Goal: Task Accomplishment & Management: Manage account settings

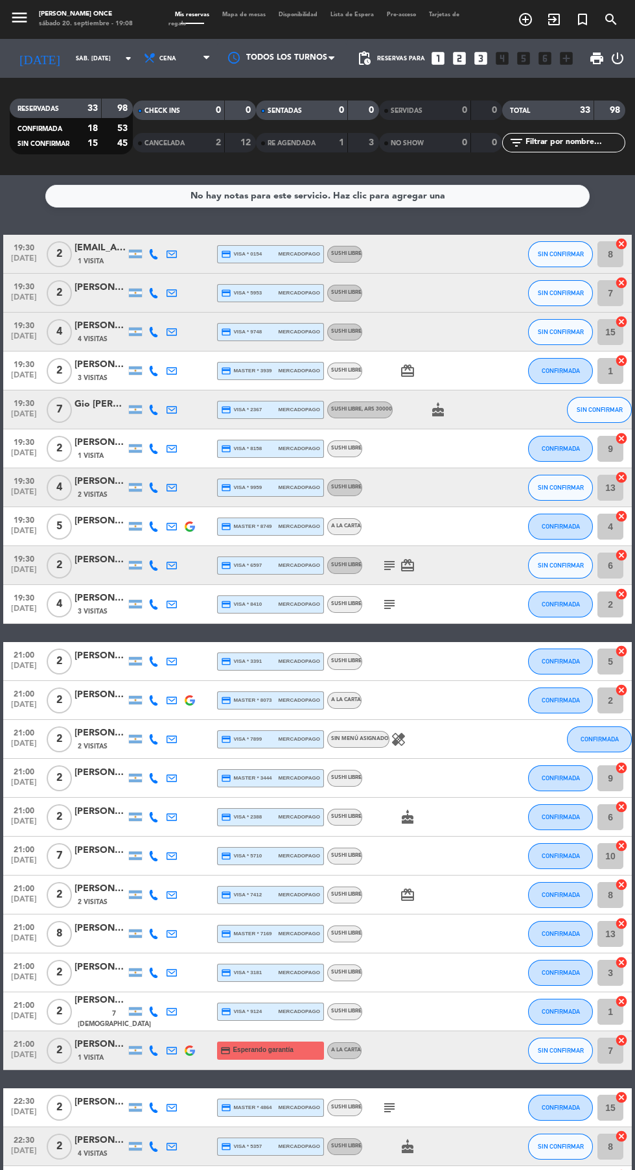
click at [90, 1057] on span "1 Visita" at bounding box center [91, 1057] width 26 height 10
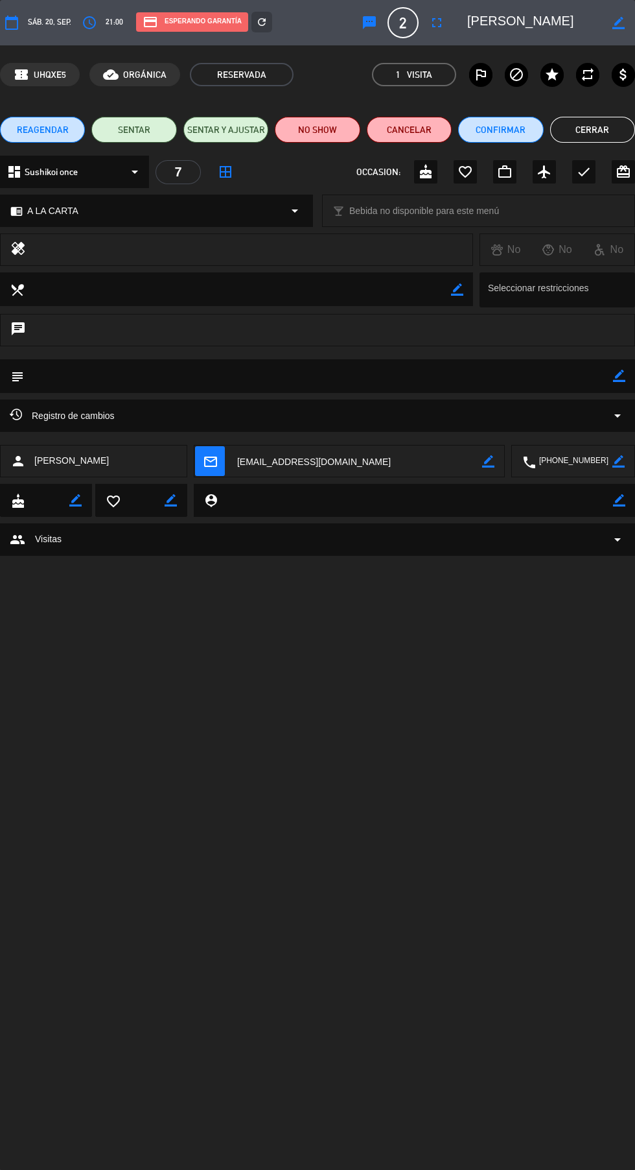
click at [619, 377] on icon "border_color" at bounding box center [619, 376] width 12 height 12
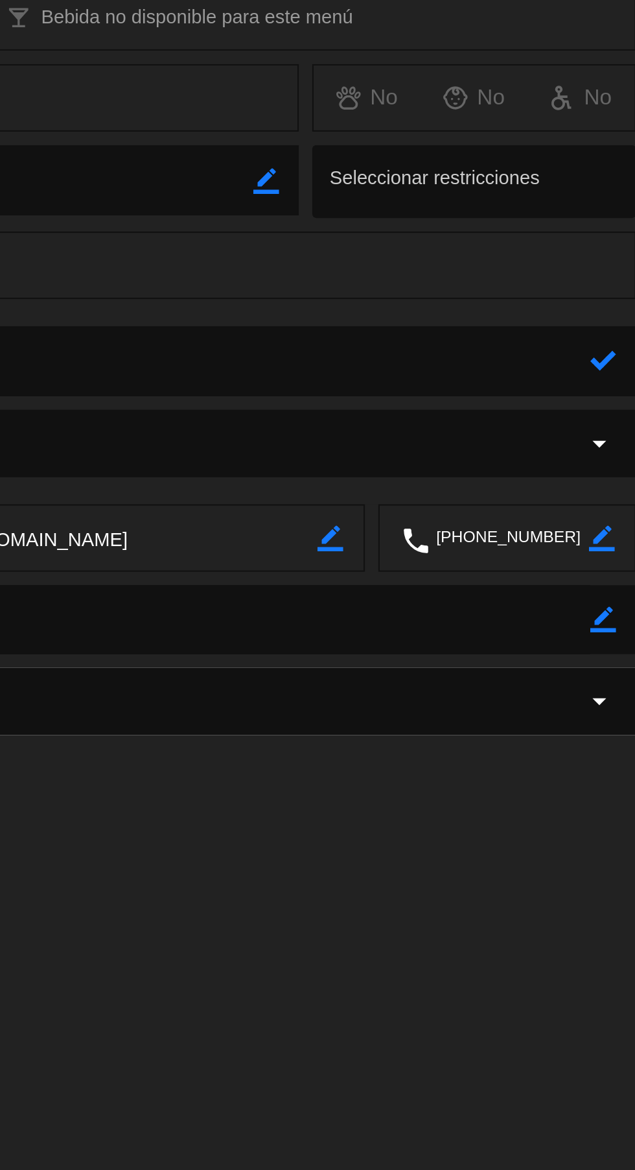
type textarea "10"
click at [617, 380] on icon at bounding box center [619, 376] width 12 height 12
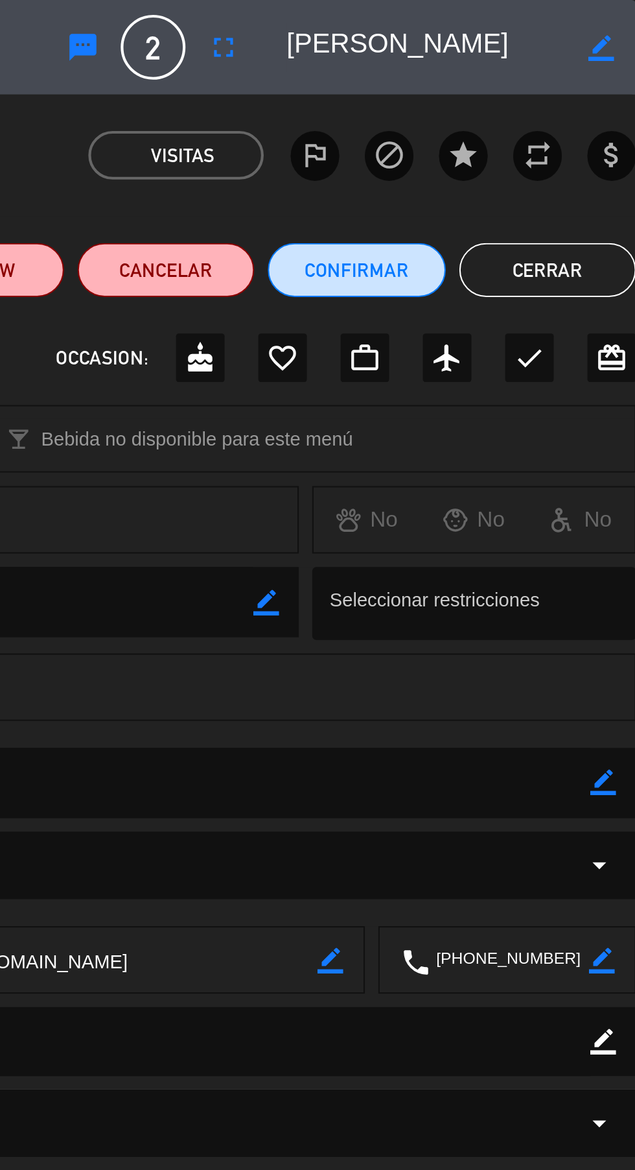
click at [597, 130] on button "Cerrar" at bounding box center [593, 130] width 85 height 26
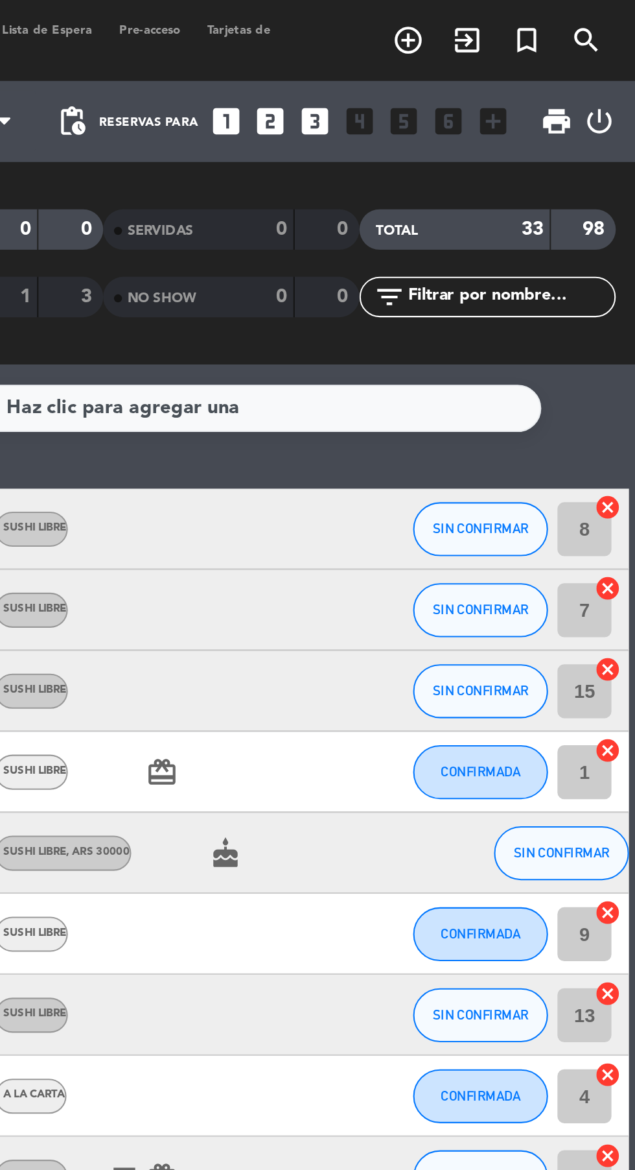
click at [525, 25] on icon "add_circle_outline" at bounding box center [526, 20] width 16 height 16
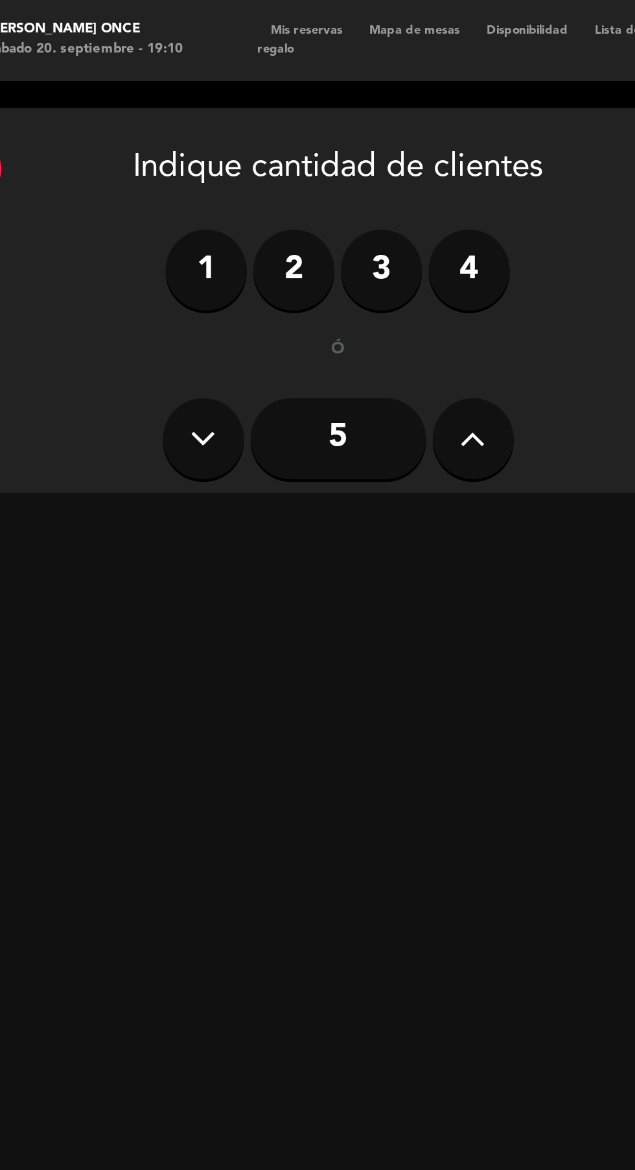
click at [182, 136] on label "2" at bounding box center [186, 129] width 39 height 39
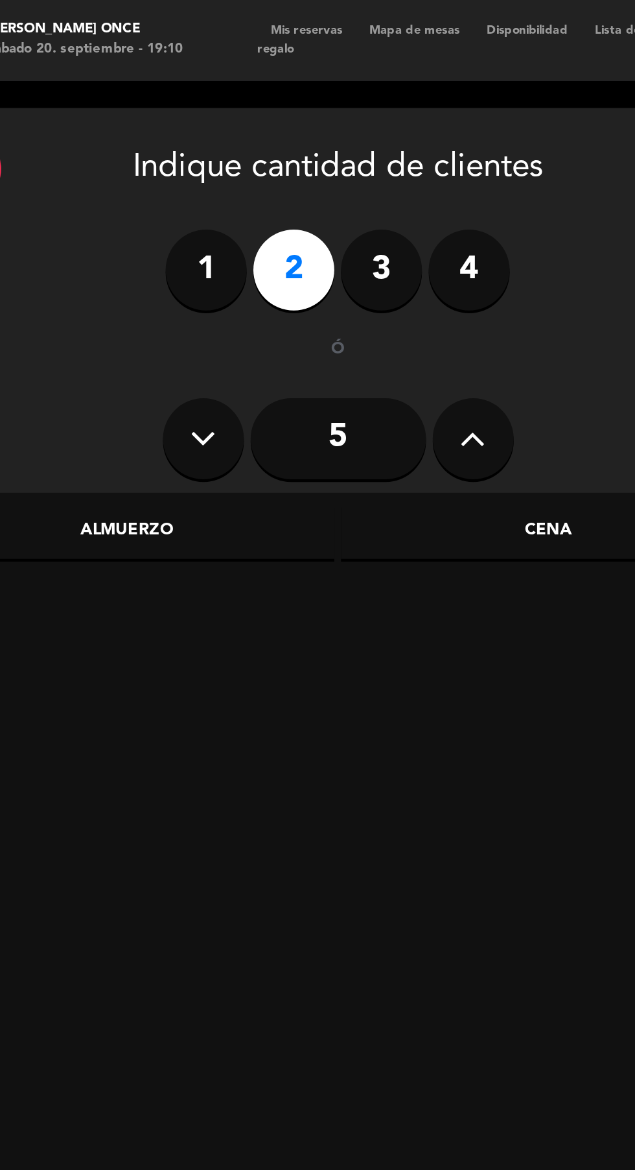
click at [217, 134] on label "3" at bounding box center [228, 129] width 39 height 39
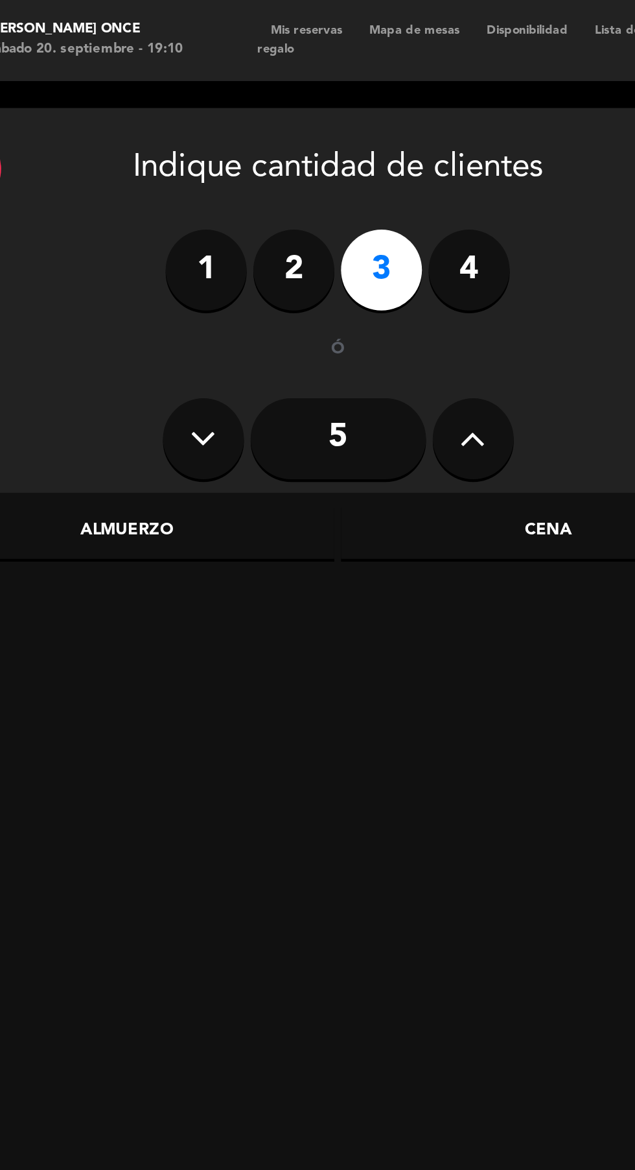
click at [282, 251] on div "Cena" at bounding box center [309, 256] width 200 height 26
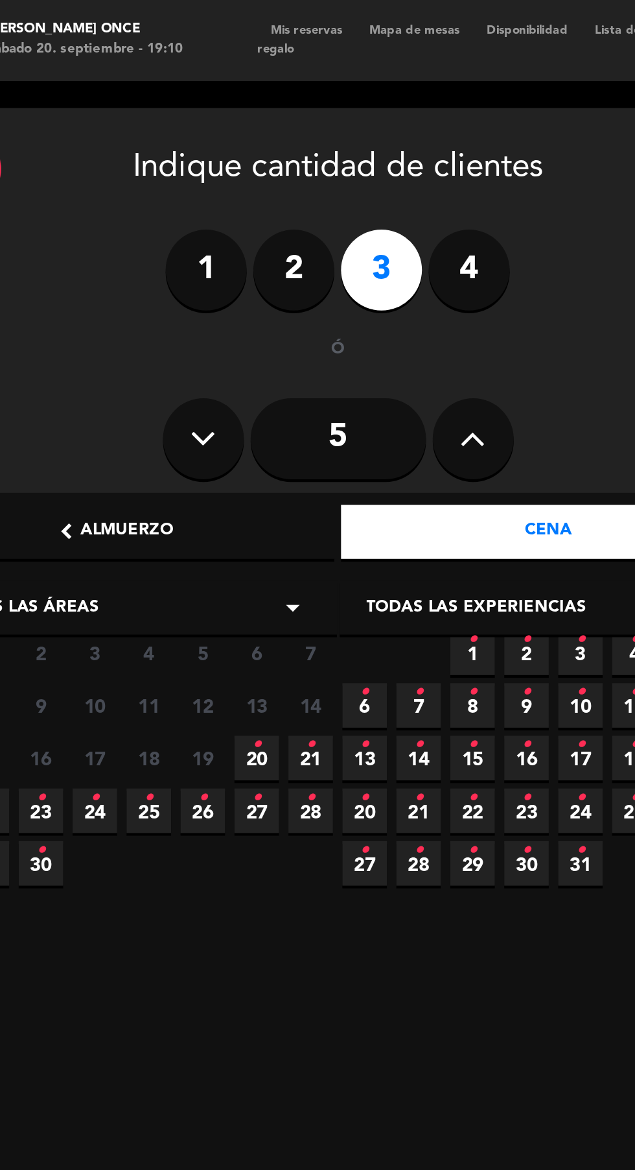
click at [167, 357] on icon "•" at bounding box center [168, 358] width 5 height 21
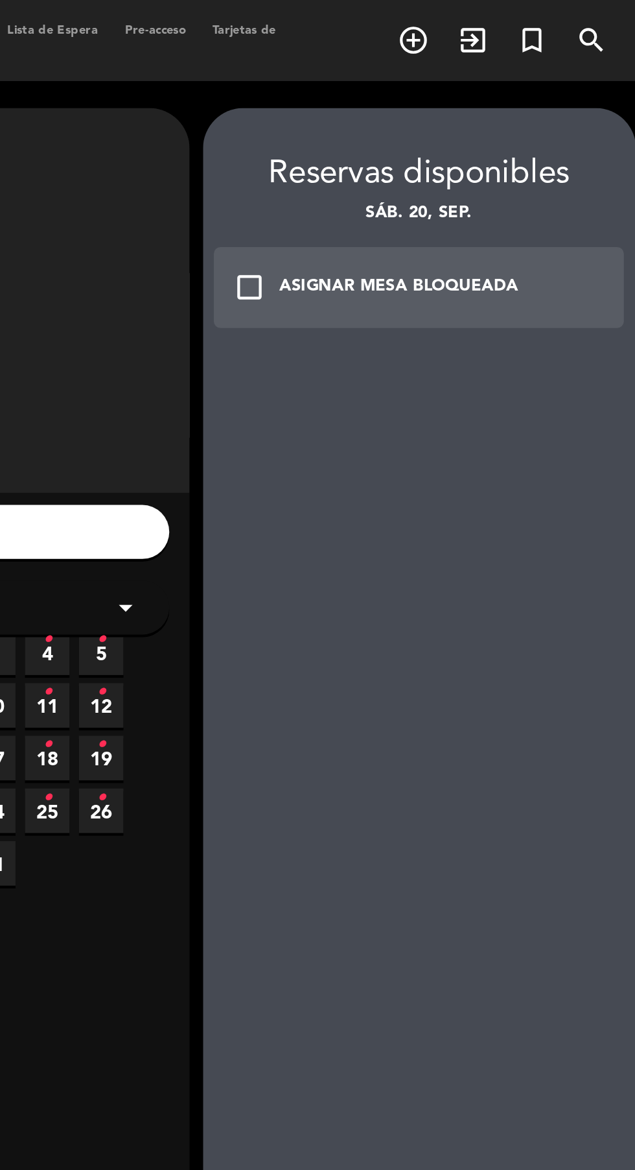
click at [506, 142] on div "ASIGNAR MESA BLOQUEADA" at bounding box center [519, 138] width 115 height 13
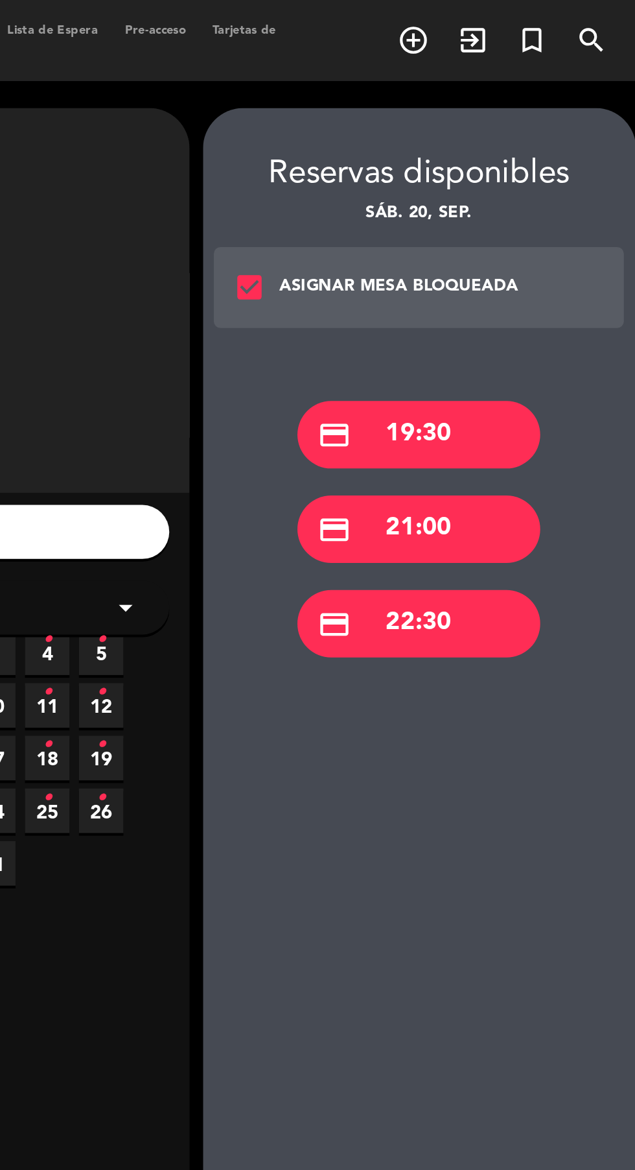
click at [501, 305] on div "credit_card 22:30" at bounding box center [528, 299] width 117 height 32
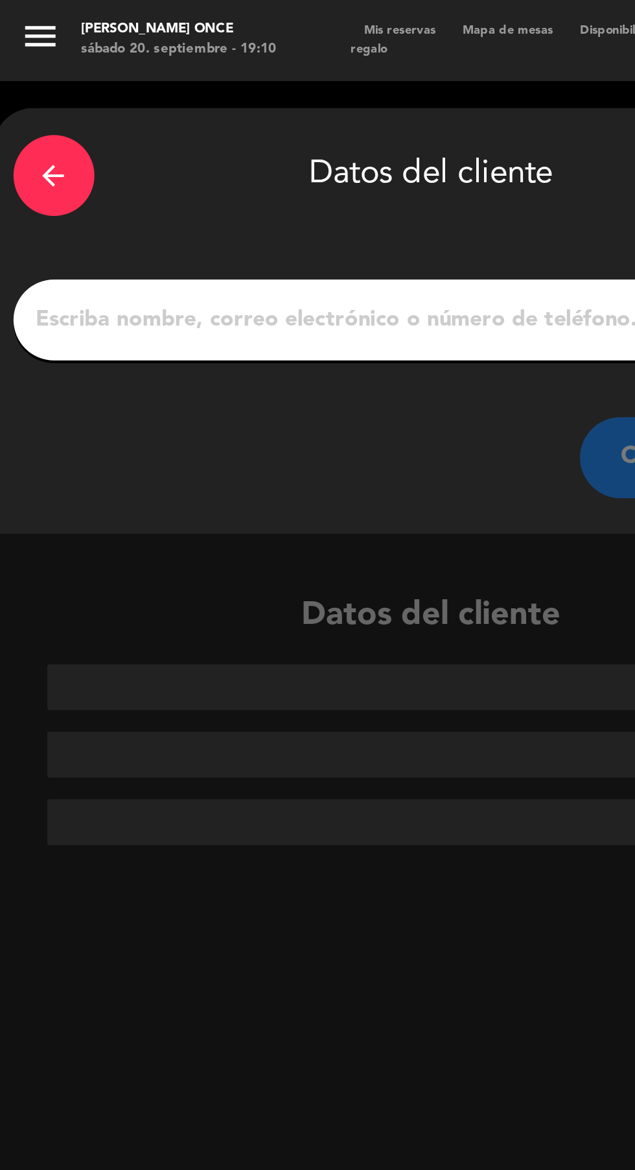
click at [86, 158] on input "1" at bounding box center [207, 154] width 383 height 18
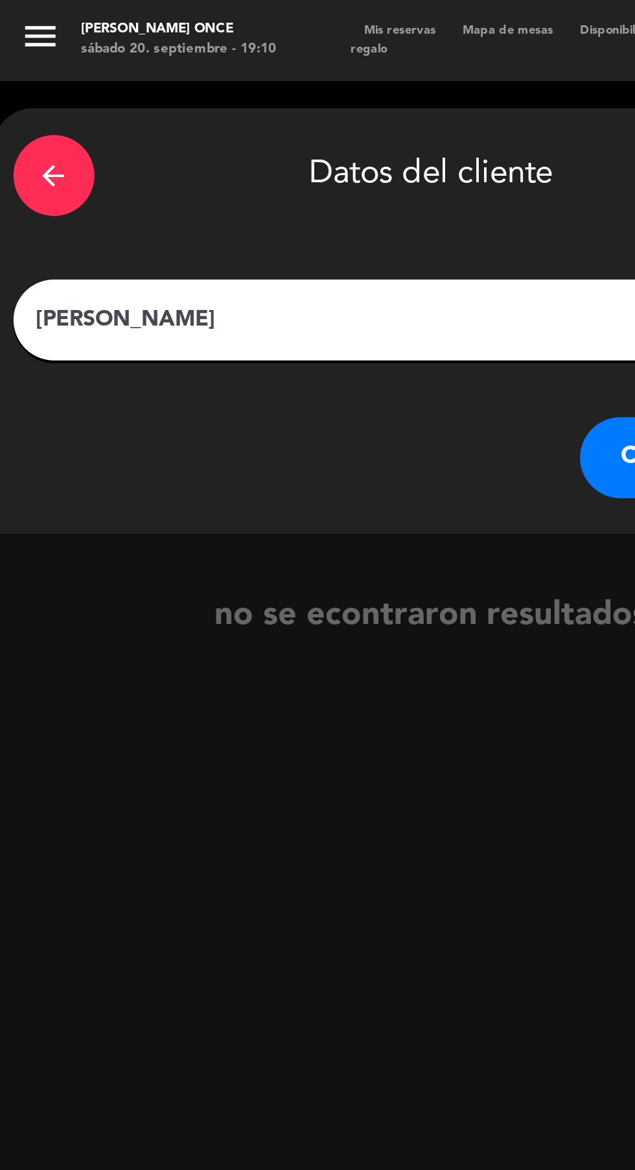
click at [102, 158] on input "[PERSON_NAME]" at bounding box center [207, 154] width 383 height 18
type input "[PERSON_NAME]"
click at [295, 224] on button "CREAR CLIENTE" at bounding box center [344, 219] width 130 height 39
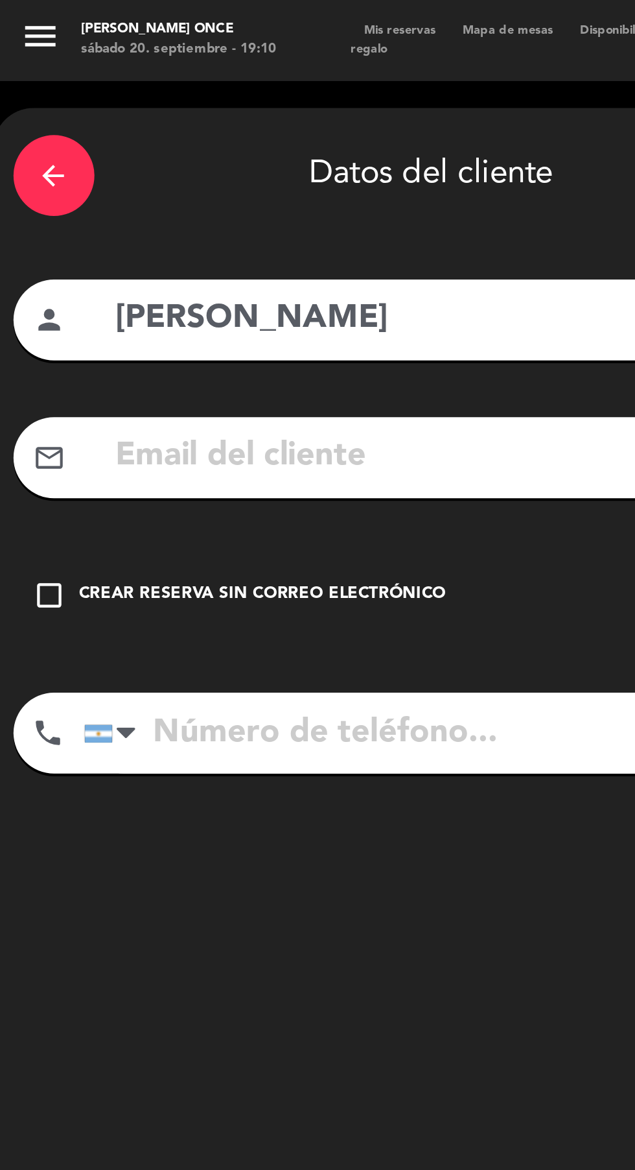
click at [89, 351] on input "tel" at bounding box center [224, 352] width 368 height 39
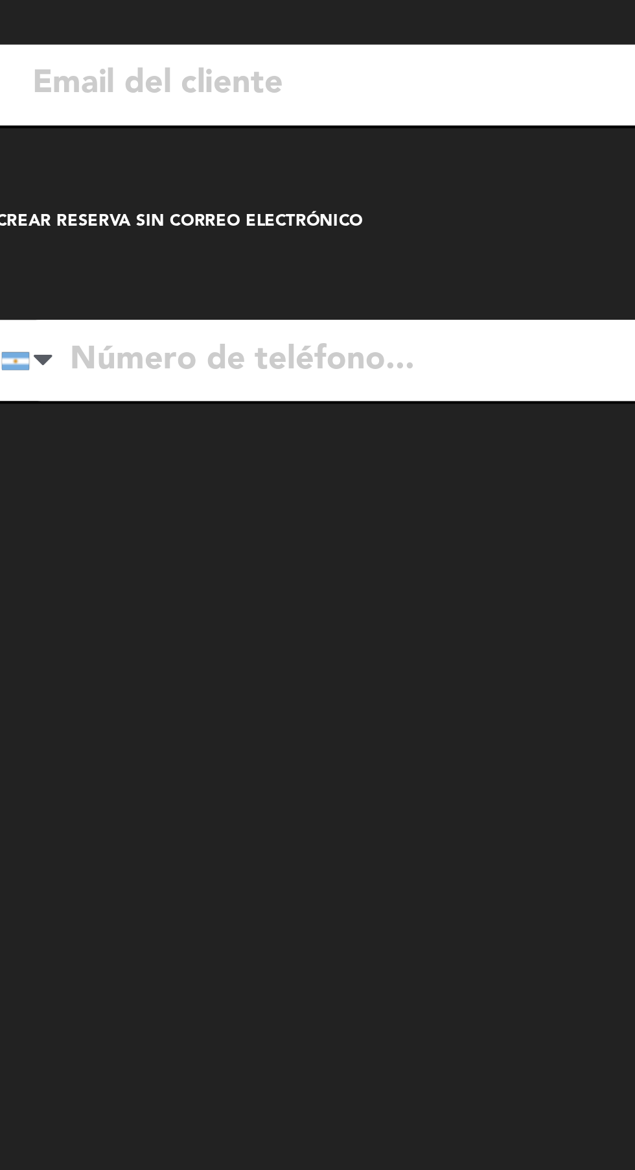
click at [118, 350] on input "tel" at bounding box center [224, 352] width 368 height 39
type input "5"
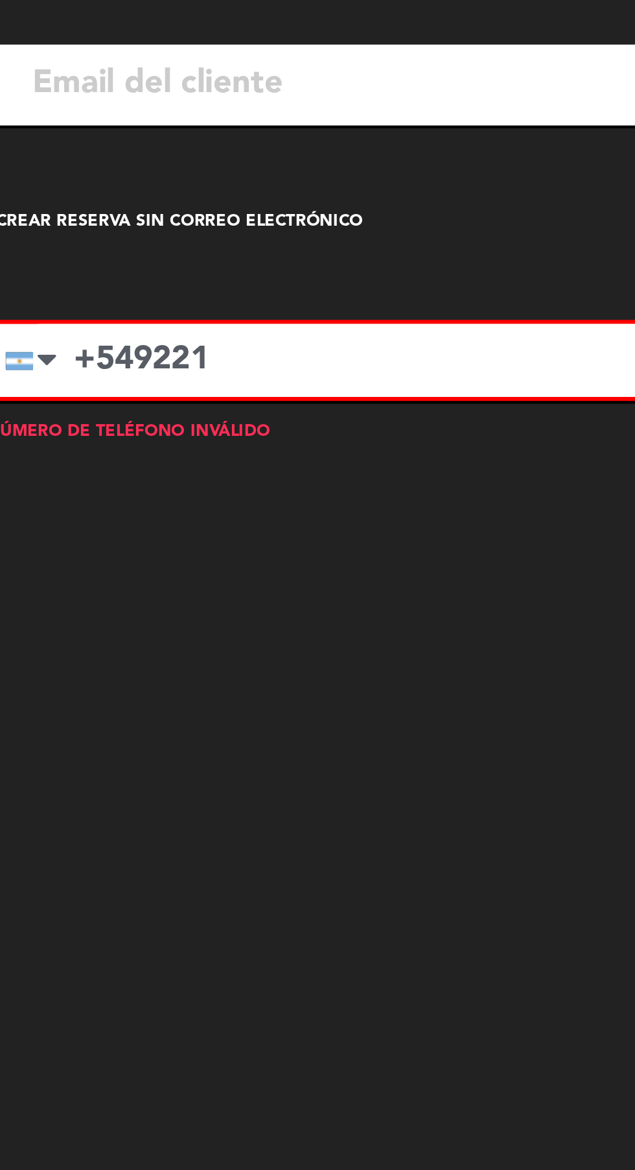
click at [174, 354] on input "+549221" at bounding box center [224, 352] width 364 height 35
click at [182, 346] on input "[PHONE_NUMBER]" at bounding box center [224, 352] width 364 height 35
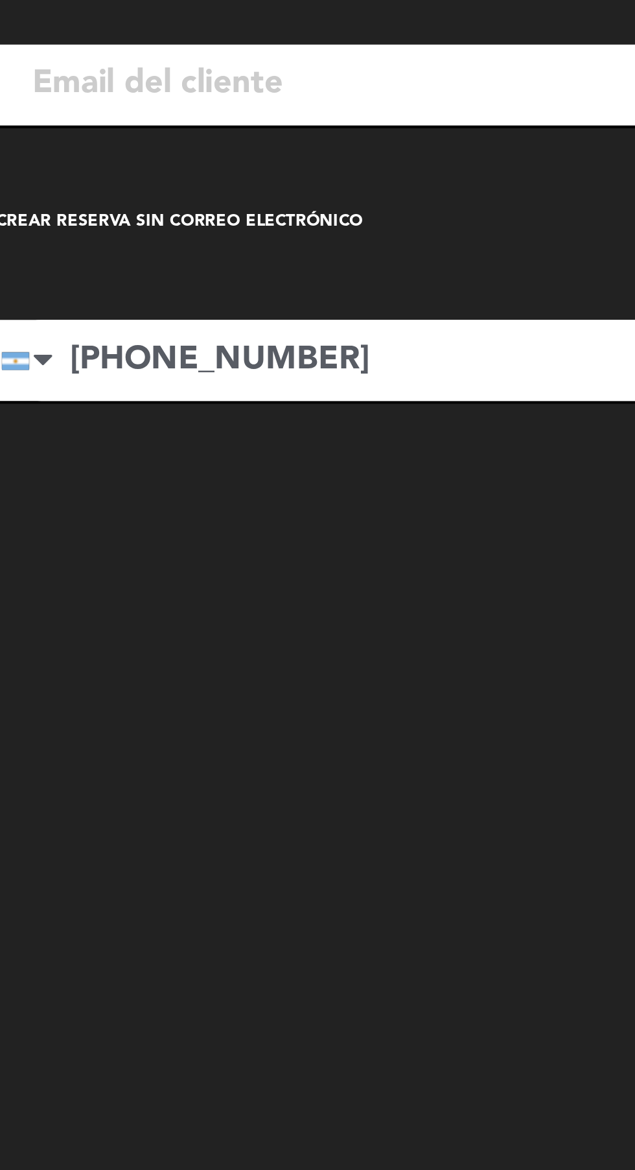
type input "[PHONE_NUMBER]"
click at [115, 289] on div "Crear reserva sin correo electrónico" at bounding box center [126, 285] width 176 height 13
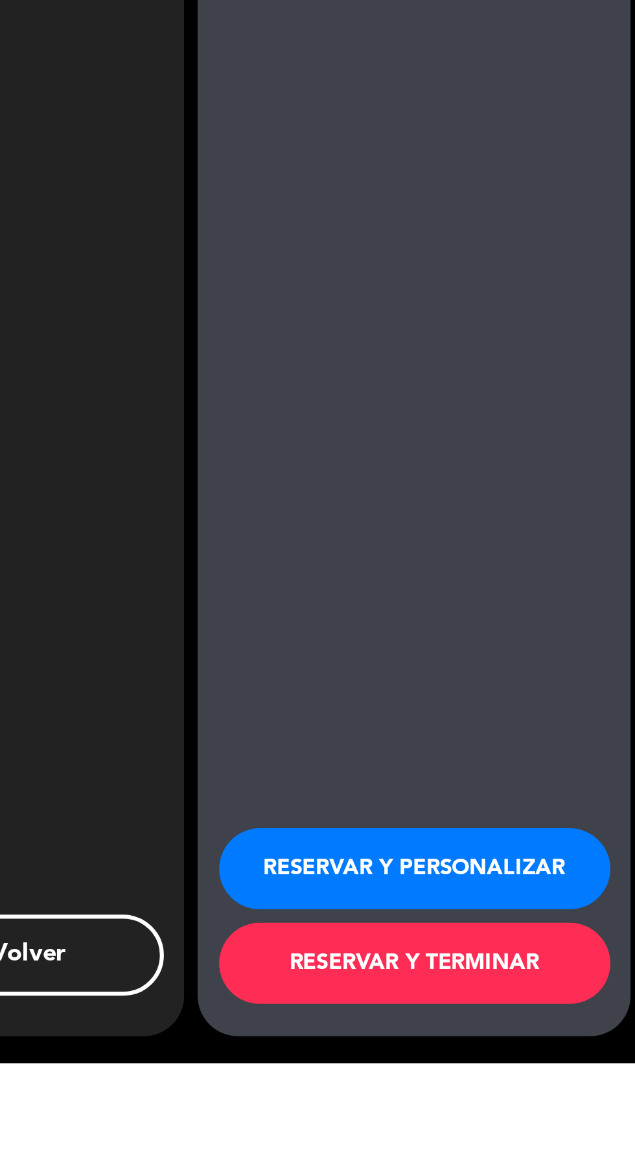
click at [525, 1141] on button "RESERVAR Y TERMINAR" at bounding box center [529, 1121] width 188 height 39
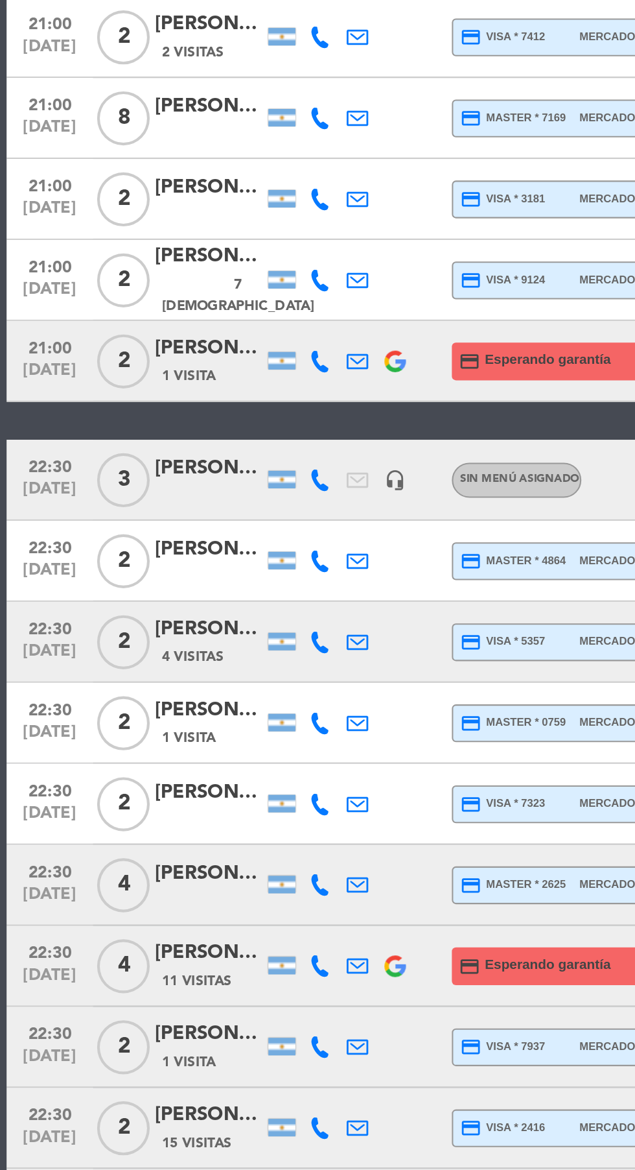
scroll to position [219, 0]
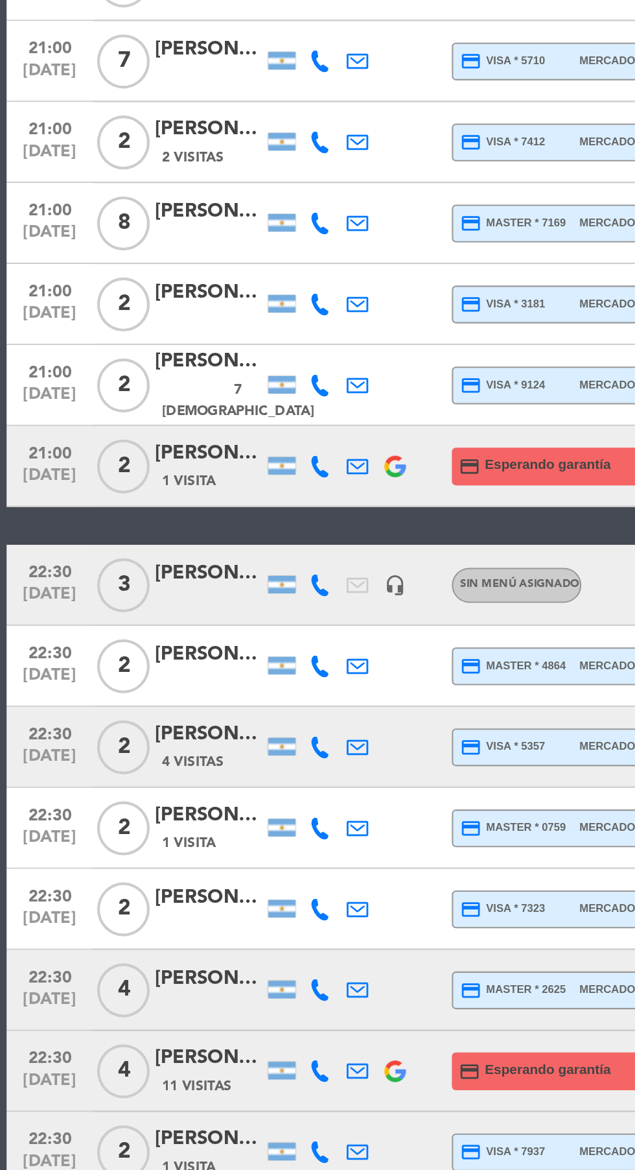
click at [91, 876] on div "[PERSON_NAME]" at bounding box center [101, 883] width 52 height 15
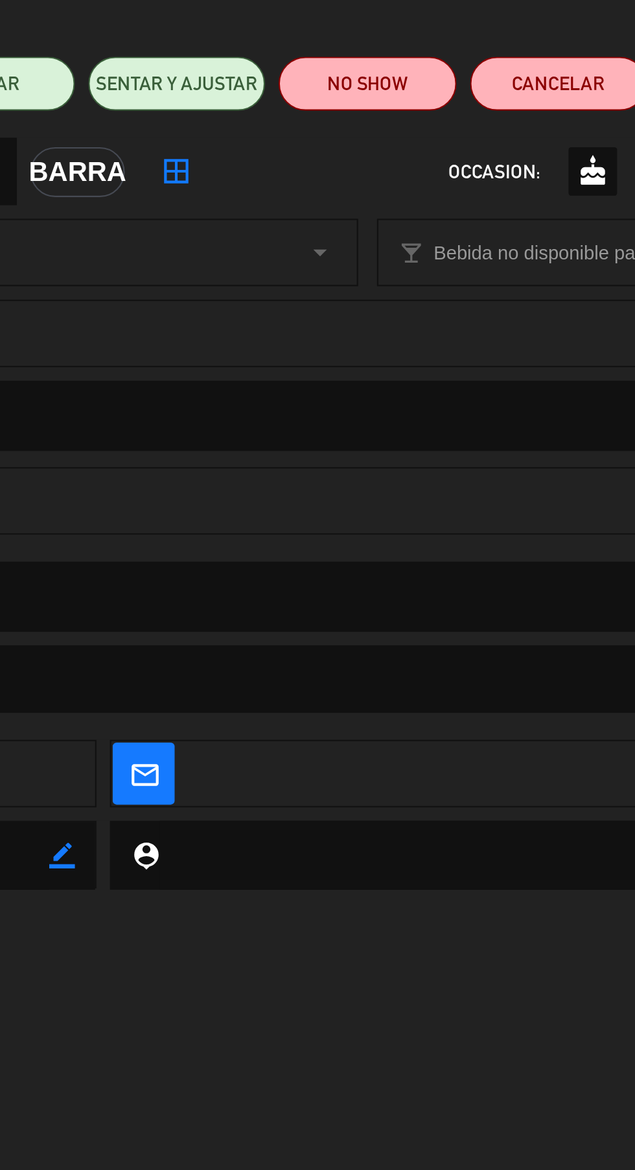
scroll to position [0, 0]
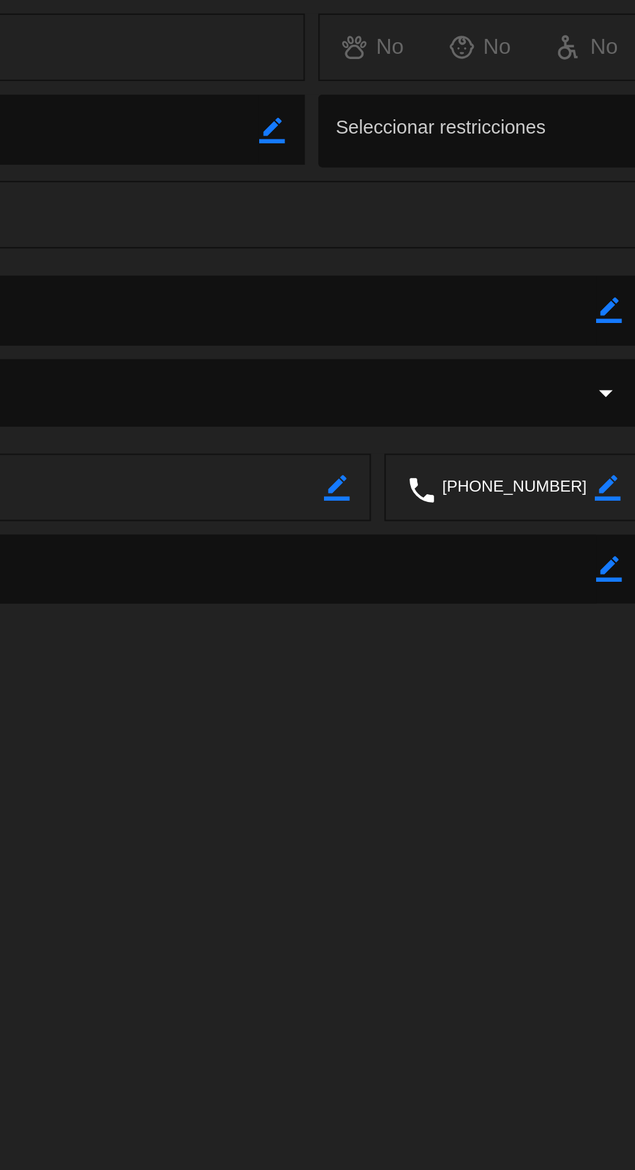
click at [620, 378] on icon "border_color" at bounding box center [619, 376] width 12 height 12
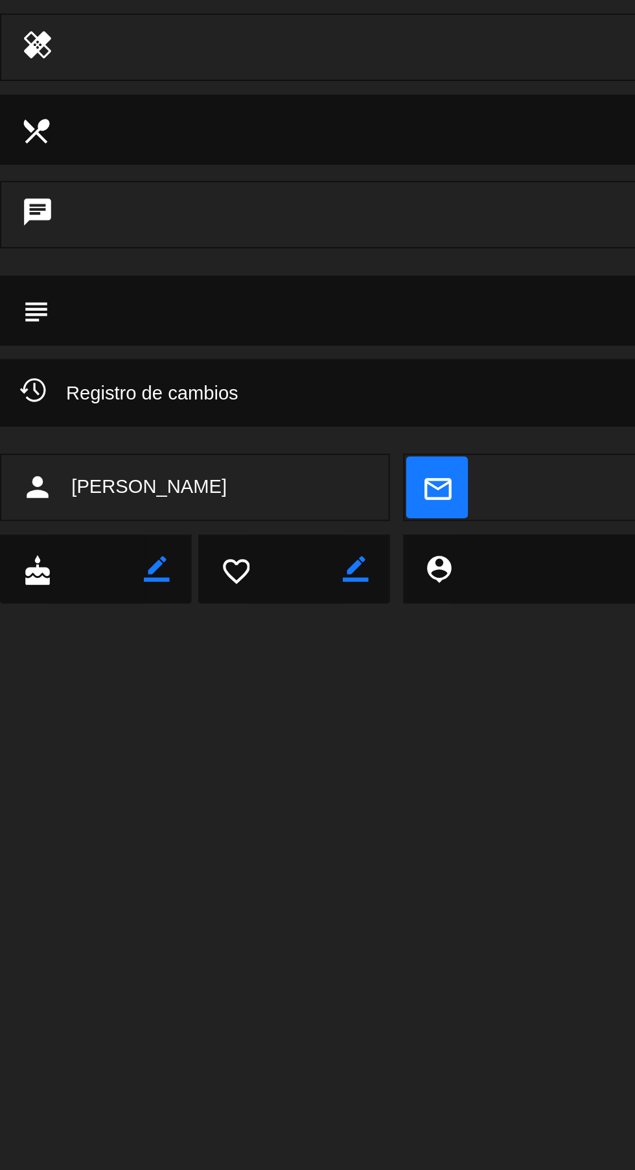
click at [48, 382] on textarea at bounding box center [318, 375] width 589 height 33
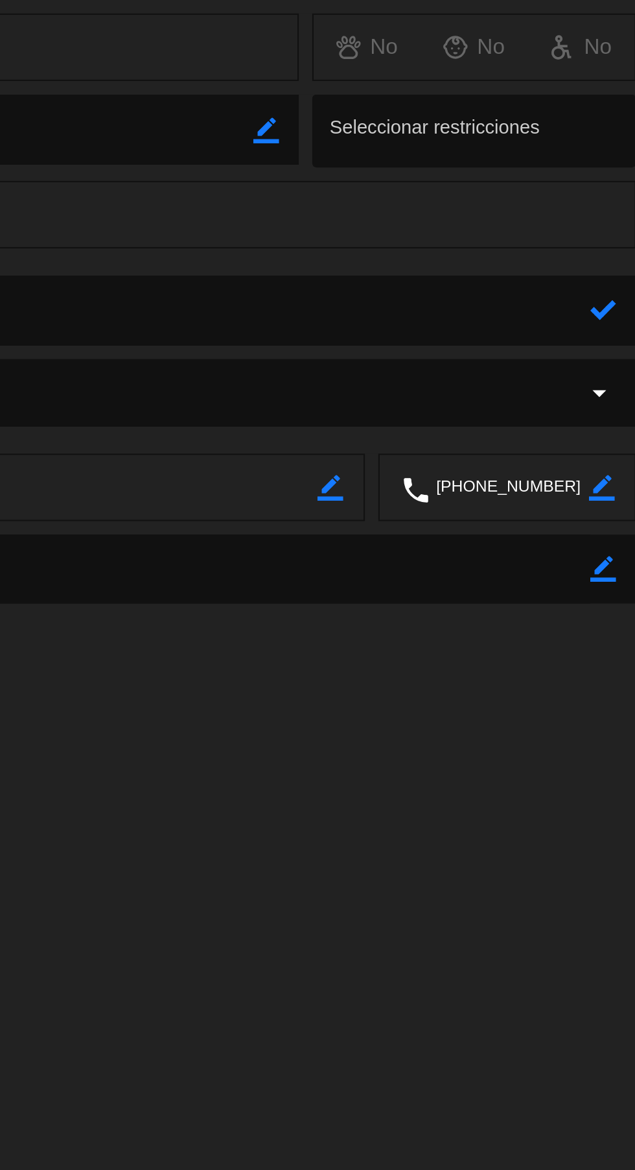
type textarea "15"
click at [620, 379] on icon at bounding box center [619, 376] width 12 height 12
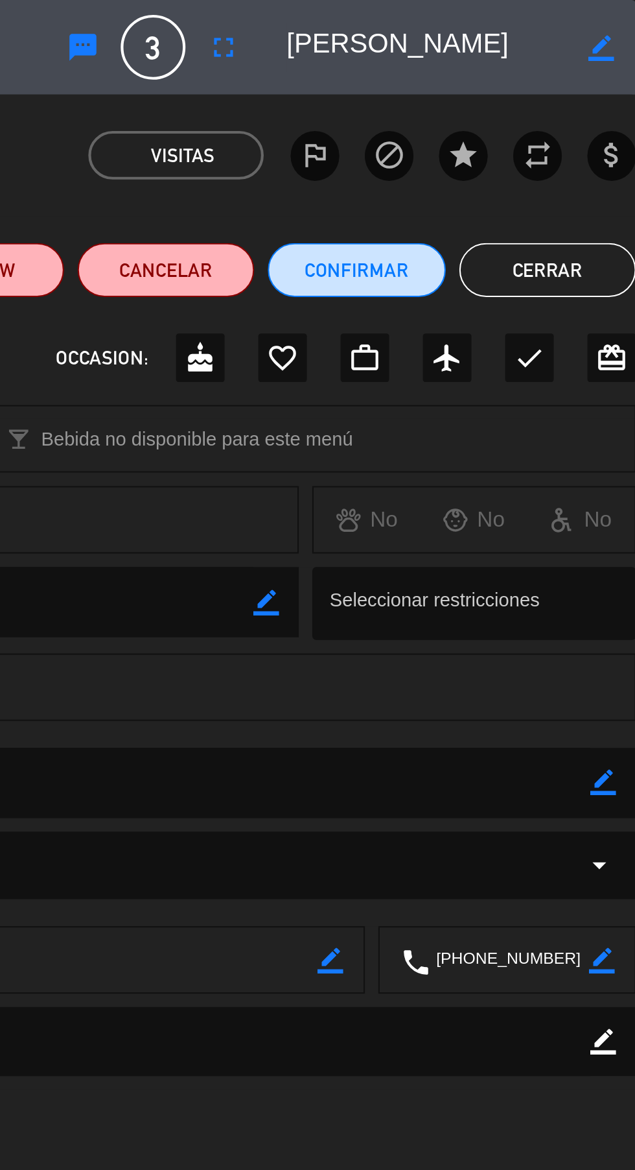
click at [584, 123] on button "Cerrar" at bounding box center [593, 130] width 85 height 26
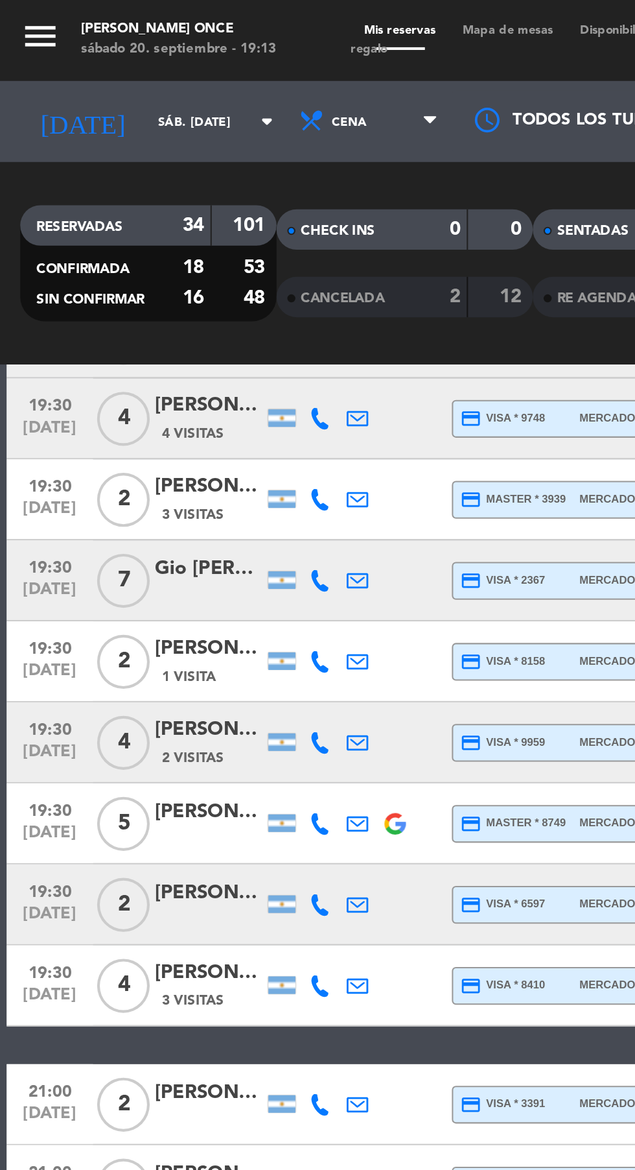
scroll to position [390, 0]
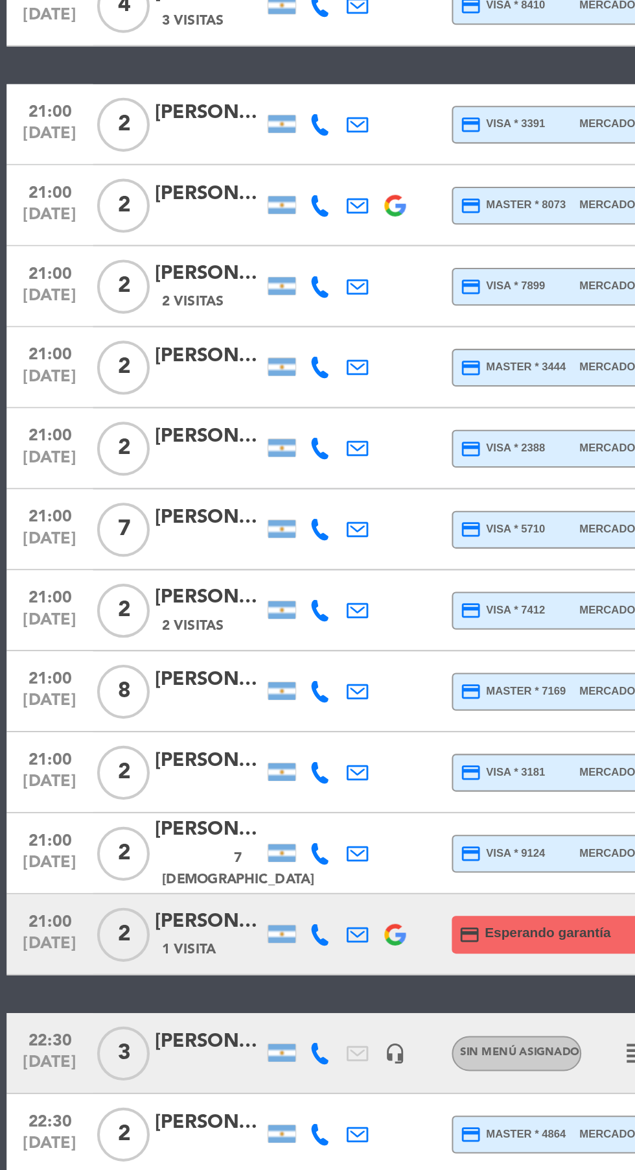
click at [81, 722] on div at bounding box center [101, 725] width 52 height 10
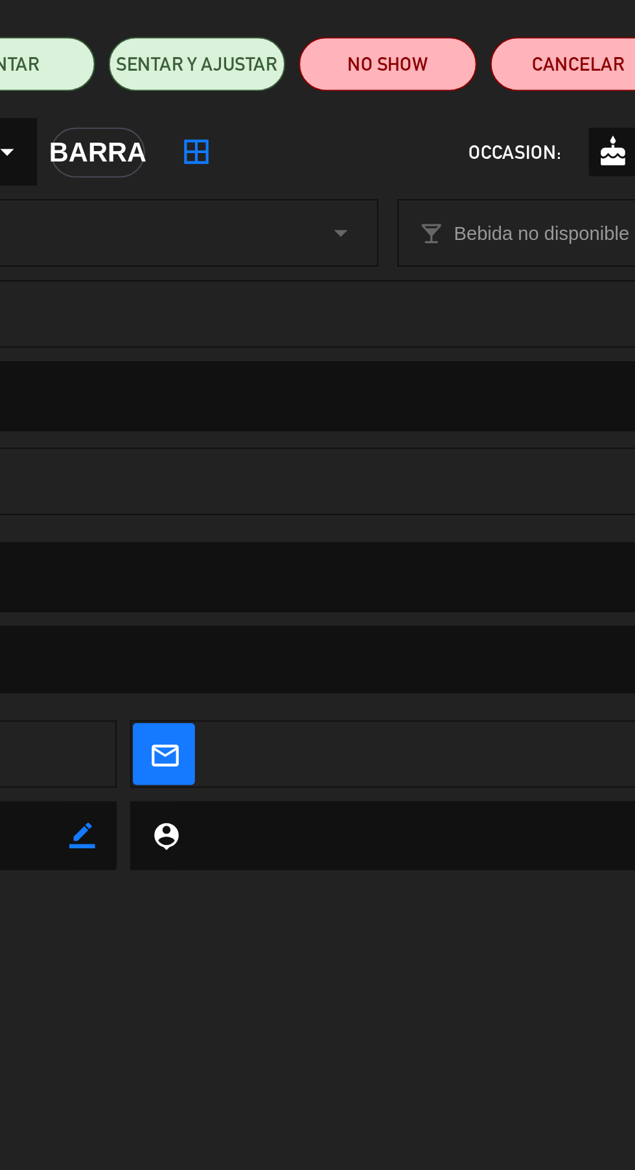
click at [206, 465] on icon "mail_outline" at bounding box center [210, 461] width 14 height 14
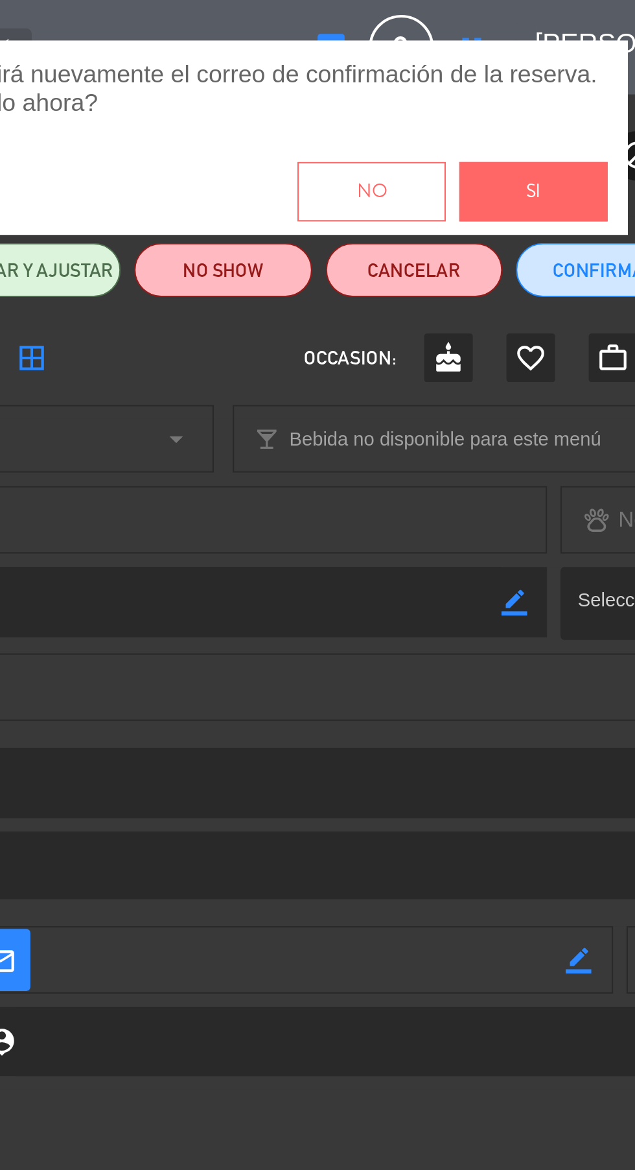
click at [464, 95] on span "Si" at bounding box center [467, 92] width 7 height 15
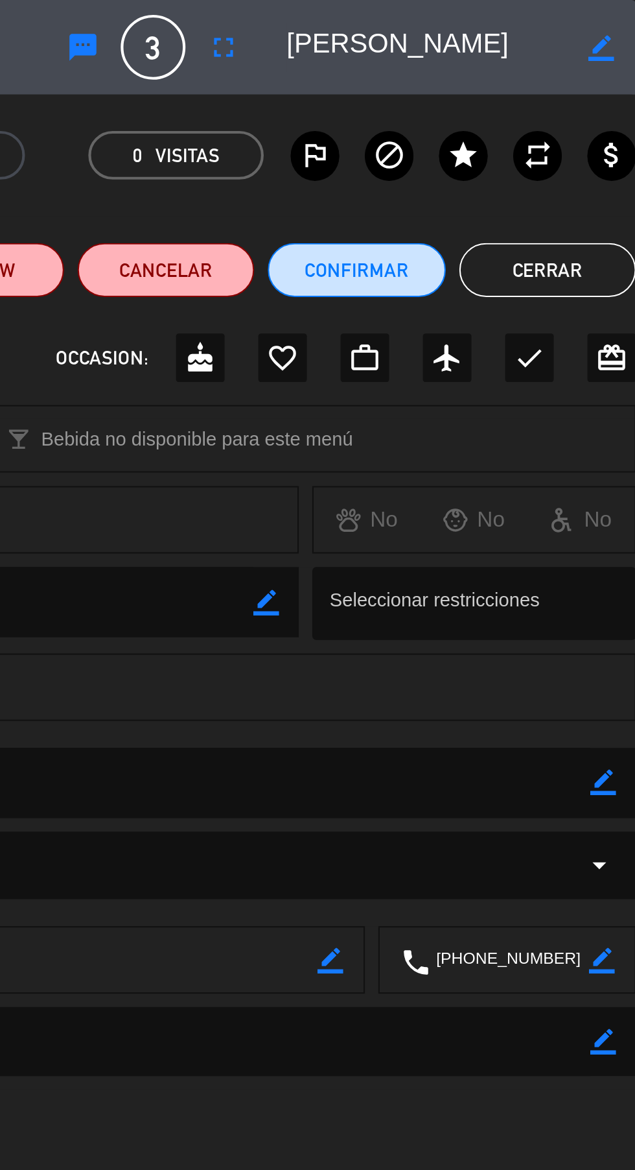
click at [580, 136] on button "Cerrar" at bounding box center [593, 130] width 85 height 26
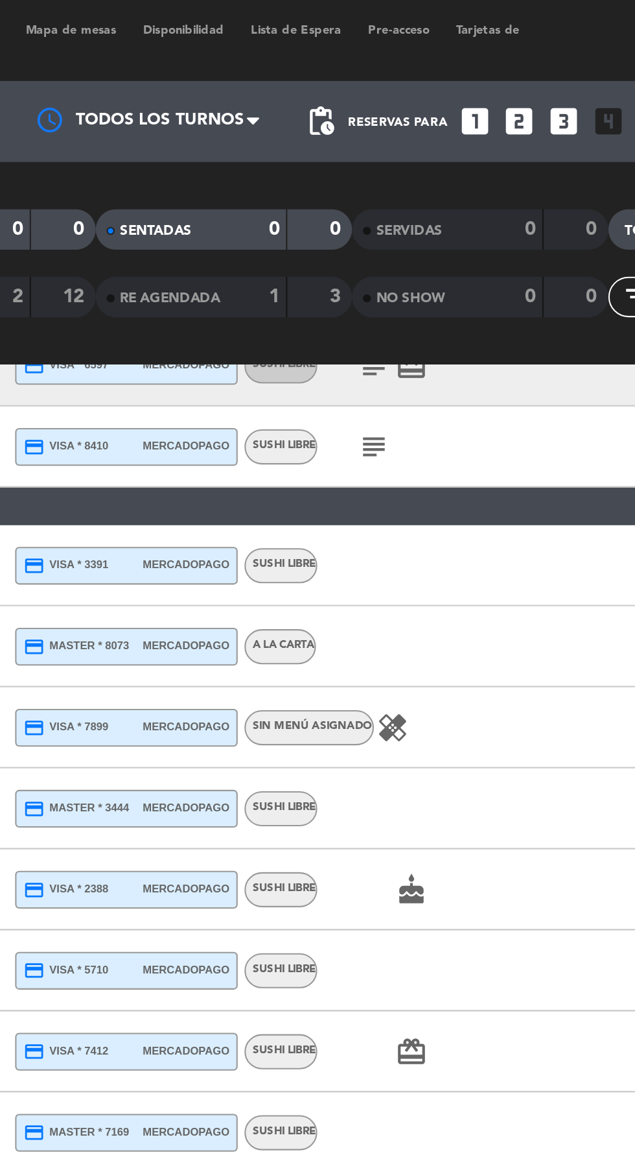
click at [398, 353] on icon "healing" at bounding box center [399, 350] width 16 height 16
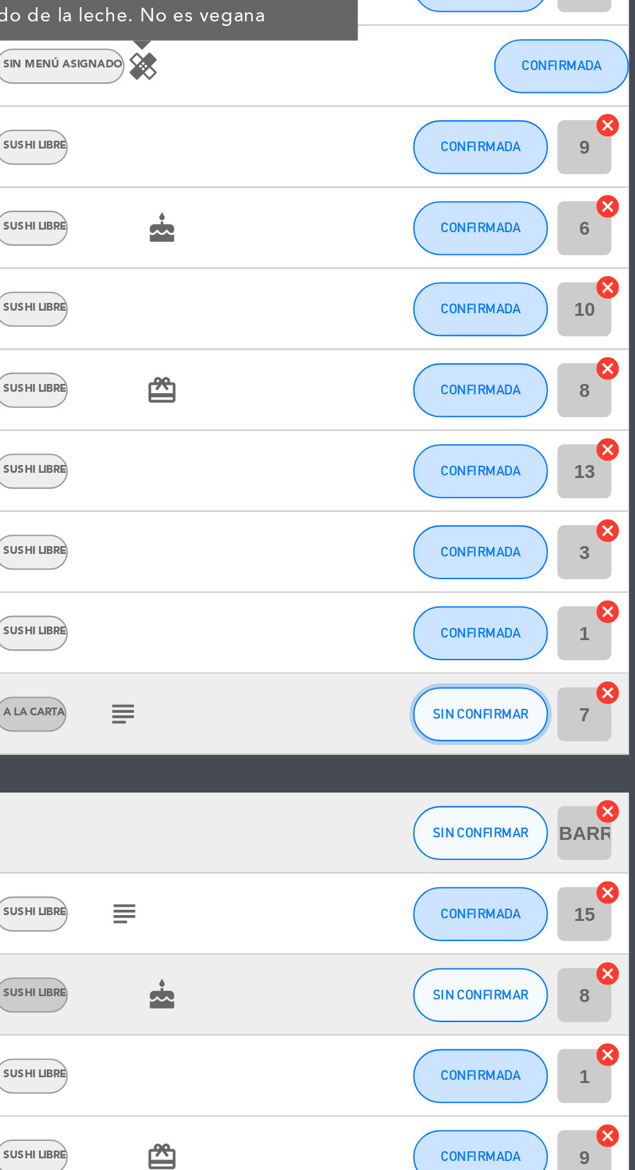
click at [571, 665] on button "SIN CONFIRMAR" at bounding box center [561, 661] width 65 height 26
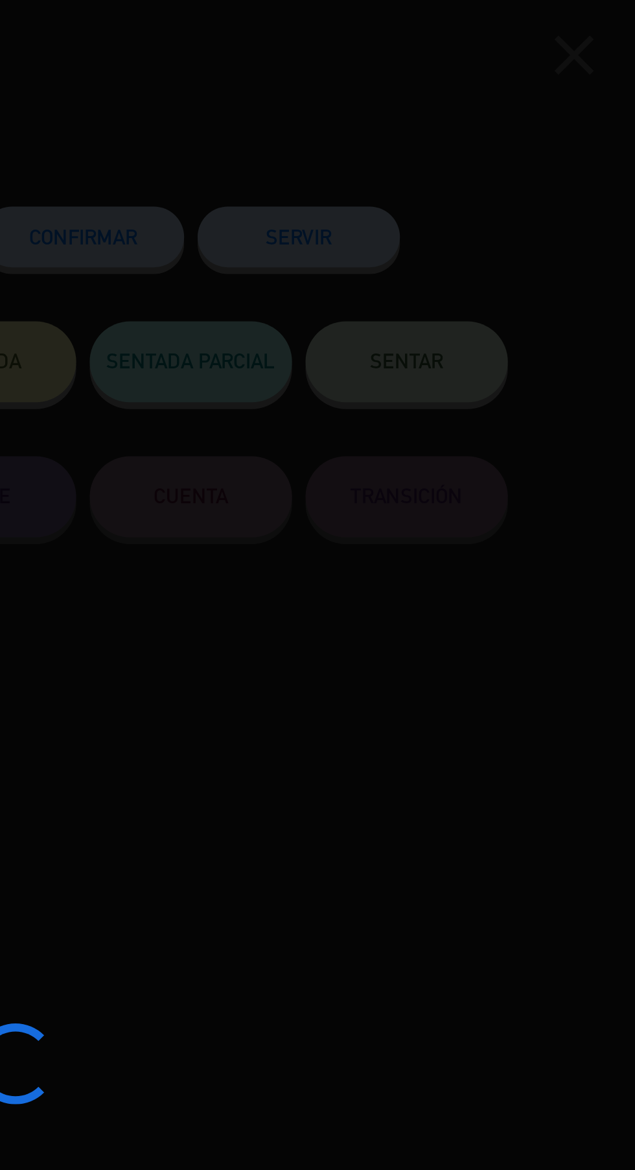
click at [377, 108] on div at bounding box center [317, 585] width 635 height 1170
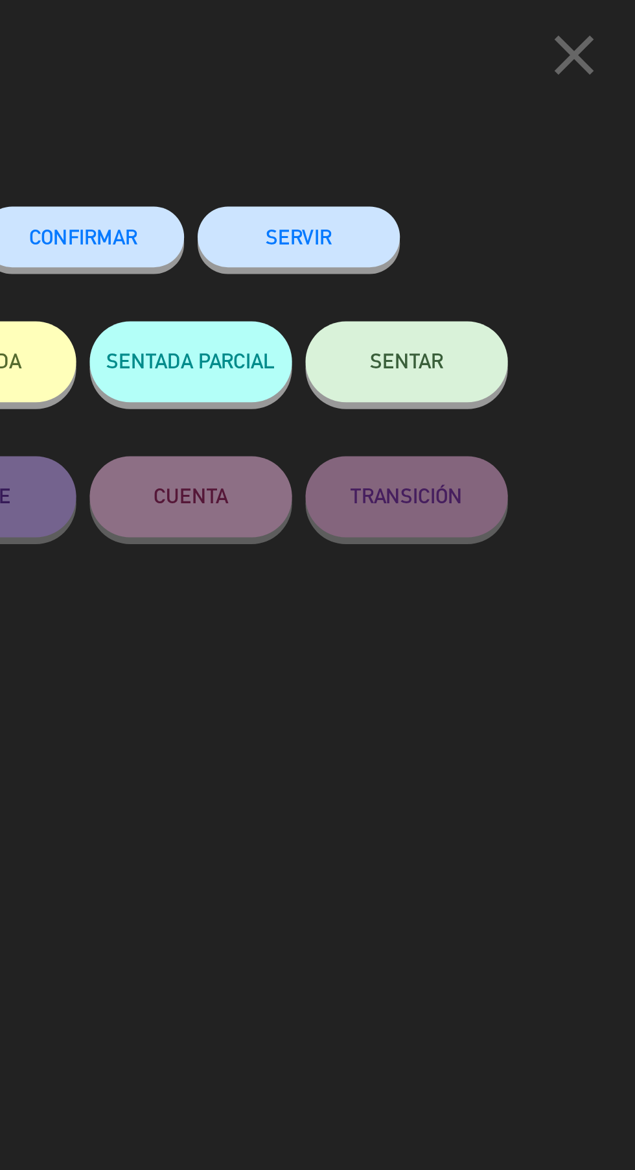
click at [372, 119] on span "CONFIRMAR" at bounding box center [370, 113] width 52 height 11
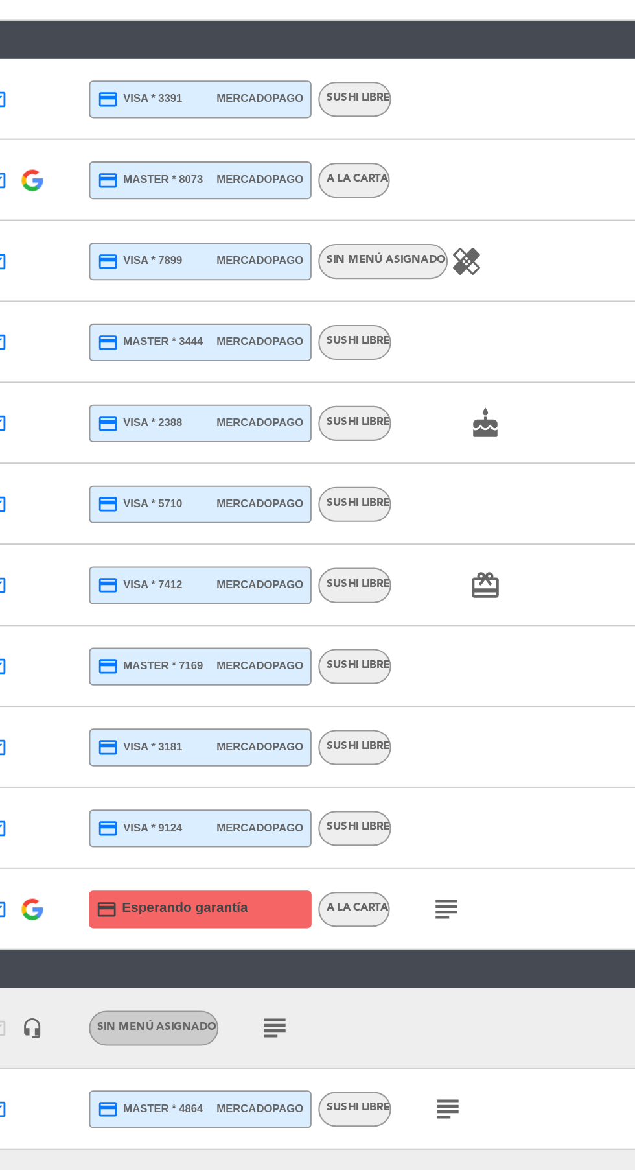
scroll to position [114, 0]
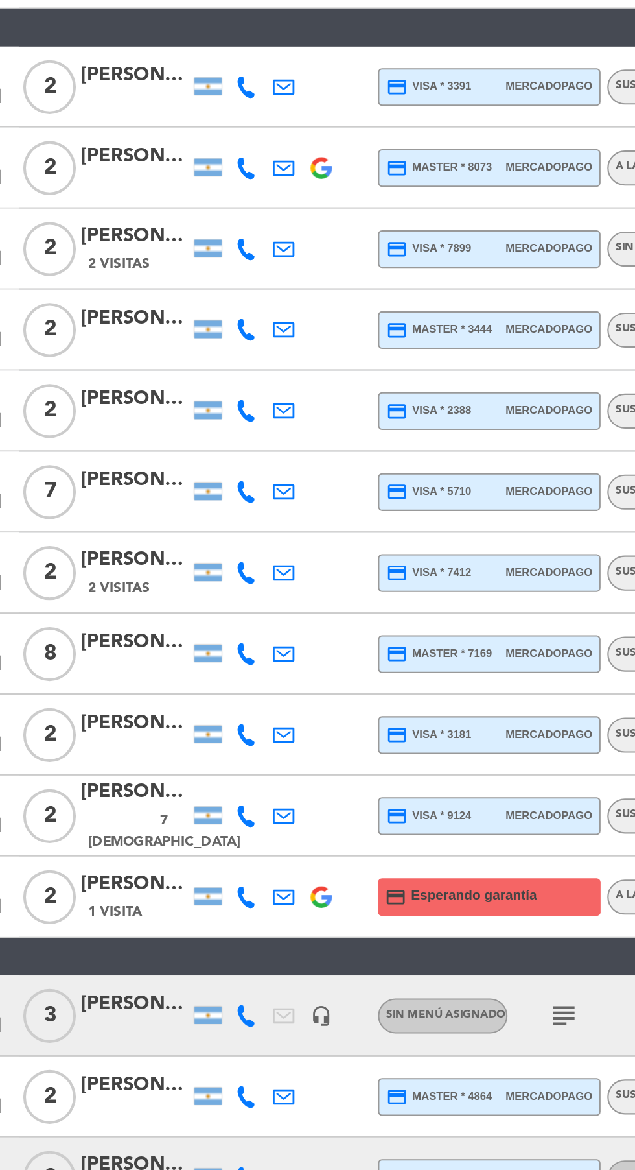
click at [153, 1066] on icon at bounding box center [153, 1071] width 10 height 10
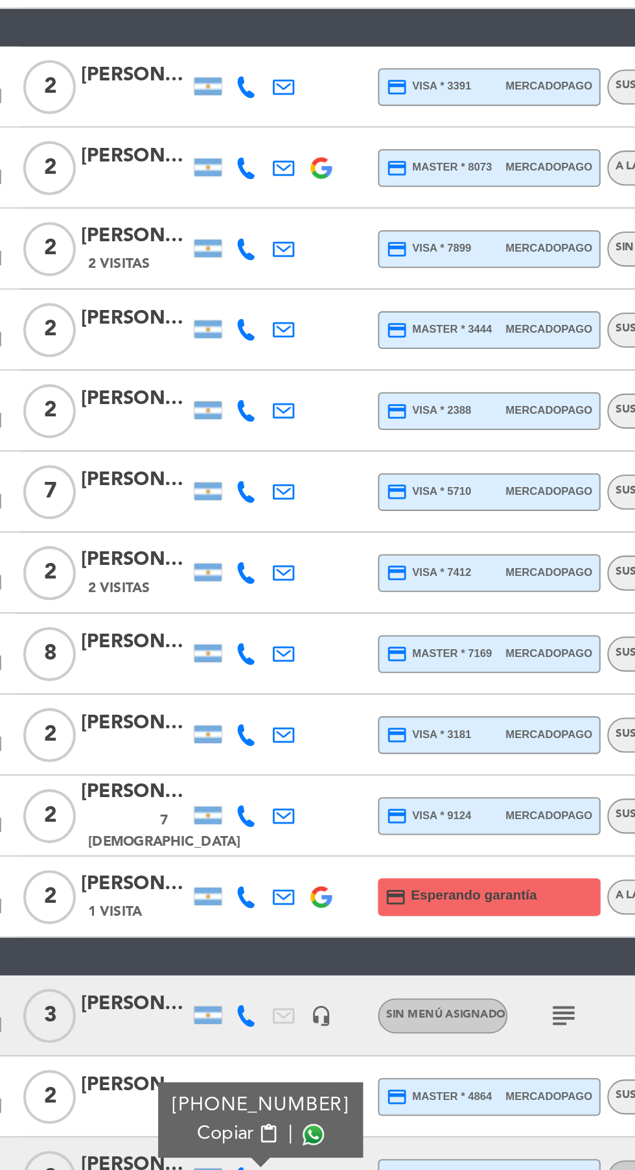
click at [181, 1045] on span at bounding box center [186, 1050] width 10 height 10
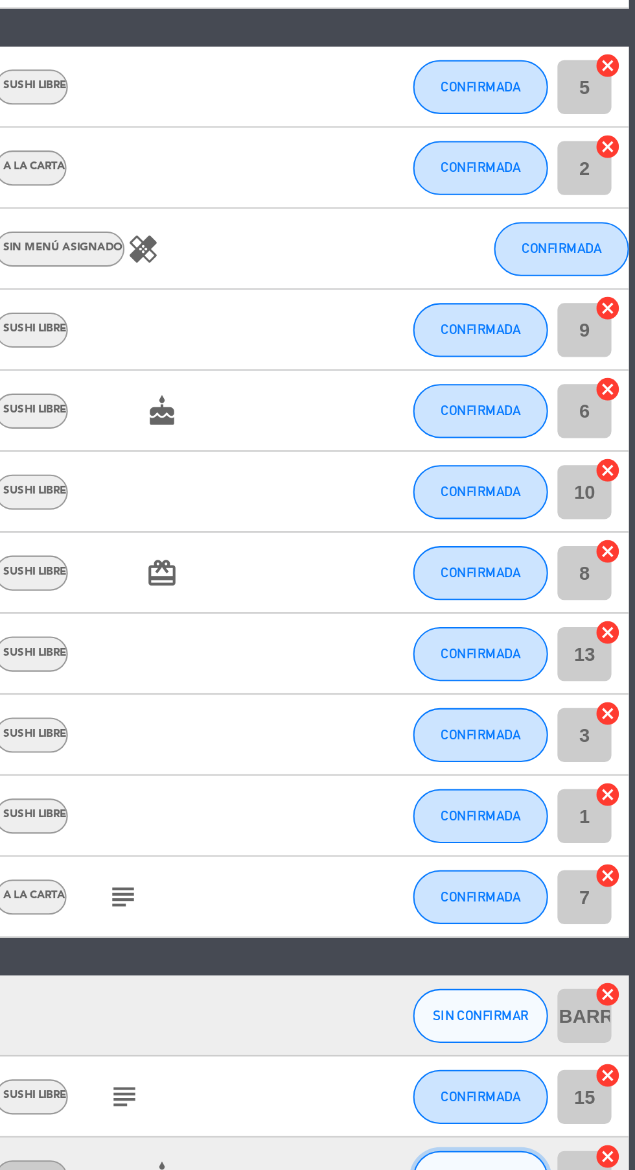
click at [564, 1067] on span "SIN CONFIRMAR" at bounding box center [561, 1070] width 46 height 7
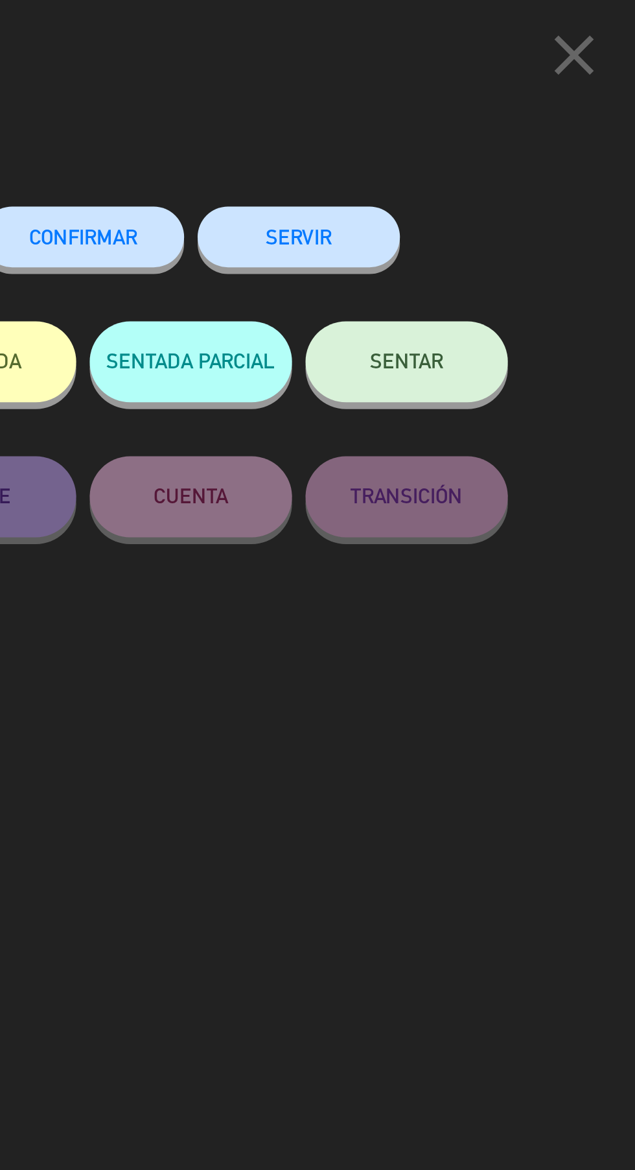
click at [373, 122] on button "CONFIRMAR" at bounding box center [369, 113] width 97 height 29
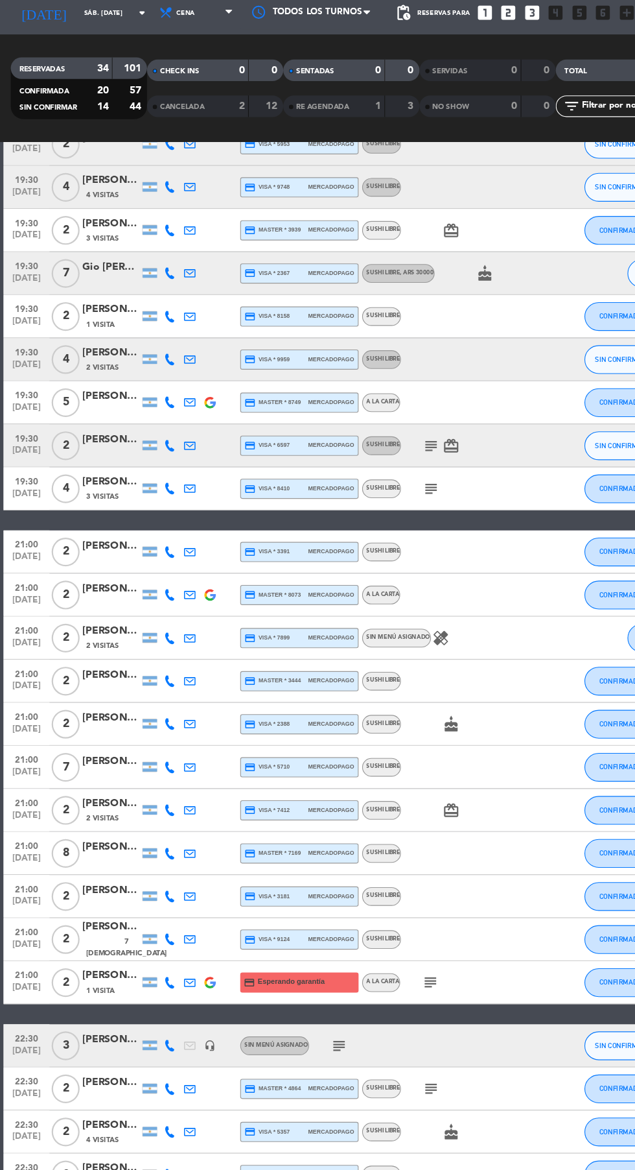
scroll to position [390, 0]
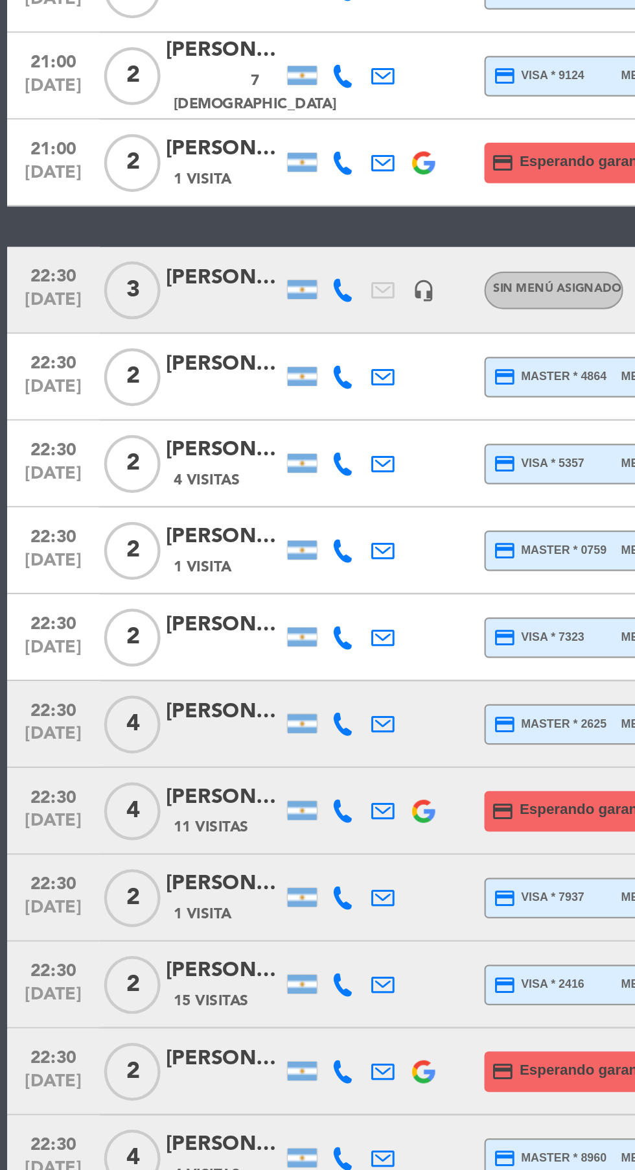
click at [153, 914] on icon at bounding box center [153, 912] width 10 height 10
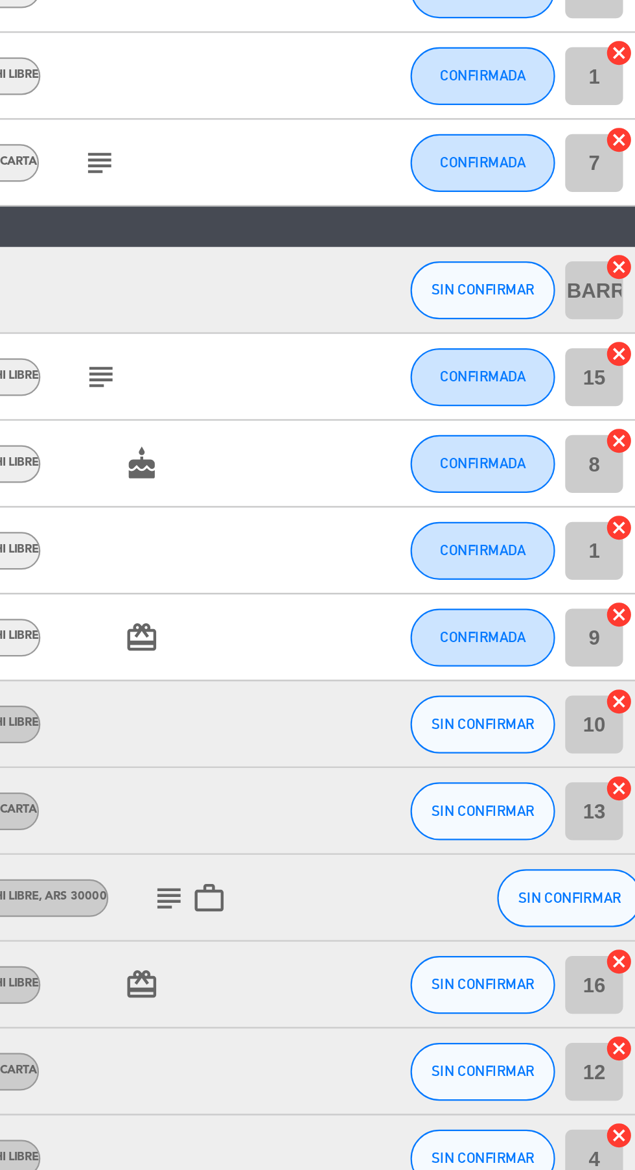
scroll to position [0, 0]
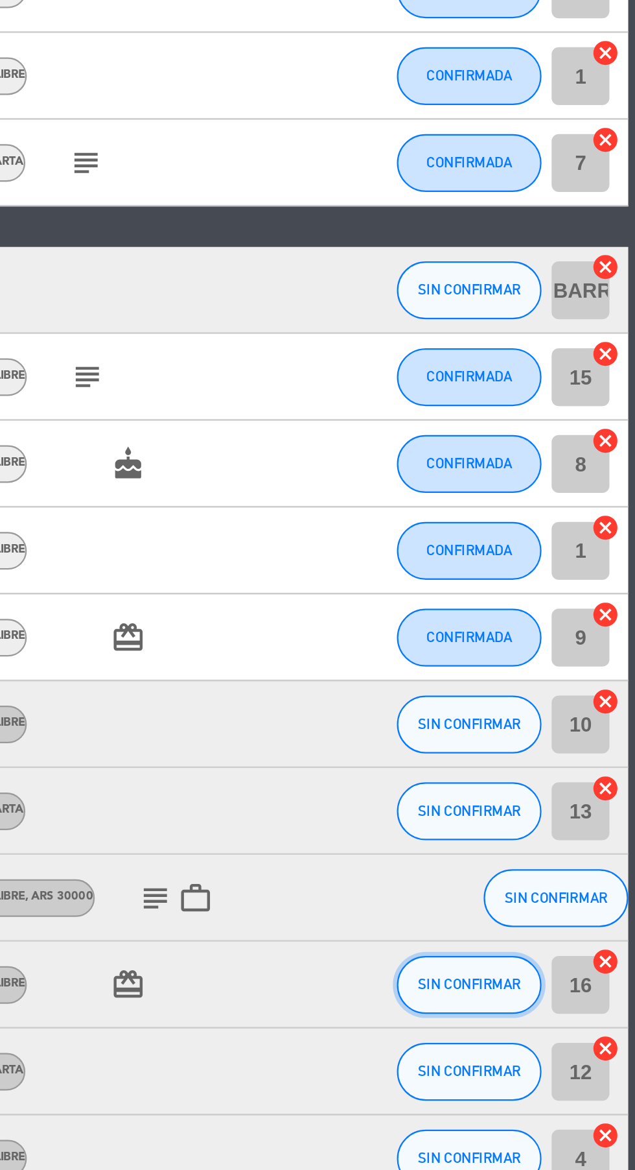
click at [569, 1028] on span "SIN CONFIRMAR" at bounding box center [561, 1028] width 46 height 7
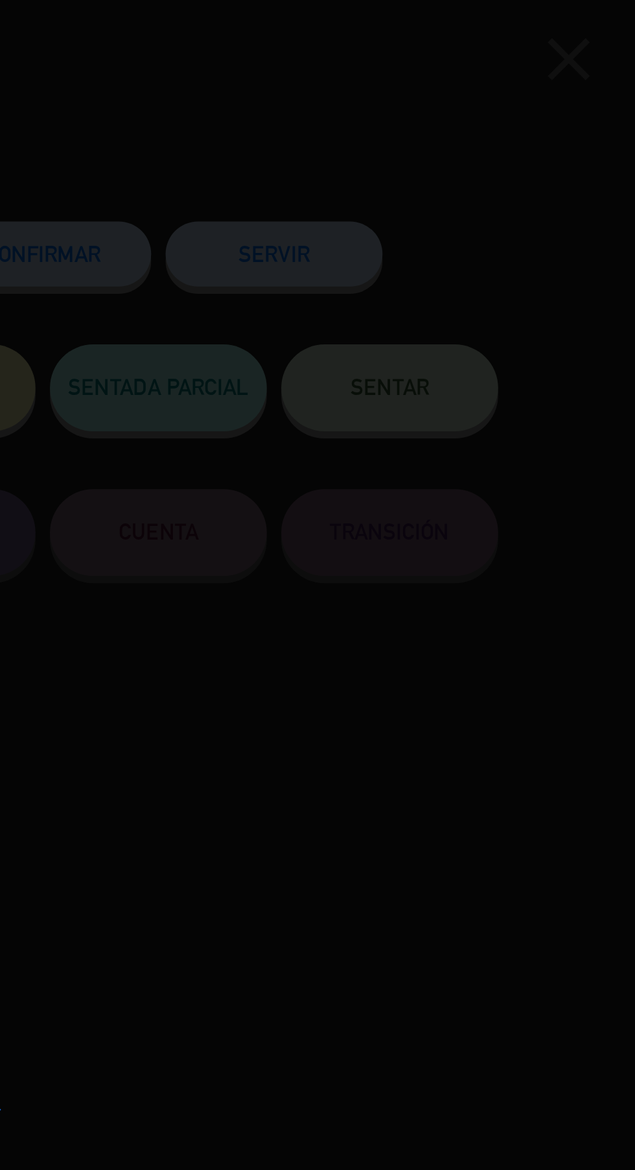
click at [385, 120] on div at bounding box center [317, 585] width 635 height 1170
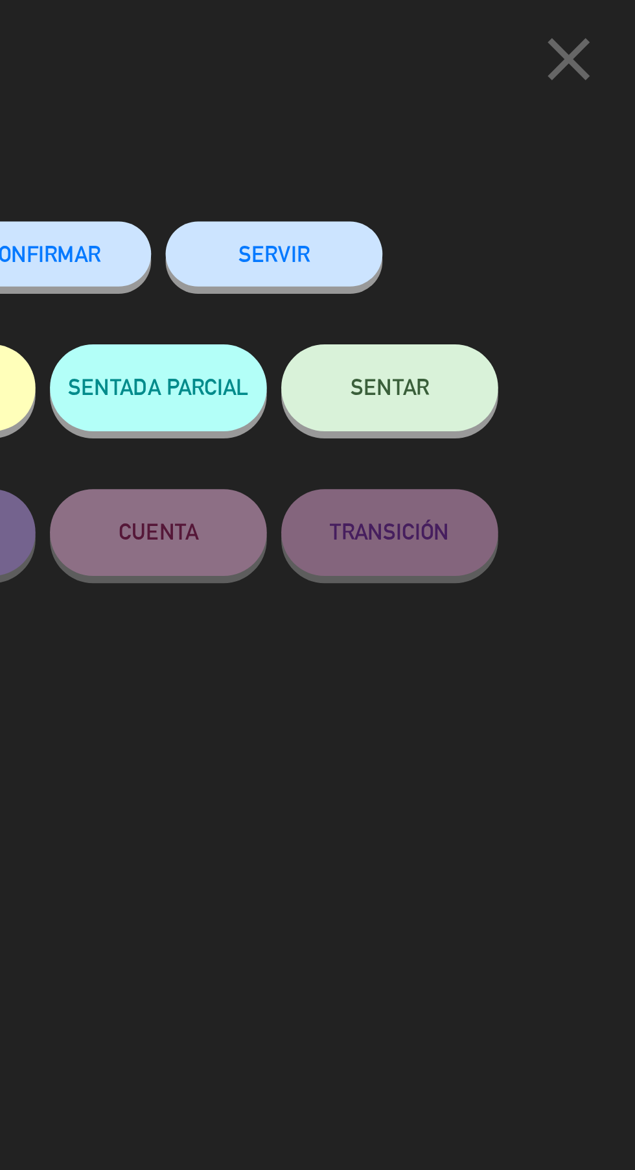
click at [386, 113] on span "CONFIRMAR" at bounding box center [370, 113] width 52 height 11
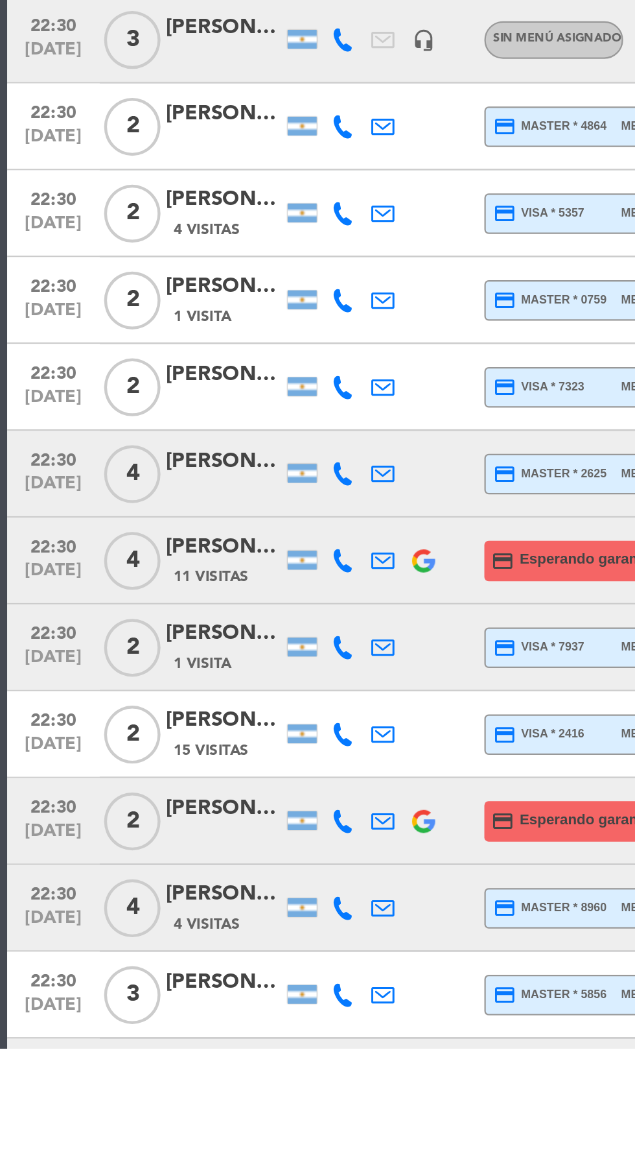
click at [150, 1111] on icon at bounding box center [153, 1107] width 10 height 10
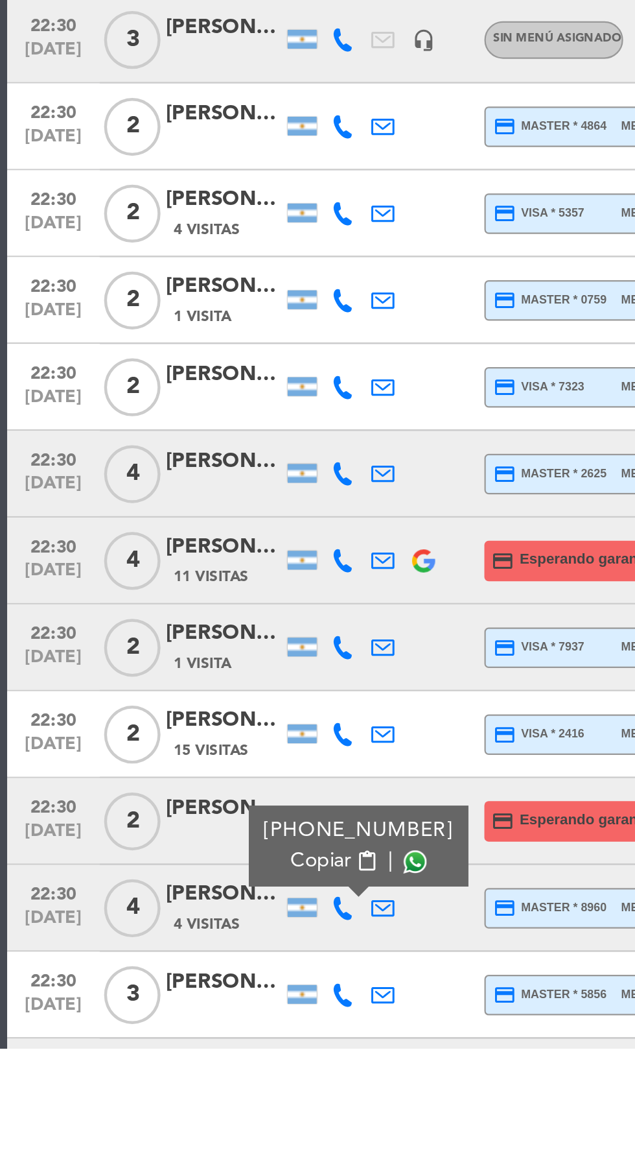
click at [181, 1086] on span at bounding box center [186, 1086] width 10 height 10
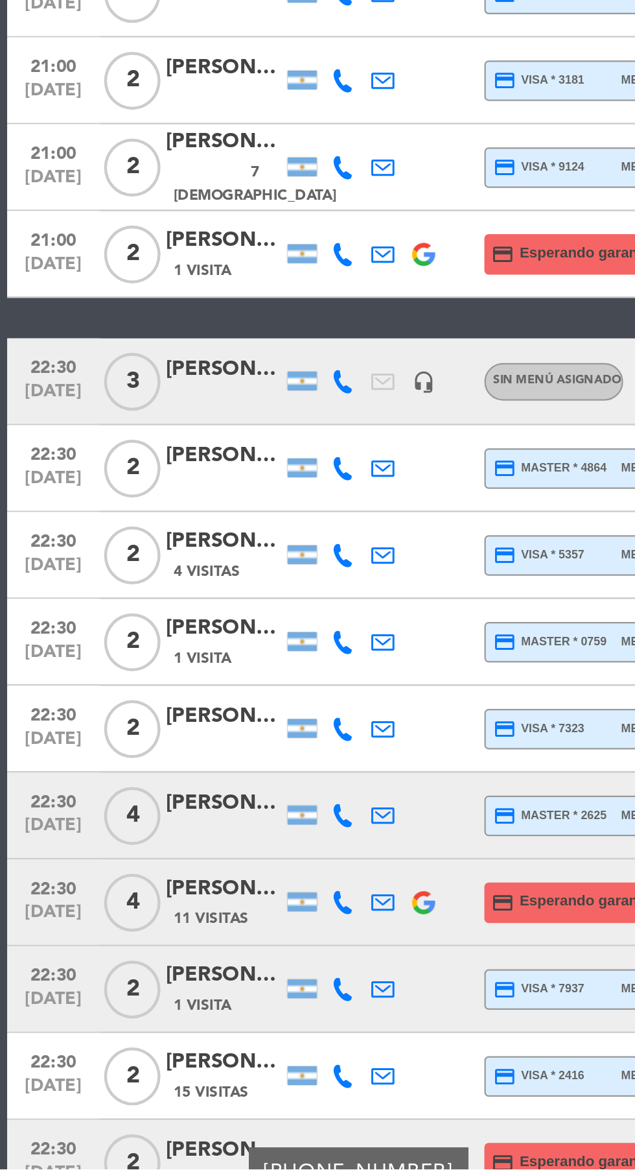
scroll to position [390, 0]
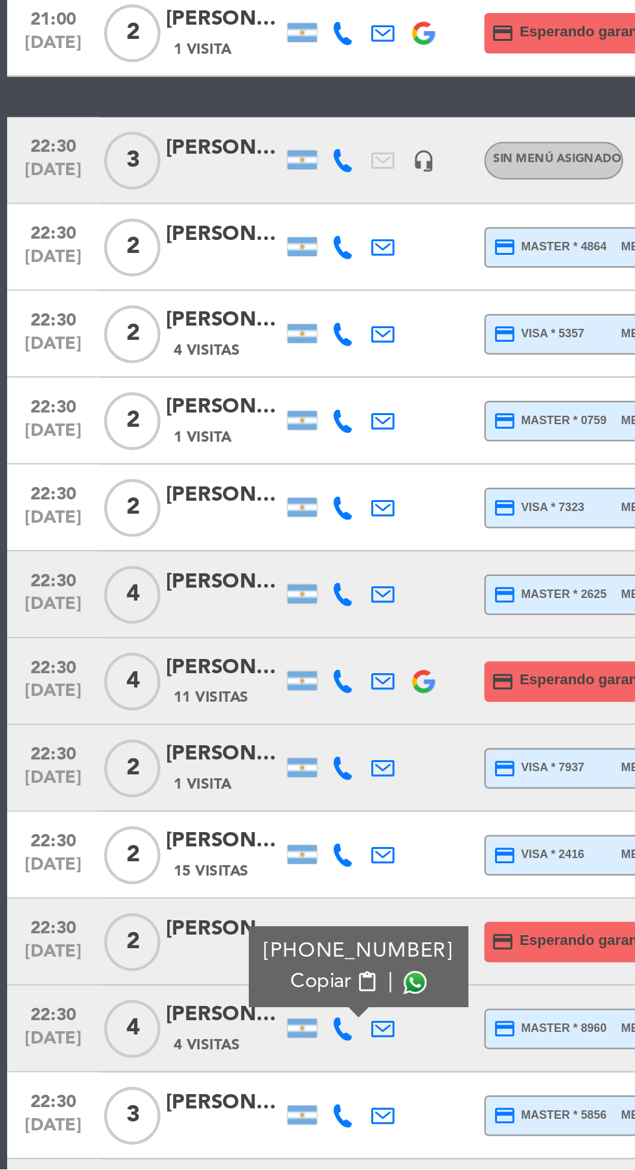
click at [150, 1169] on icon at bounding box center [153, 1185] width 10 height 10
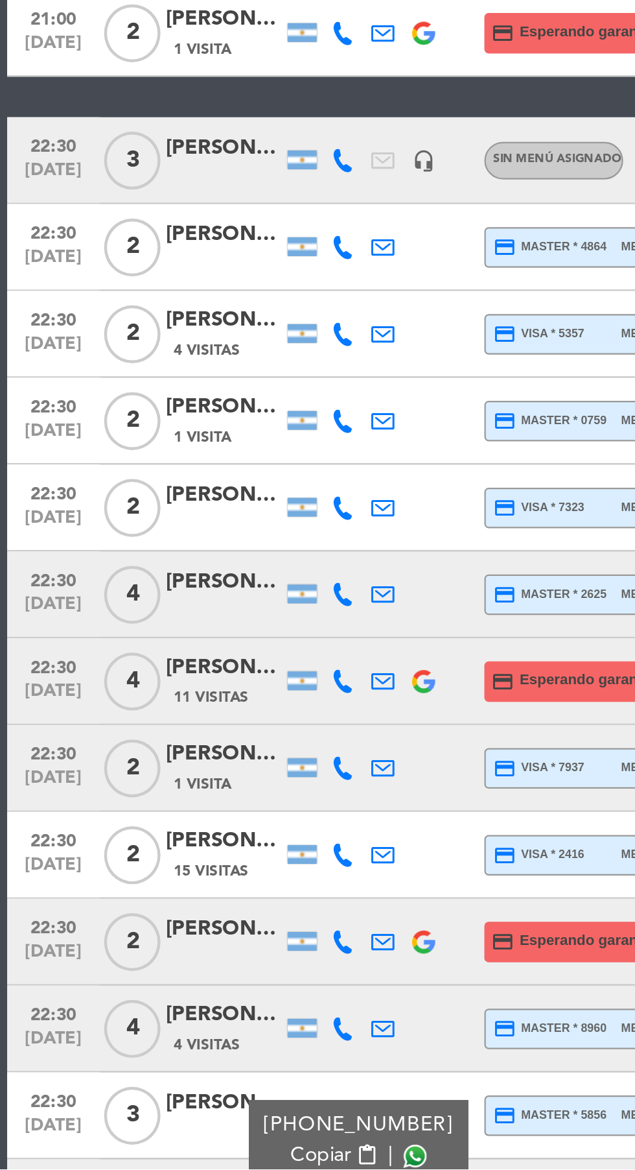
click at [181, 1159] on span at bounding box center [186, 1164] width 10 height 10
click at [152, 1102] on icon at bounding box center [153, 1107] width 10 height 10
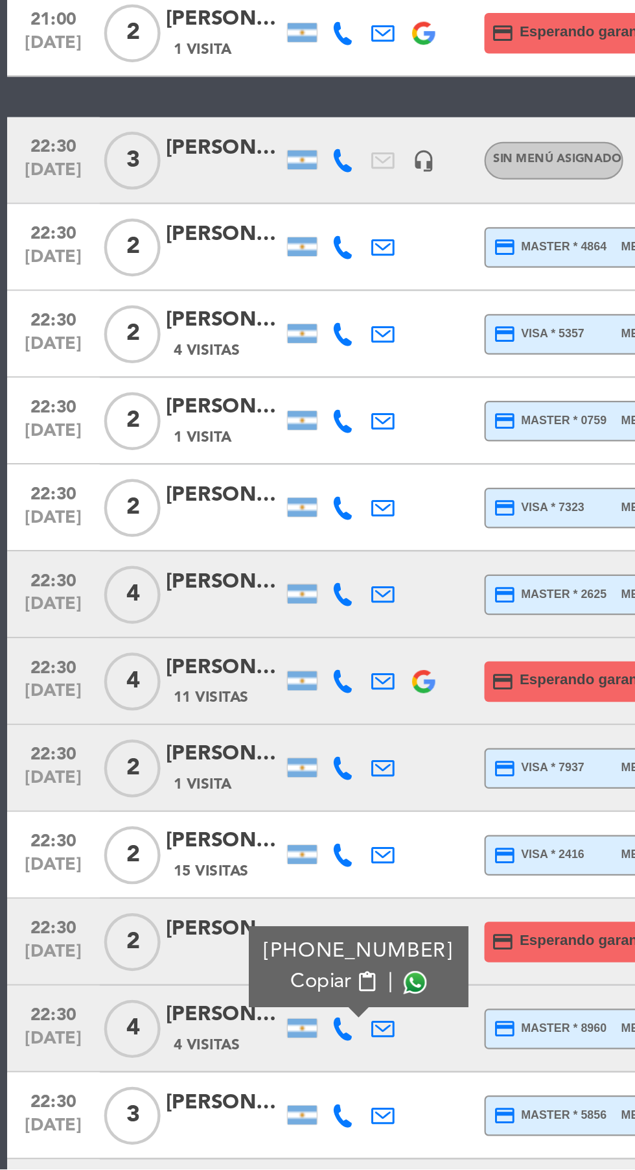
click at [154, 1102] on icon at bounding box center [153, 1107] width 10 height 10
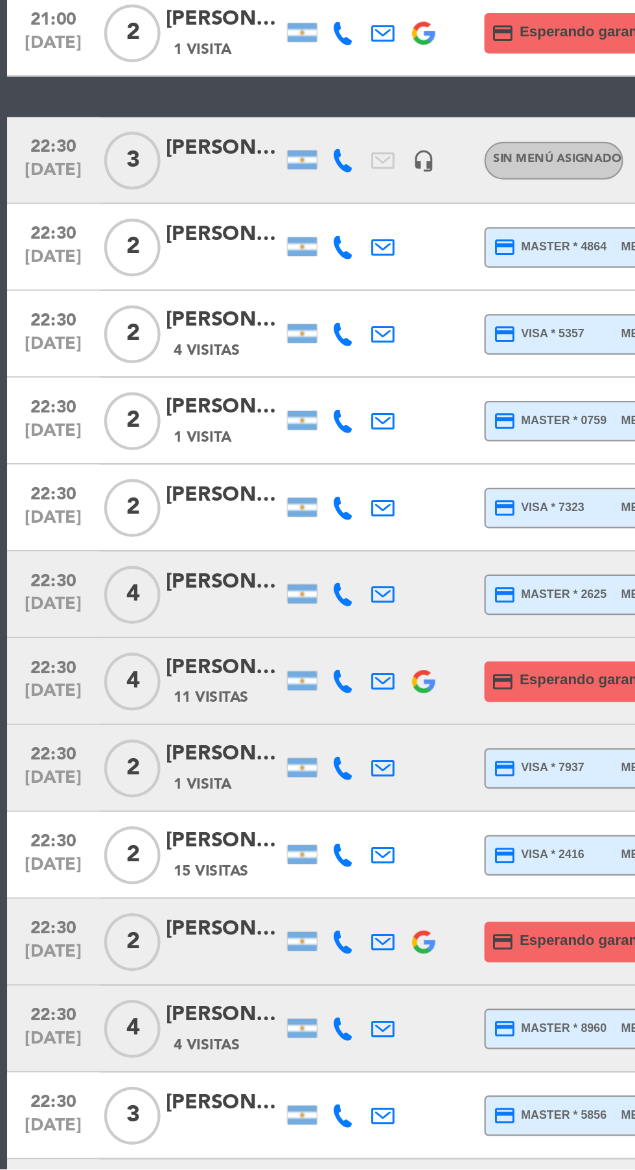
click at [158, 1063] on icon at bounding box center [153, 1068] width 10 height 10
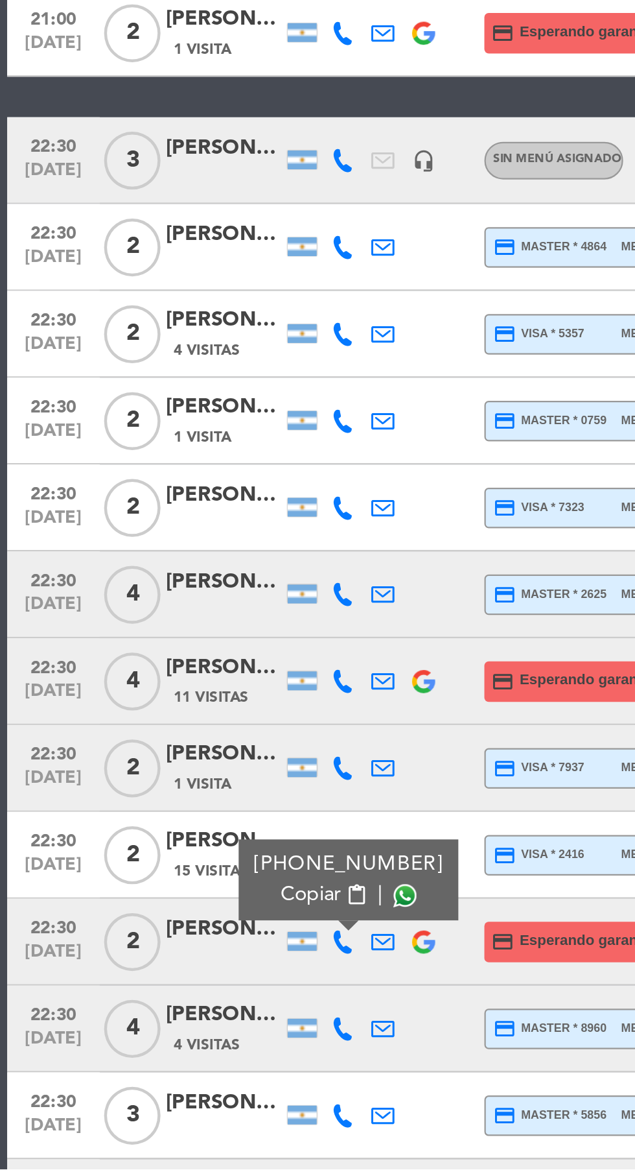
click at [179, 1042] on span at bounding box center [181, 1047] width 10 height 10
click at [108, 1070] on div at bounding box center [101, 1075] width 52 height 10
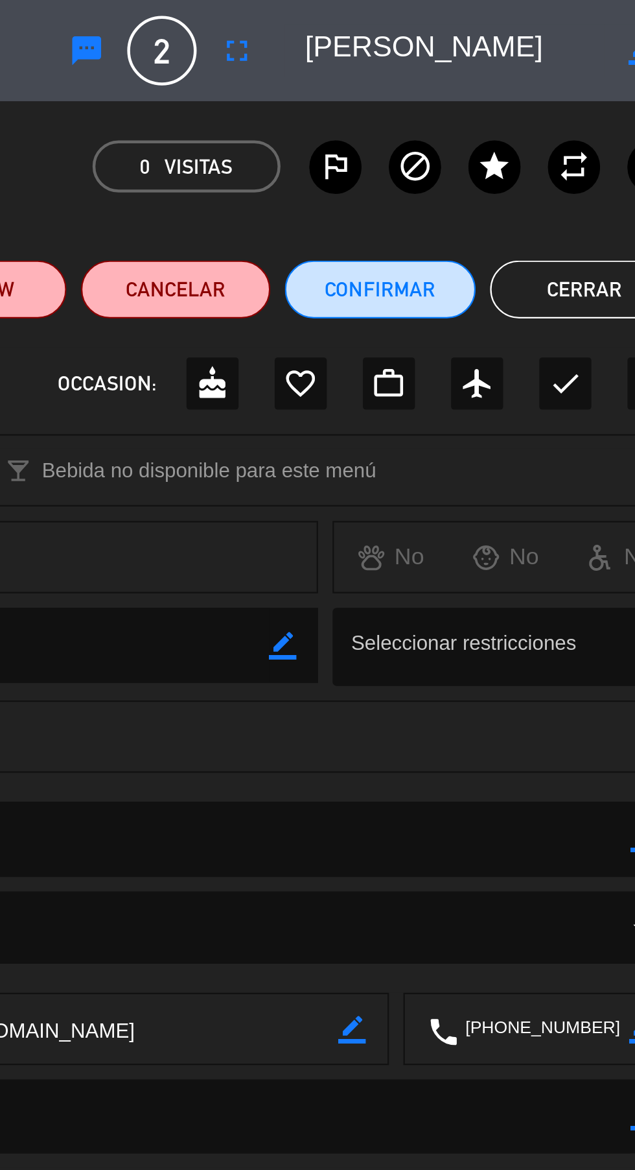
scroll to position [0, 0]
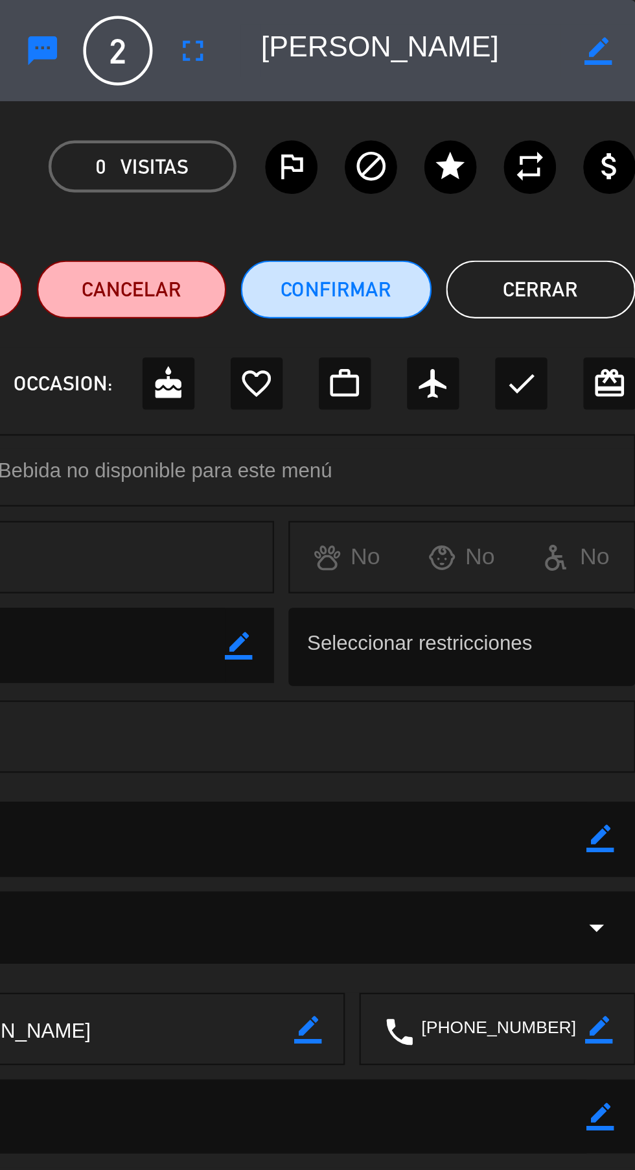
click at [622, 379] on icon "border_color" at bounding box center [619, 376] width 12 height 12
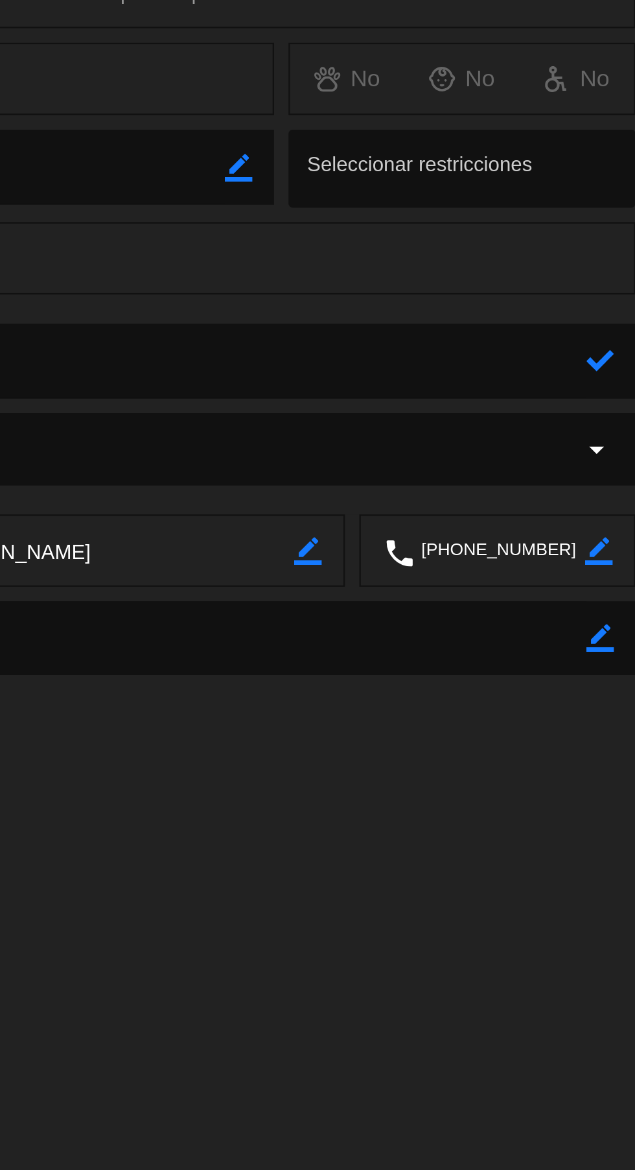
type textarea "10"
click at [617, 376] on icon at bounding box center [619, 376] width 12 height 12
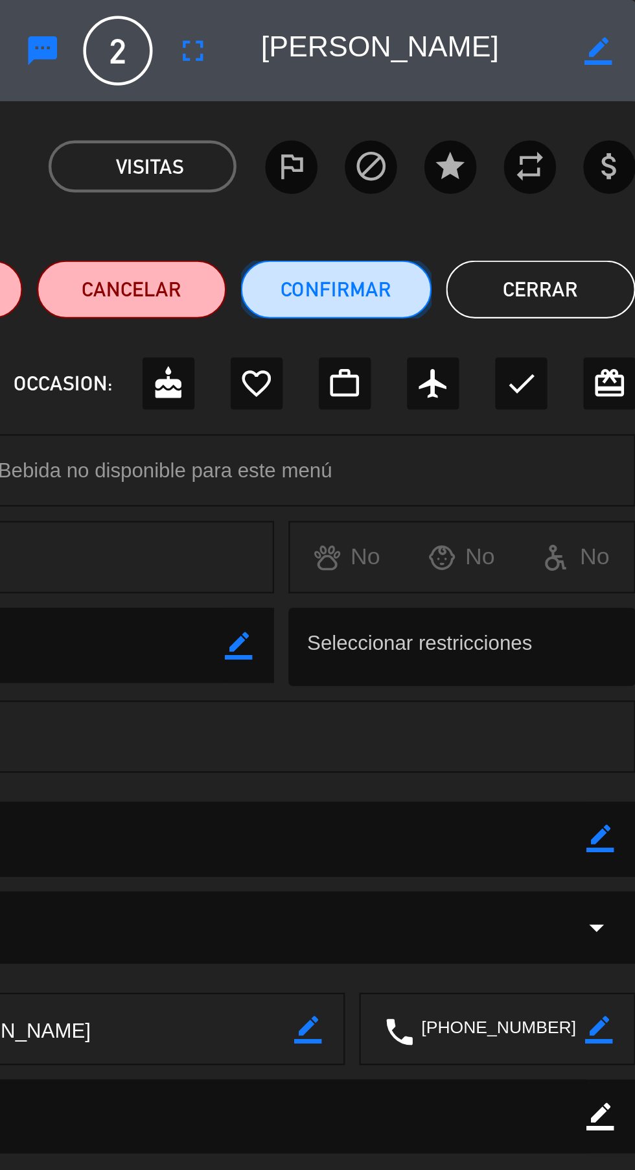
click at [512, 137] on button "Confirmar" at bounding box center [500, 130] width 85 height 26
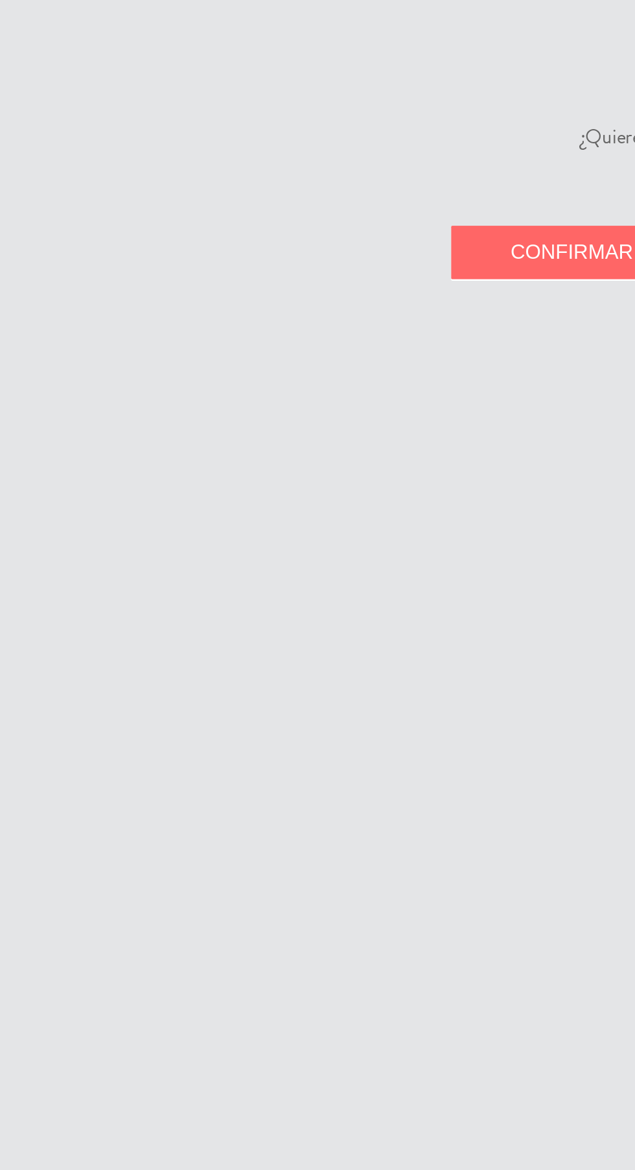
click at [246, 115] on span "Confirmar" at bounding box center [256, 113] width 55 height 10
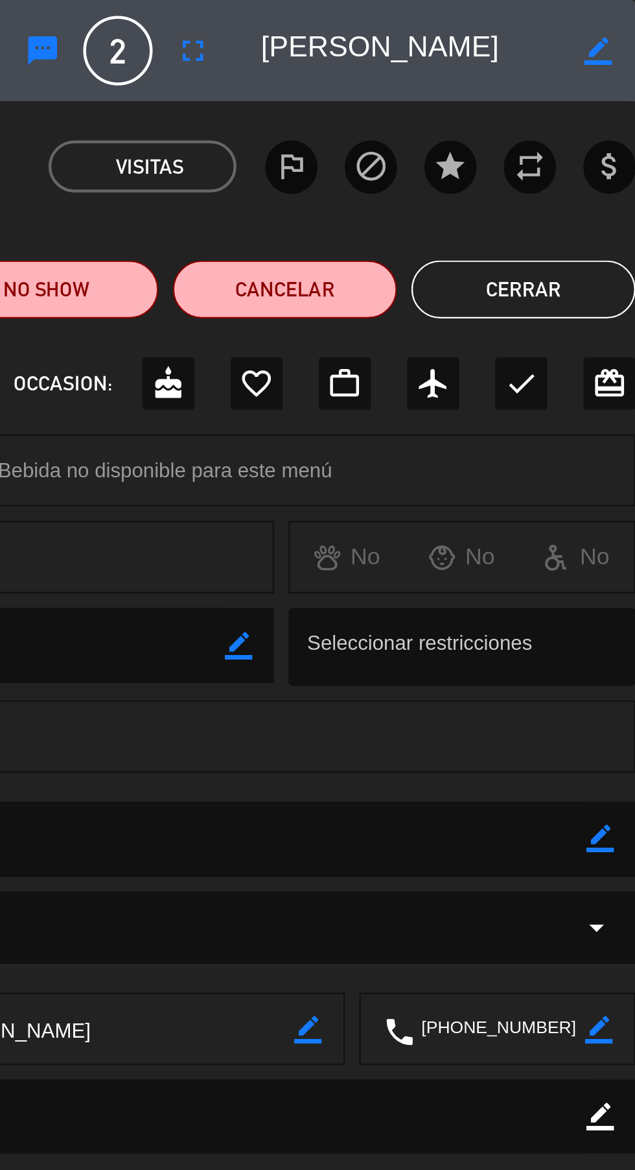
click at [601, 133] on button "Cerrar" at bounding box center [585, 130] width 101 height 26
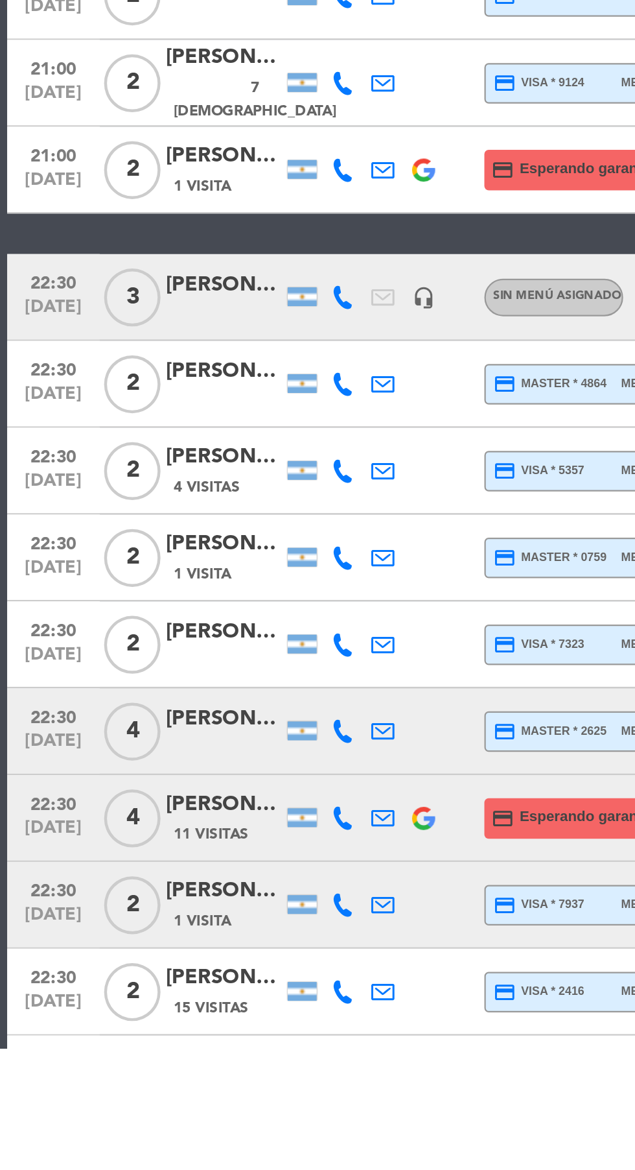
scroll to position [254, 0]
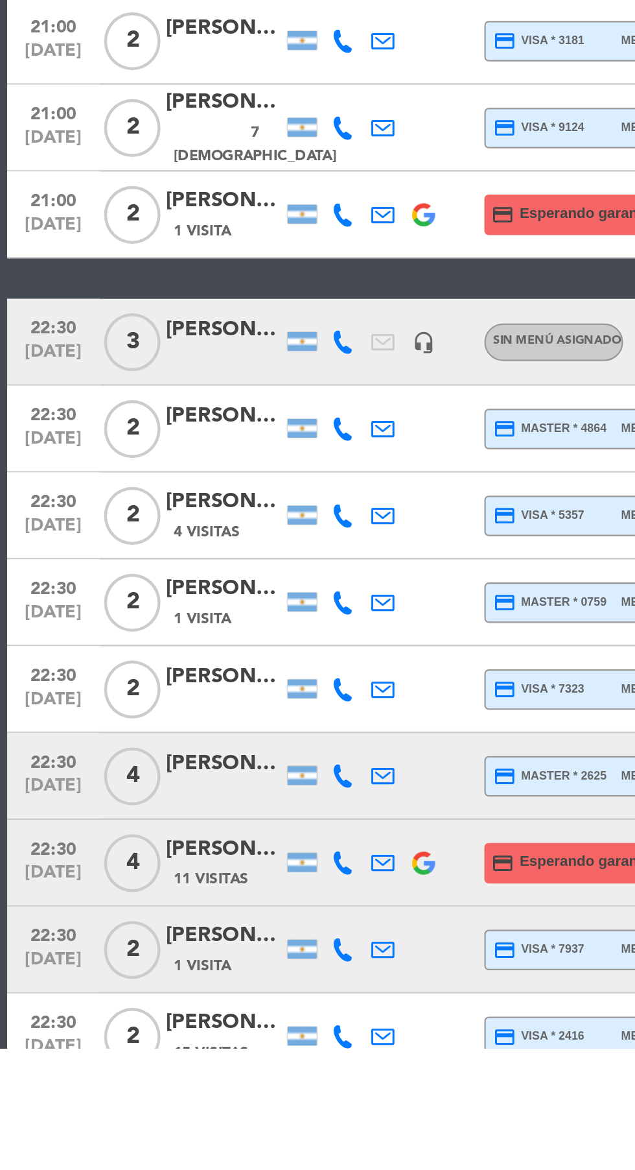
click at [151, 1128] on icon at bounding box center [153, 1126] width 10 height 10
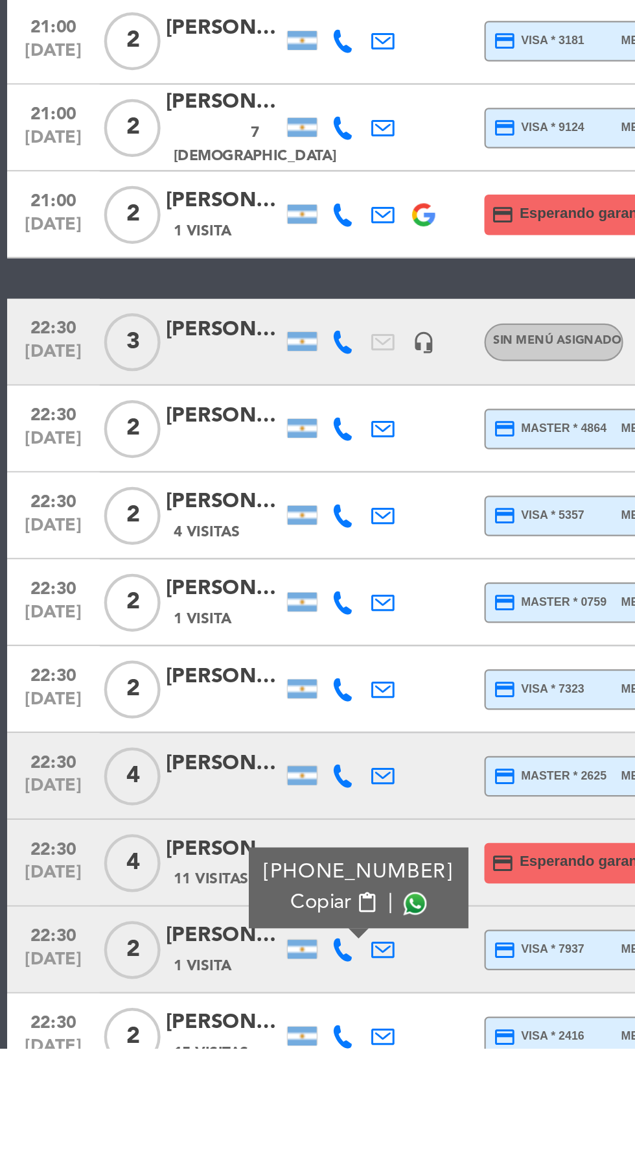
click at [182, 1106] on span at bounding box center [186, 1105] width 10 height 10
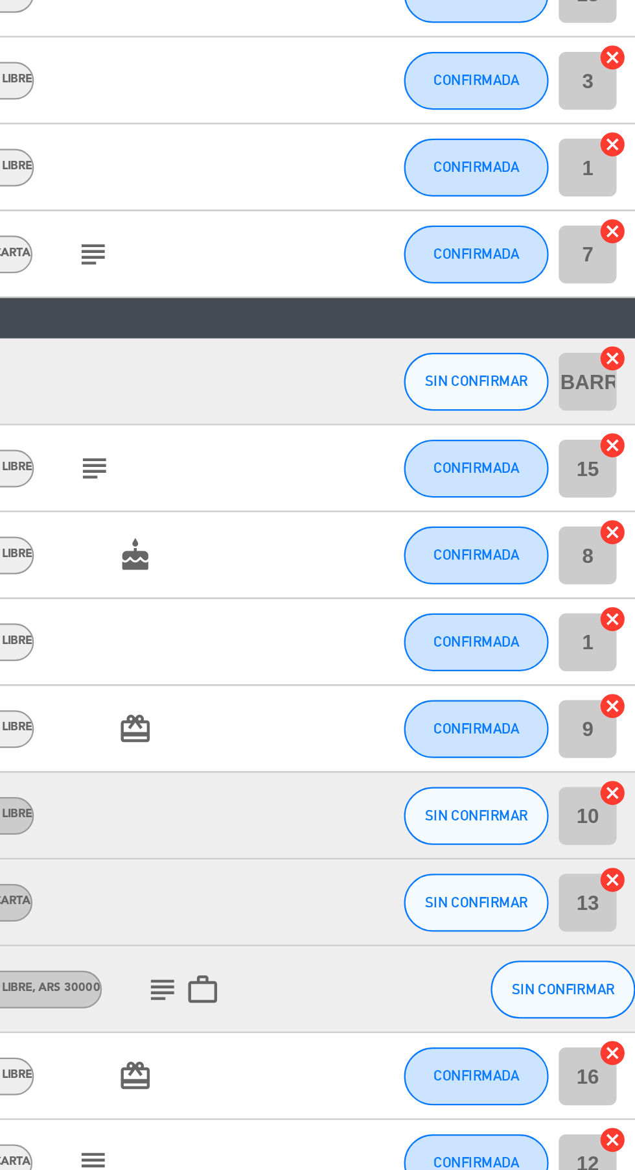
scroll to position [0, 0]
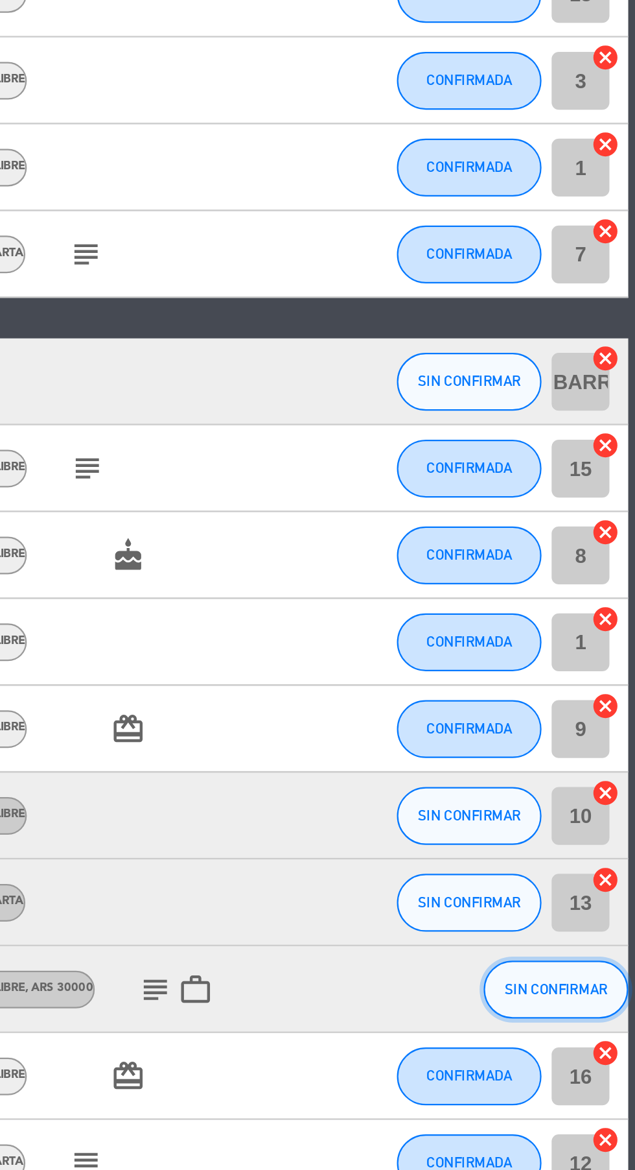
click at [595, 989] on span "SIN CONFIRMAR" at bounding box center [600, 989] width 46 height 7
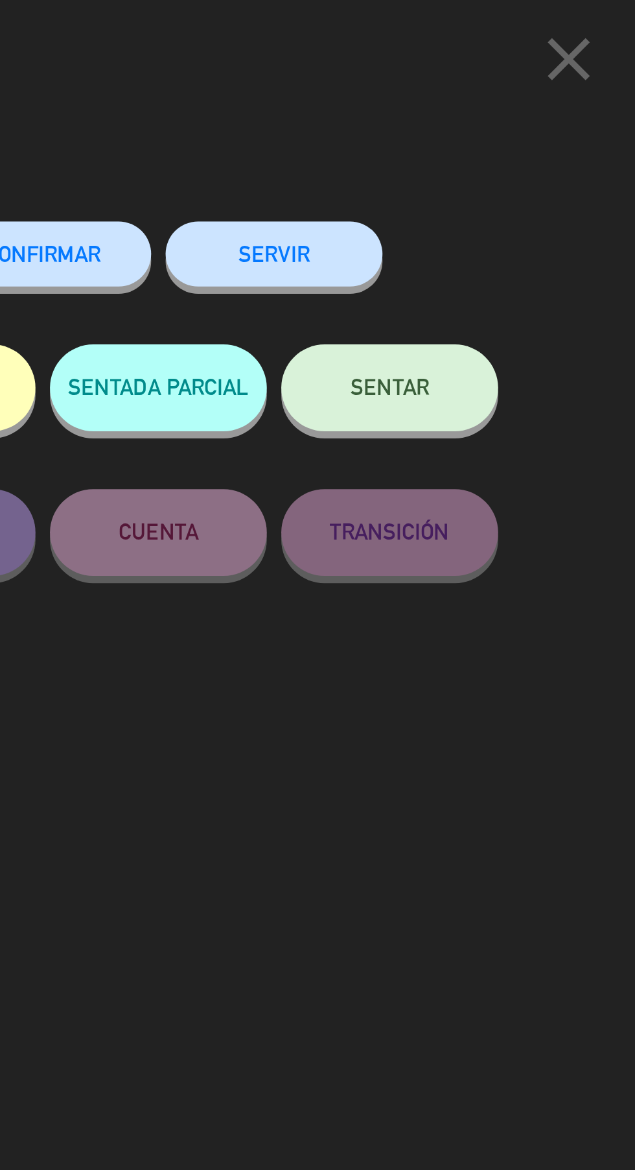
click at [386, 113] on span "CONFIRMAR" at bounding box center [370, 113] width 52 height 11
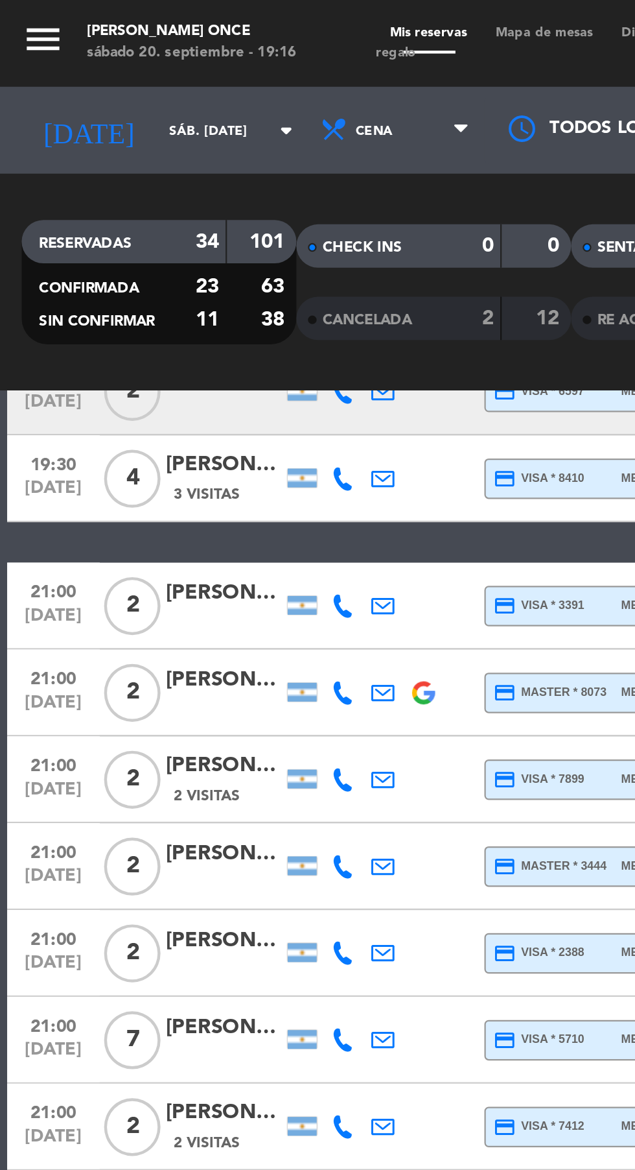
click at [245, 15] on span "Mapa de mesas" at bounding box center [244, 15] width 56 height 6
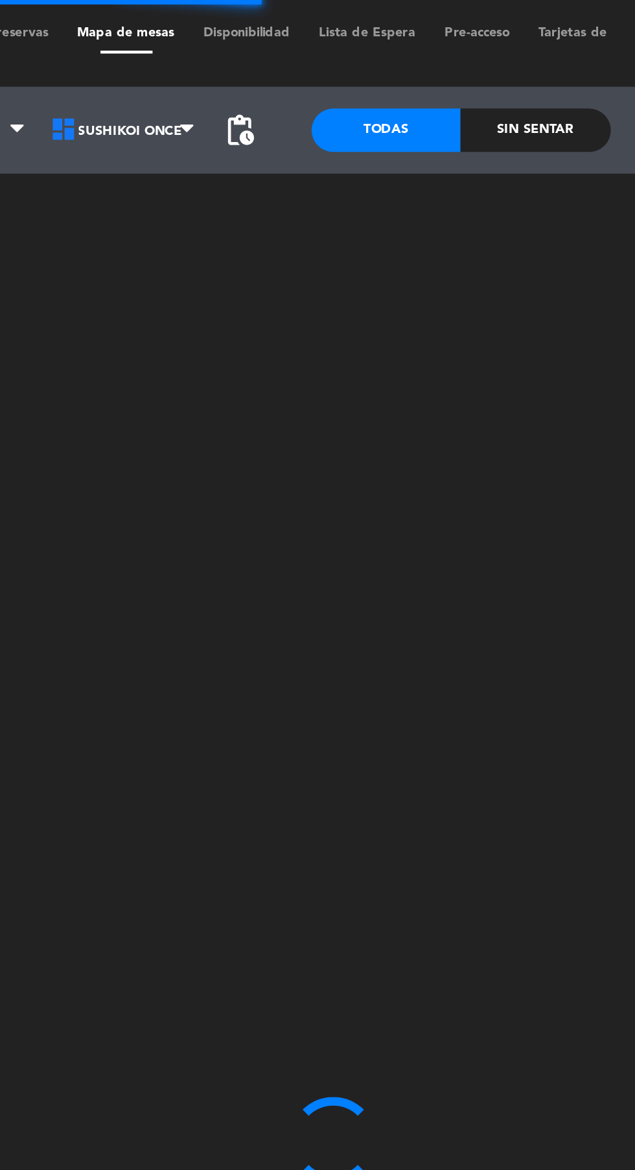
click at [301, 60] on span "pending_actions" at bounding box center [295, 59] width 16 height 16
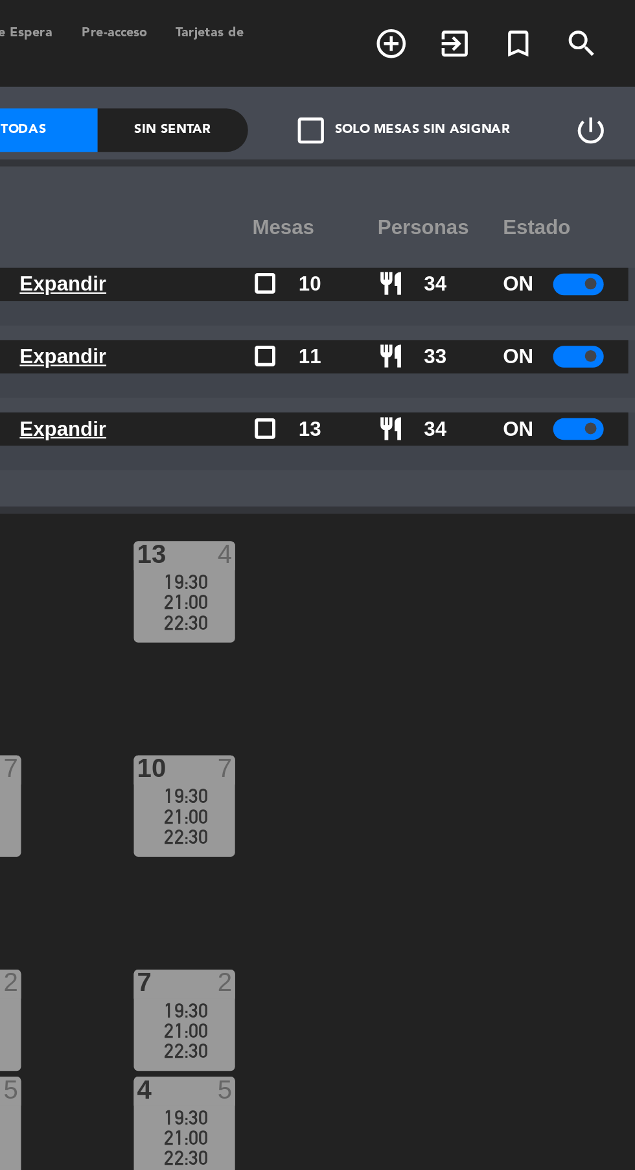
click at [609, 125] on div at bounding box center [610, 128] width 23 height 10
click at [604, 162] on div at bounding box center [610, 160] width 23 height 10
click at [608, 192] on div at bounding box center [610, 192] width 23 height 10
click at [604, 160] on div at bounding box center [610, 160] width 23 height 10
click at [606, 161] on div at bounding box center [610, 160] width 23 height 10
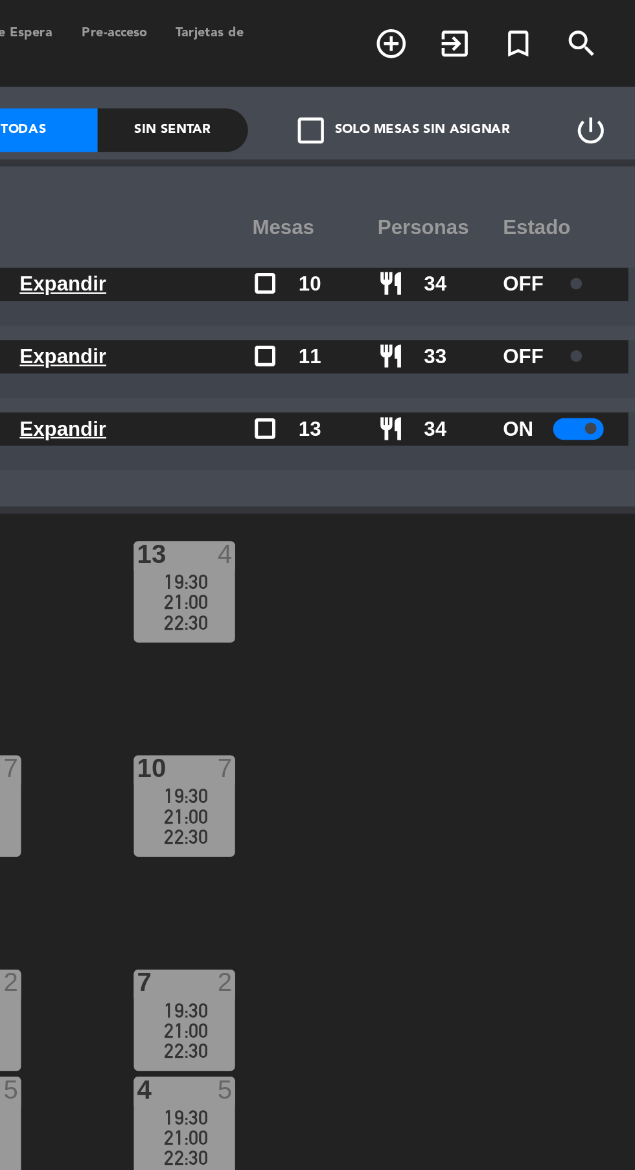
click at [608, 195] on div at bounding box center [610, 192] width 23 height 10
click at [608, 193] on div at bounding box center [610, 192] width 23 height 10
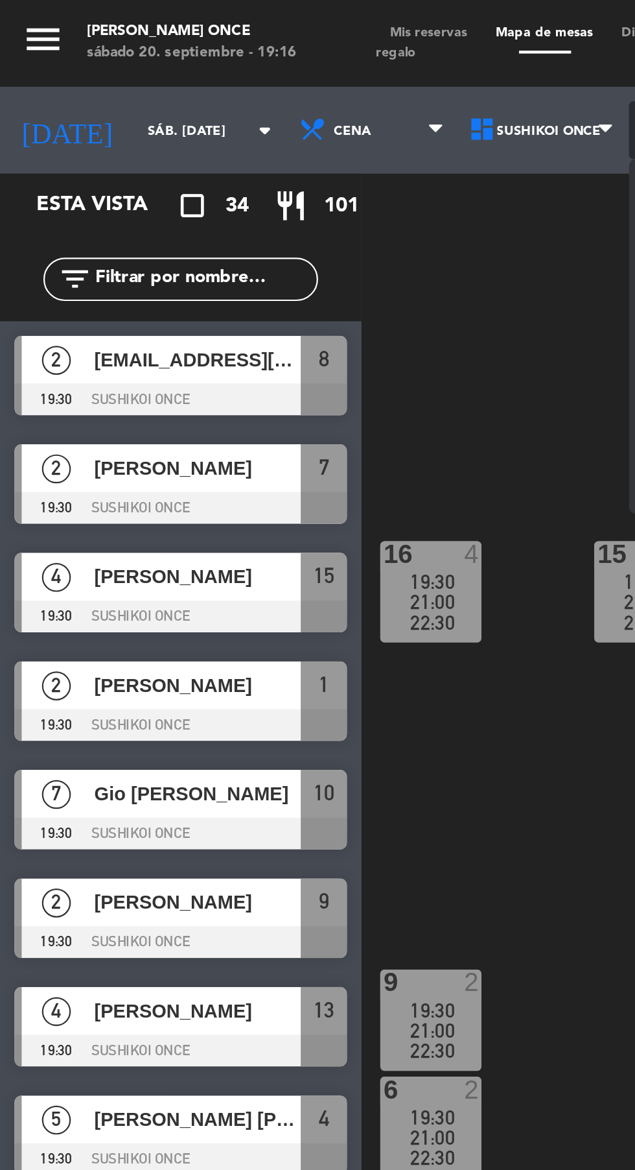
click at [203, 12] on span "Mis reservas" at bounding box center [192, 15] width 47 height 6
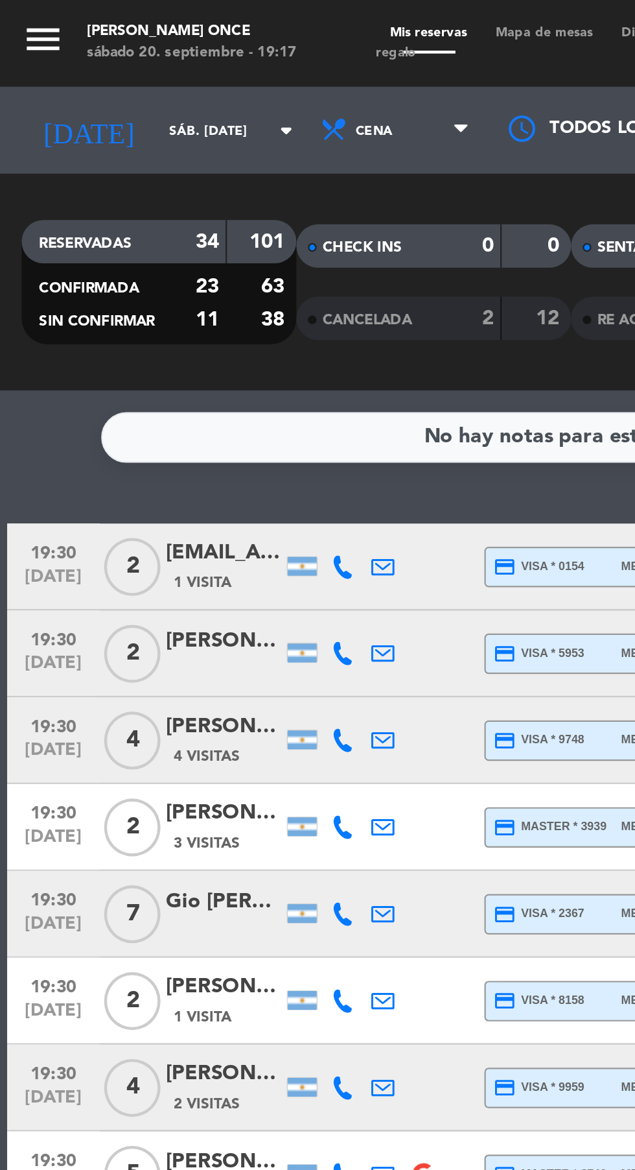
click at [157, 332] on icon at bounding box center [153, 332] width 10 height 10
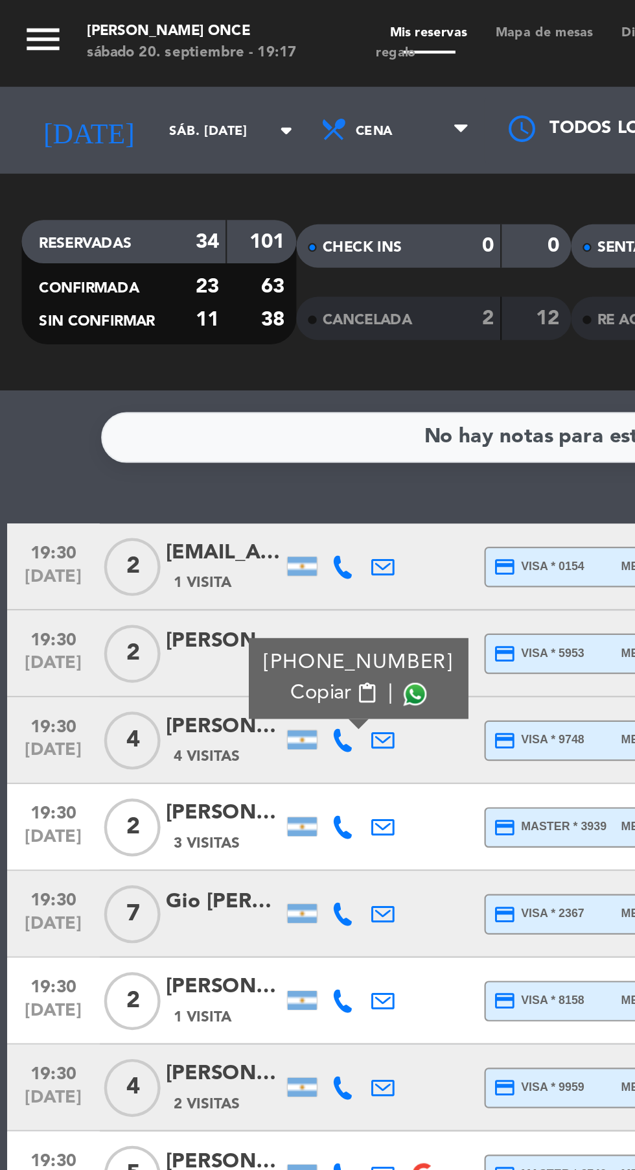
click at [183, 315] on span at bounding box center [186, 311] width 10 height 10
click at [152, 409] on icon at bounding box center [153, 410] width 10 height 10
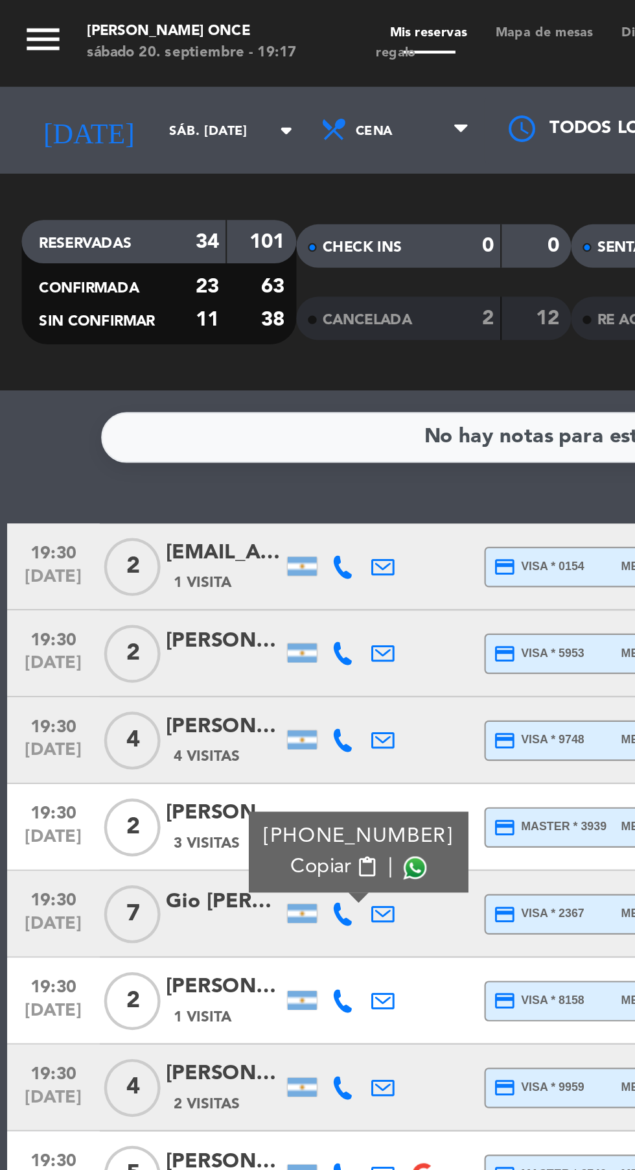
click at [181, 392] on span at bounding box center [186, 389] width 10 height 10
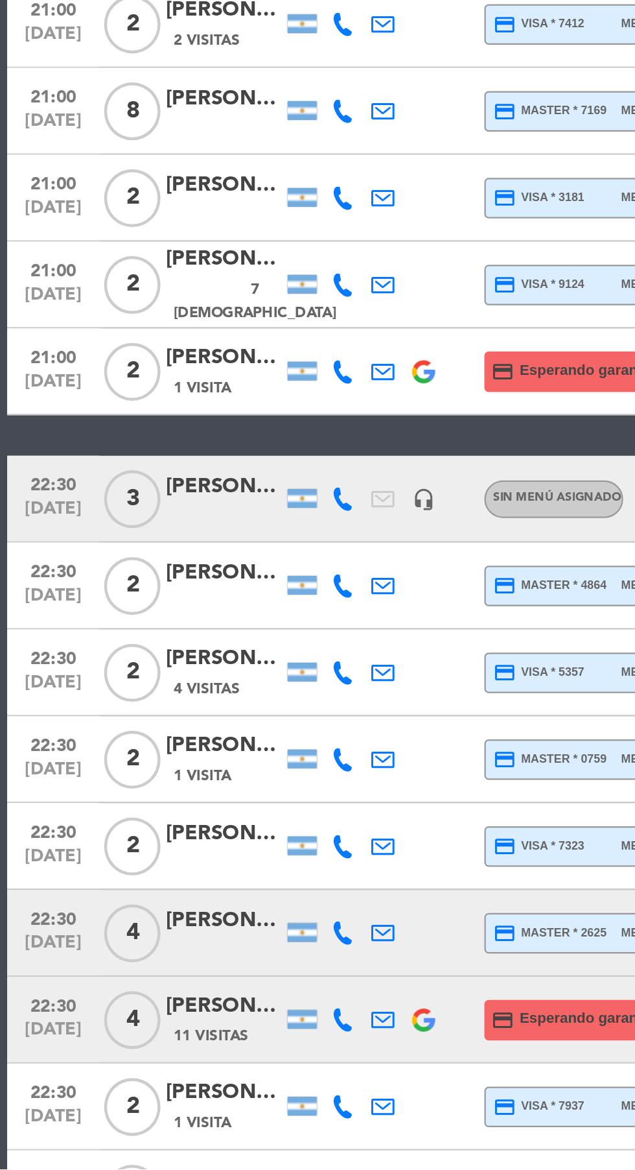
scroll to position [230, 0]
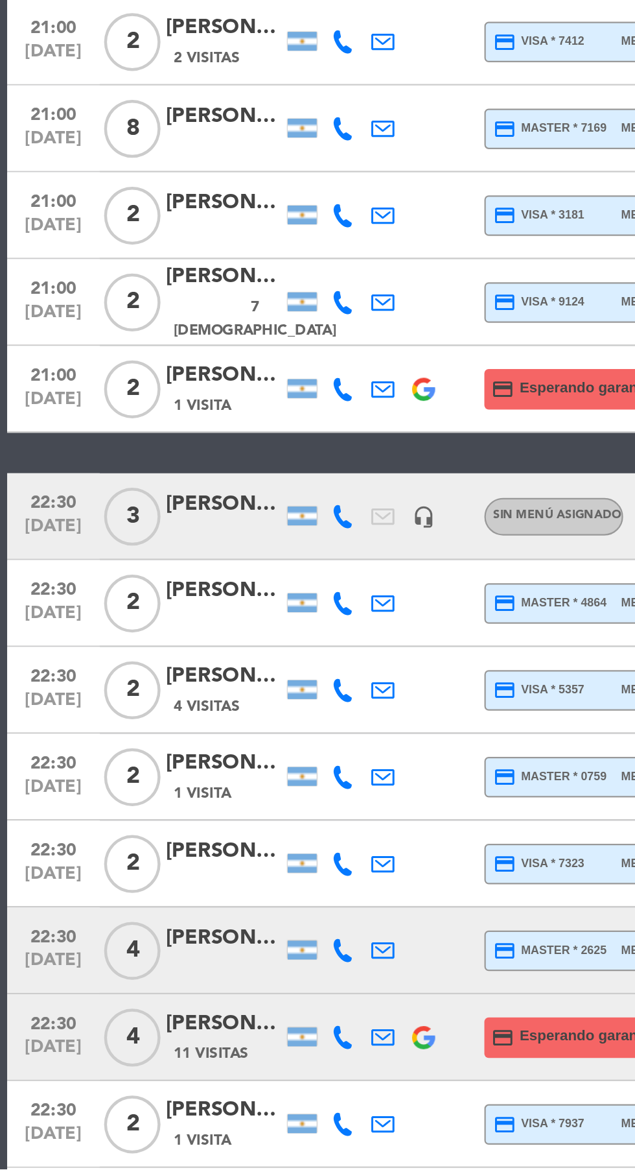
click at [158, 1067] on icon at bounding box center [153, 1072] width 10 height 10
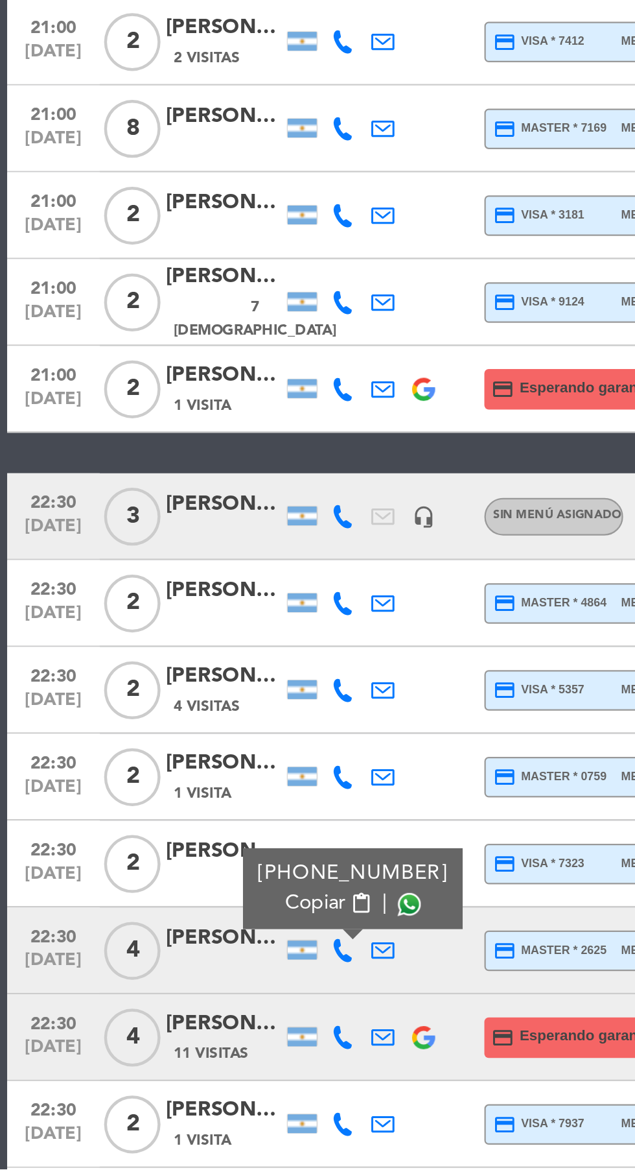
click at [182, 1046] on span at bounding box center [183, 1051] width 10 height 10
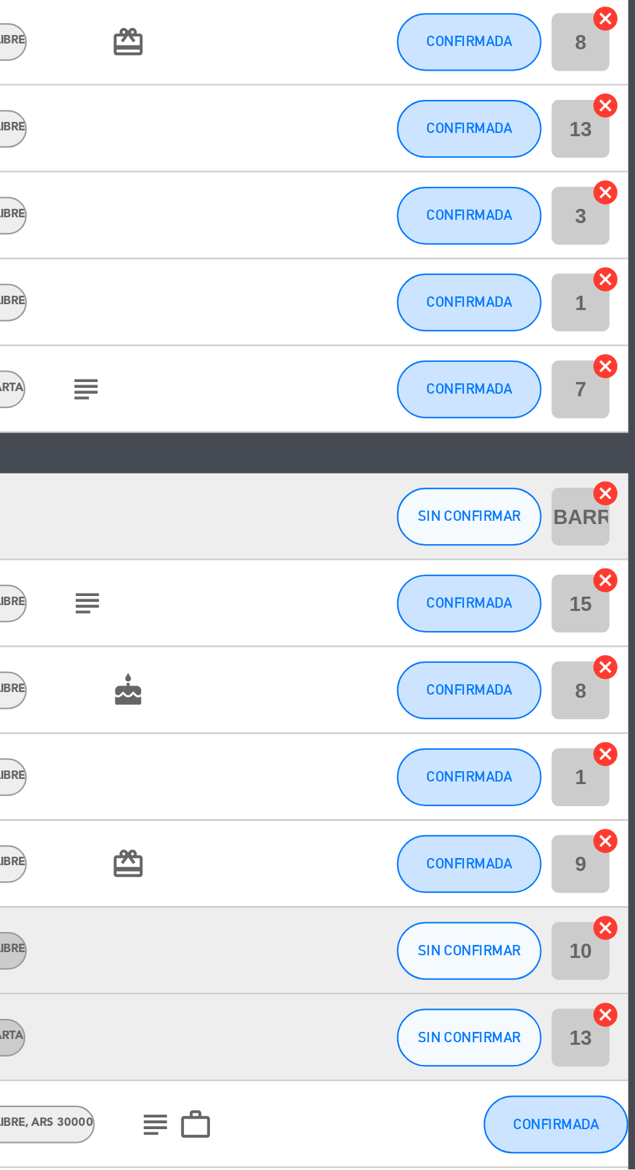
scroll to position [0, 0]
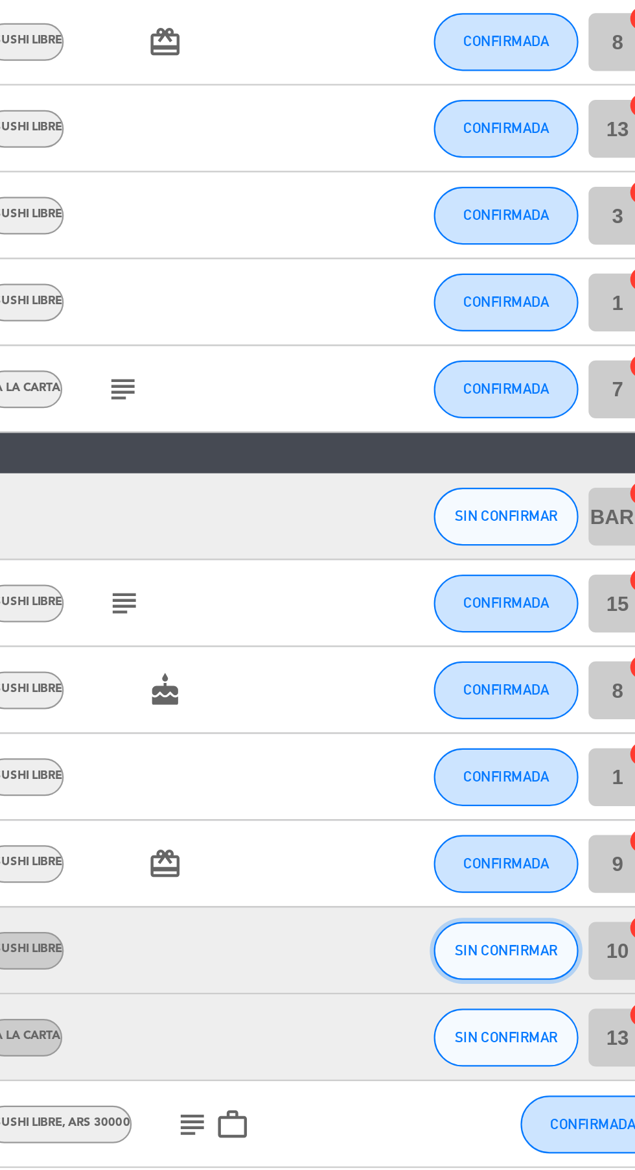
click at [560, 1068] on span "SIN CONFIRMAR" at bounding box center [561, 1071] width 46 height 7
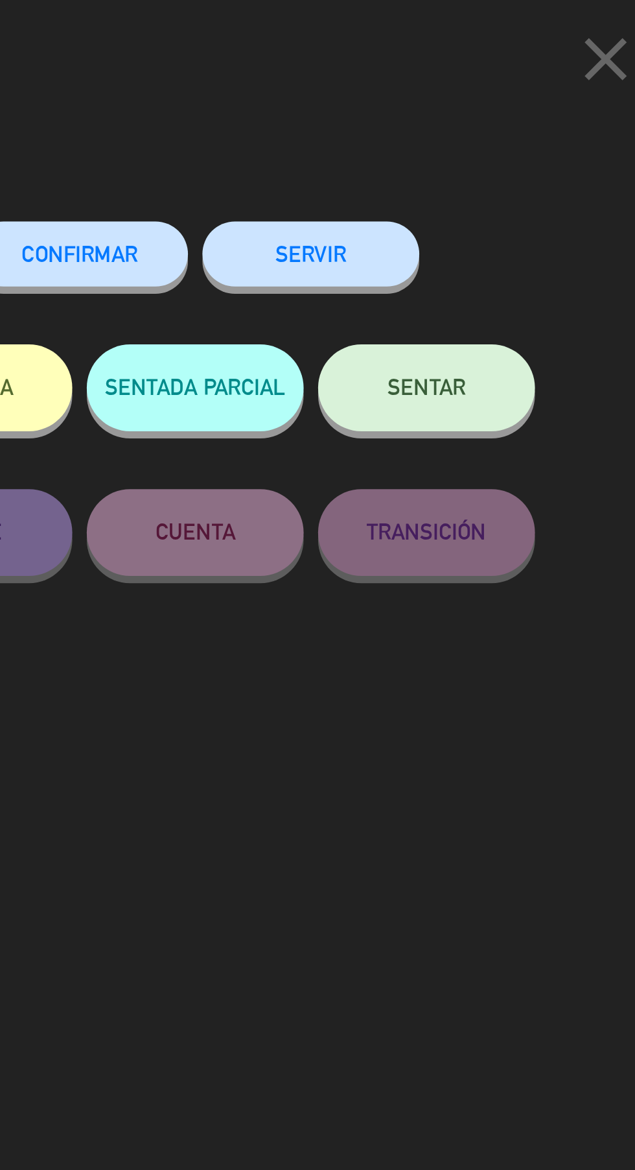
click at [389, 113] on span "CONFIRMAR" at bounding box center [370, 113] width 52 height 11
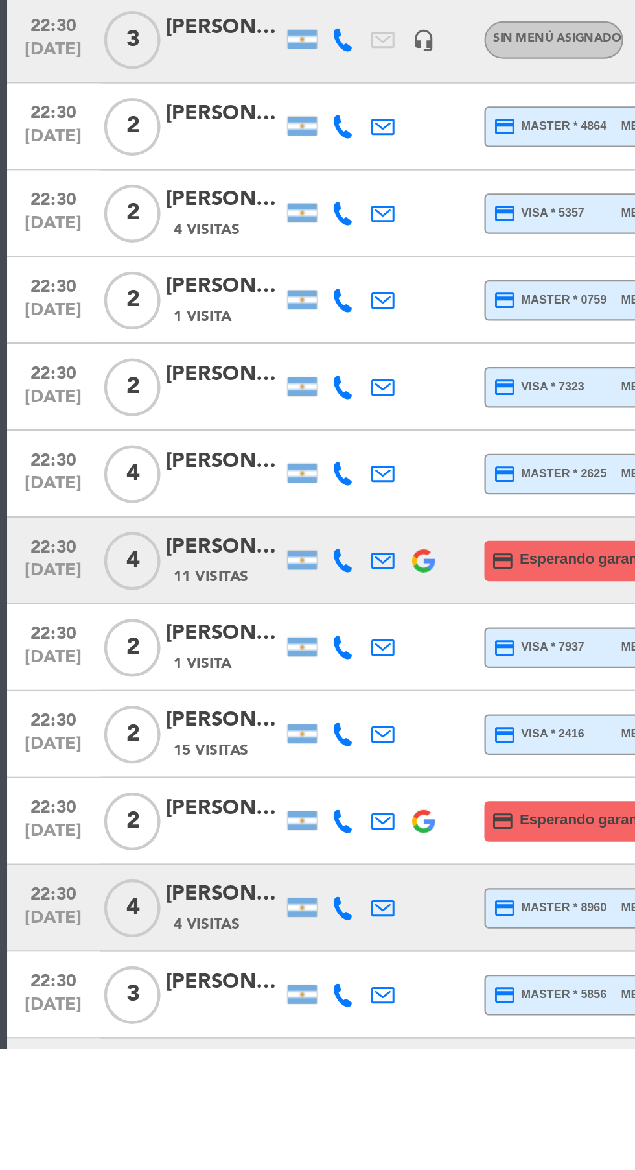
click at [153, 953] on icon at bounding box center [153, 951] width 10 height 10
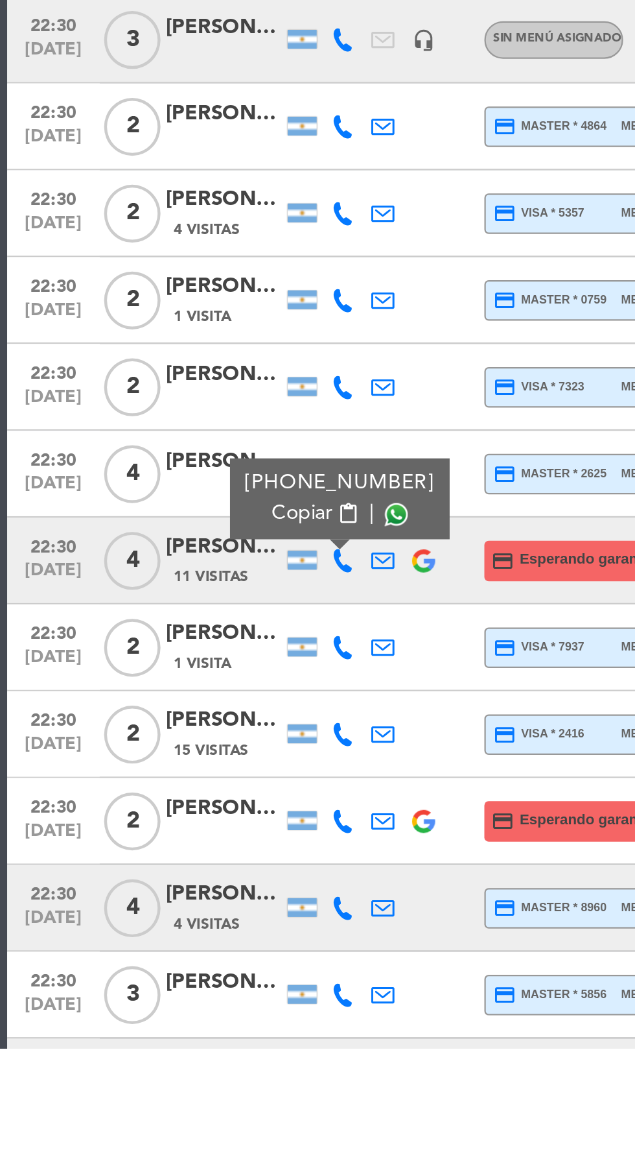
click at [180, 931] on span at bounding box center [177, 930] width 10 height 10
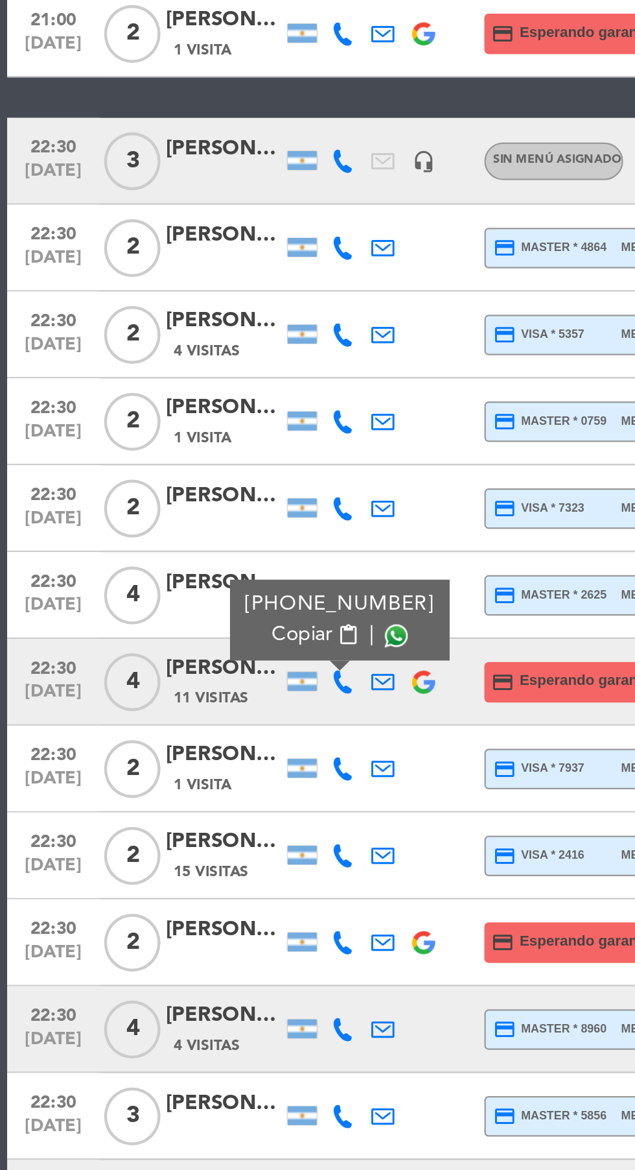
scroll to position [83, 0]
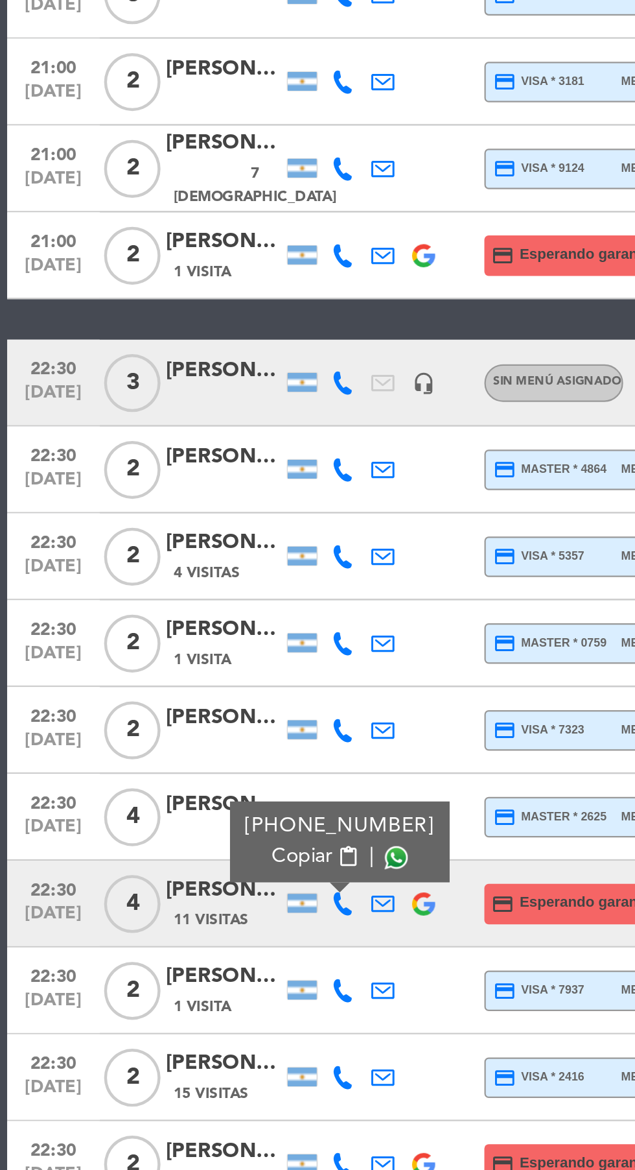
click at [178, 1025] on span at bounding box center [177, 1030] width 10 height 10
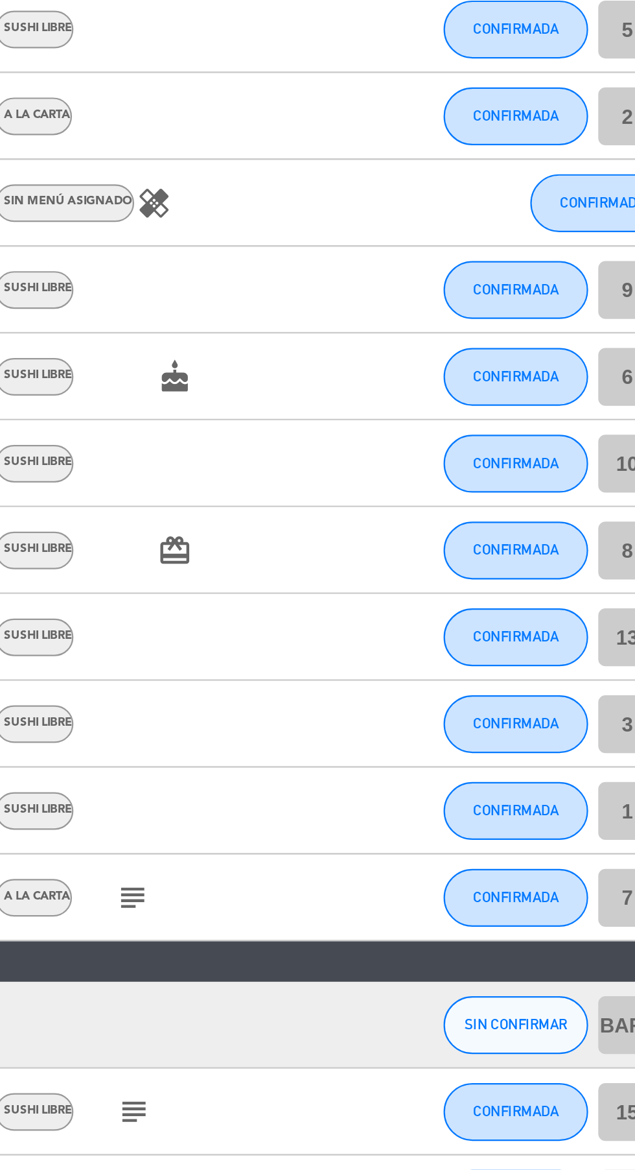
scroll to position [0, 0]
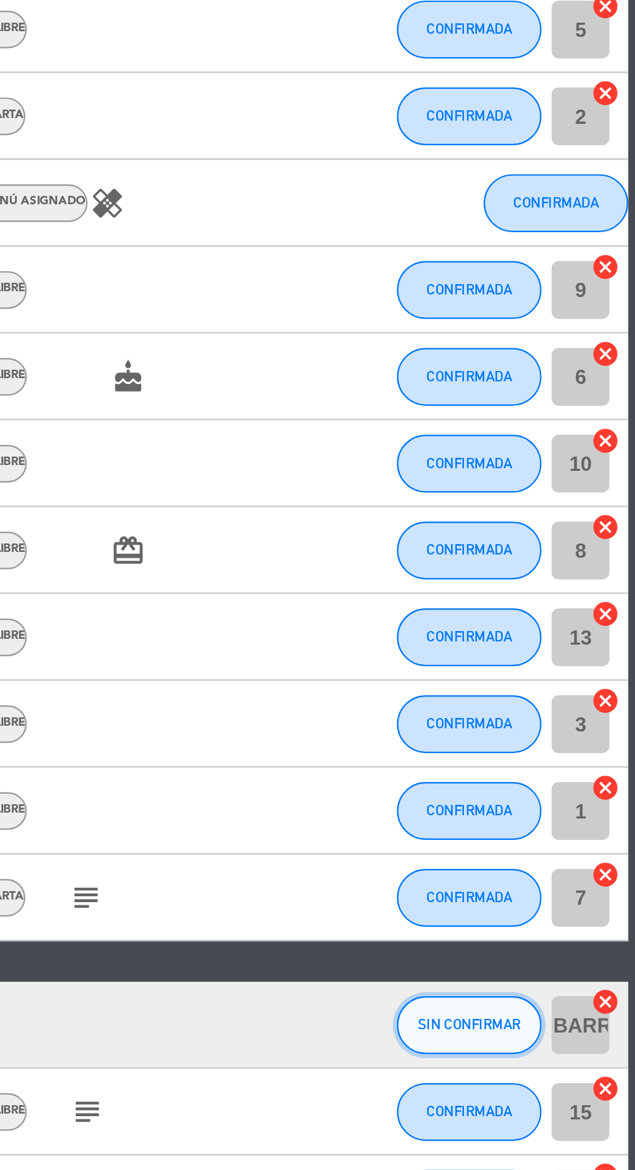
click at [564, 1092] on button "SIN CONFIRMAR" at bounding box center [561, 1105] width 65 height 26
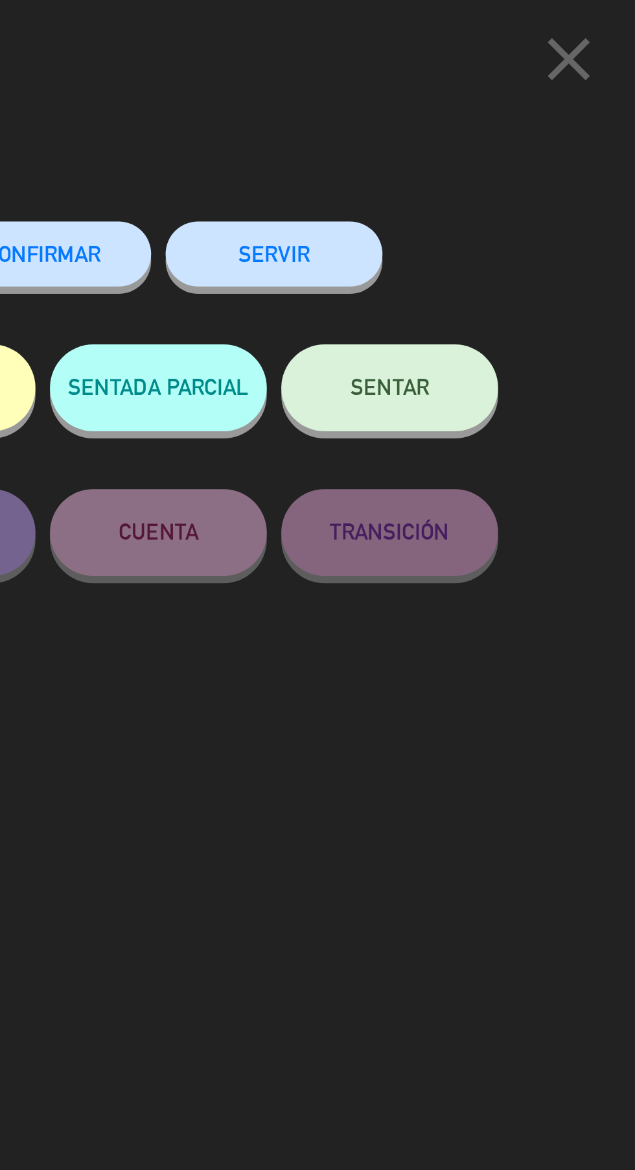
click at [394, 124] on button "CONFIRMAR" at bounding box center [369, 113] width 97 height 29
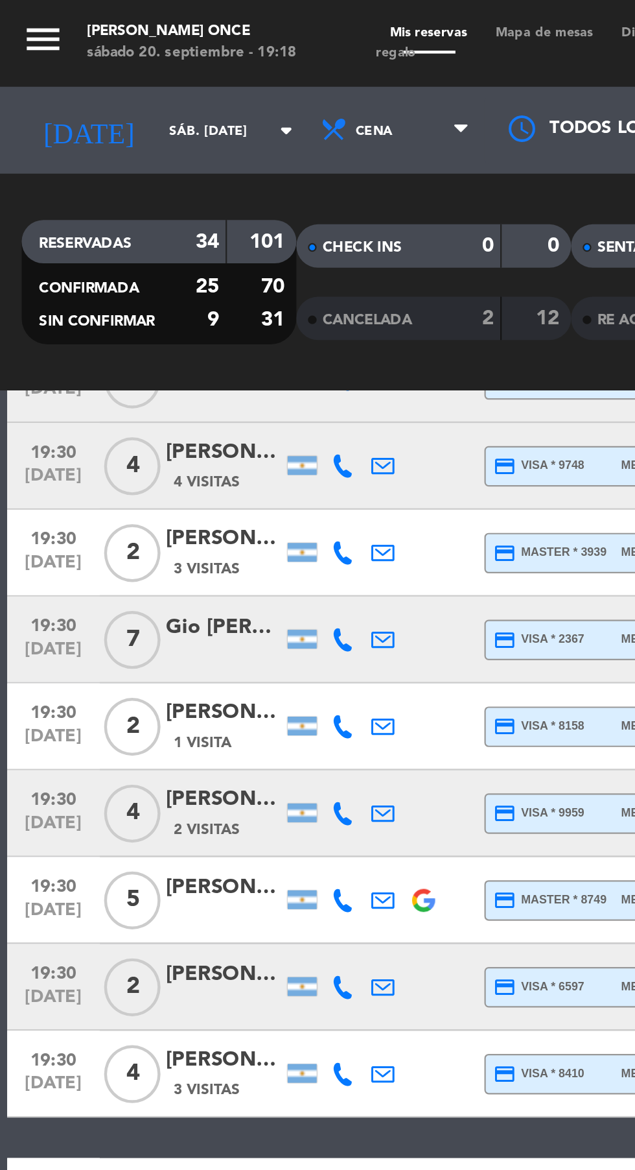
scroll to position [100, 0]
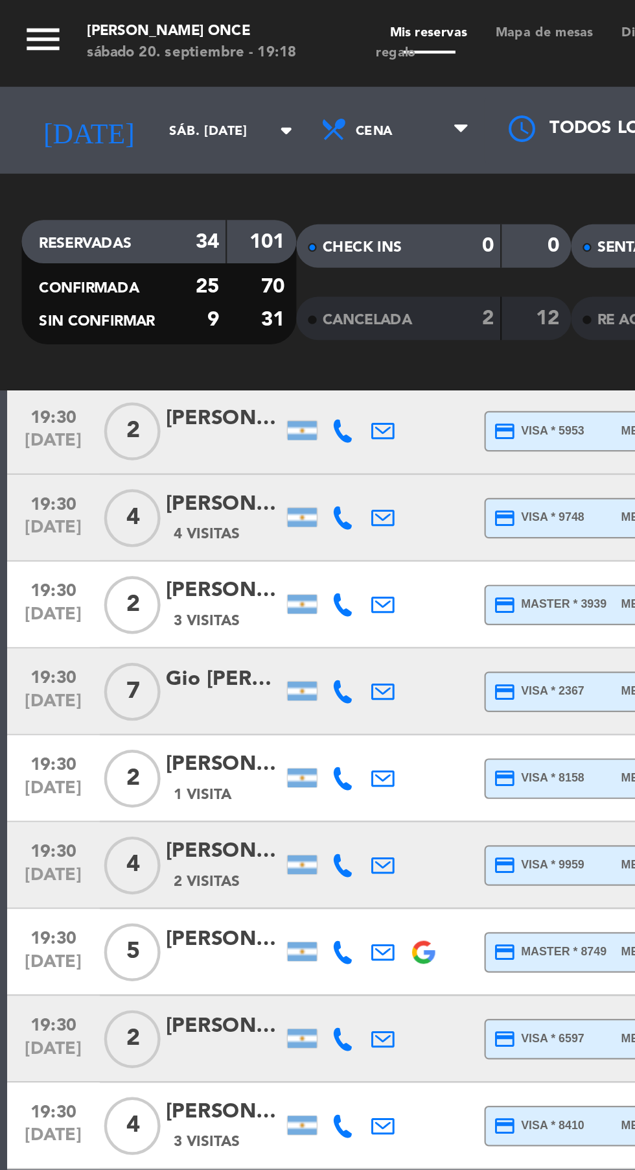
click at [154, 460] on icon at bounding box center [153, 465] width 10 height 10
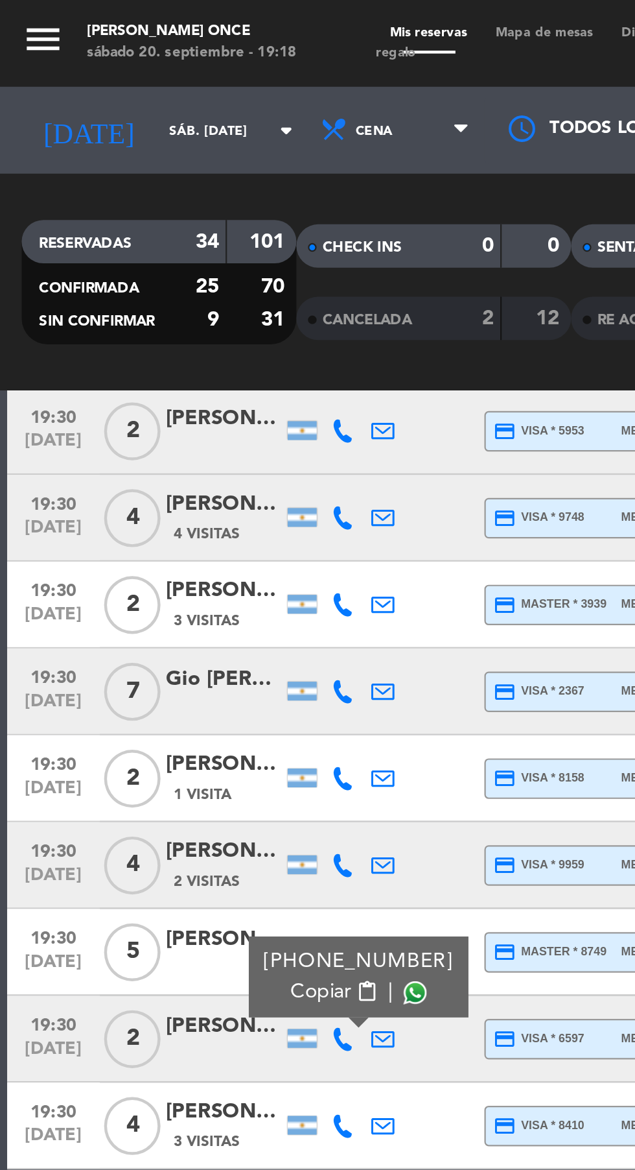
click at [181, 440] on span at bounding box center [186, 445] width 10 height 10
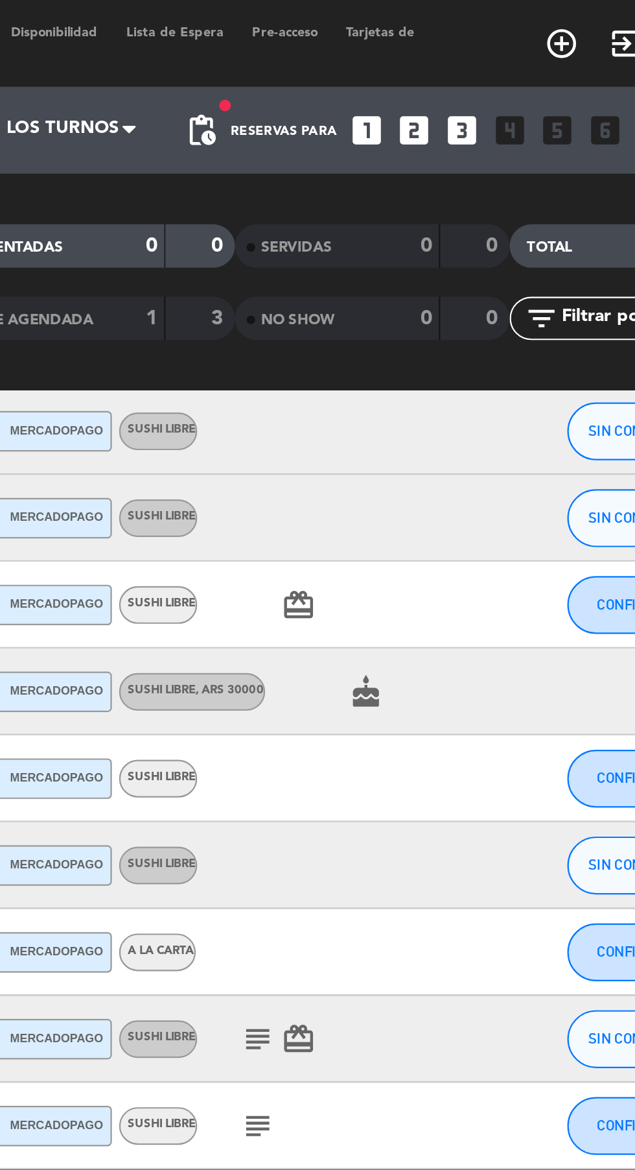
scroll to position [0, 0]
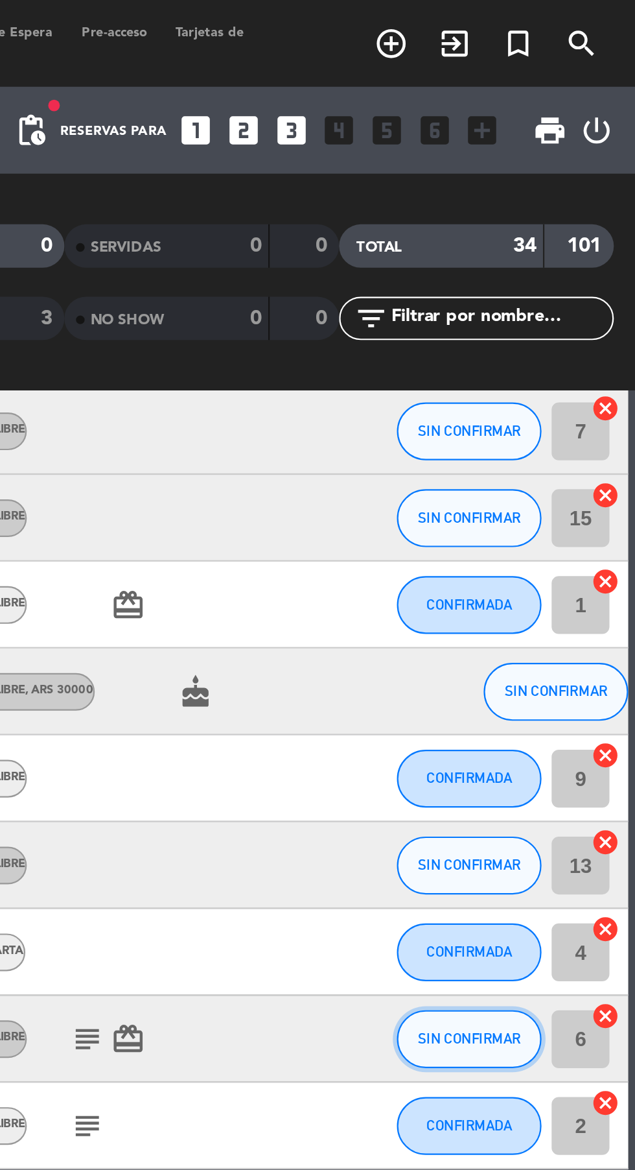
click at [558, 453] on button "SIN CONFIRMAR" at bounding box center [561, 466] width 65 height 26
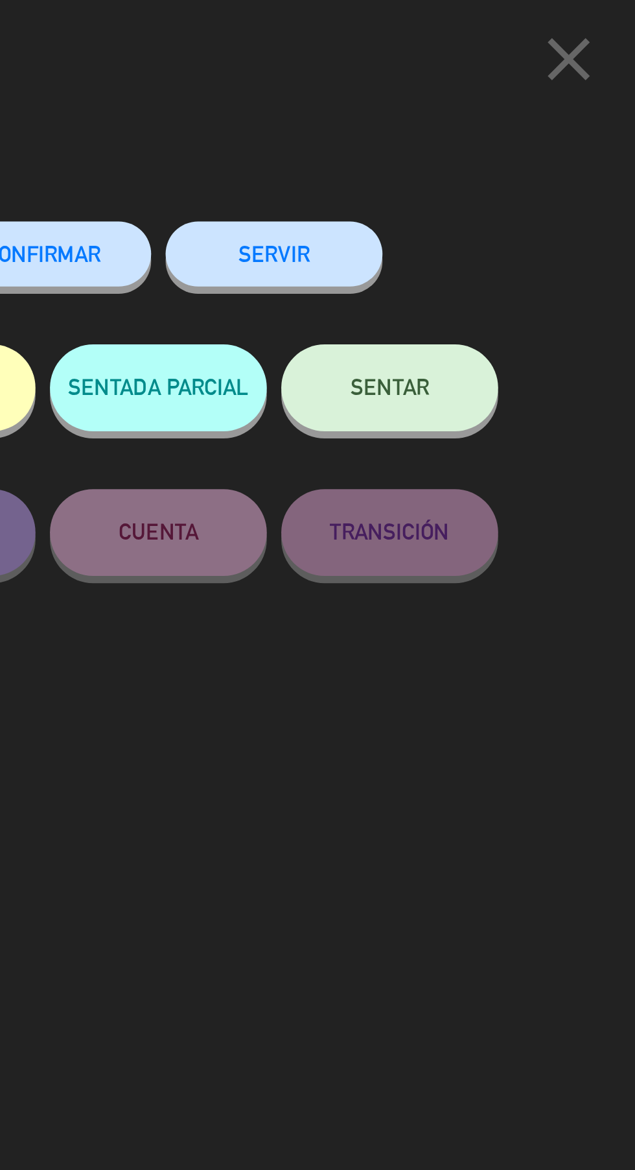
click at [380, 119] on span "CONFIRMAR" at bounding box center [370, 113] width 52 height 11
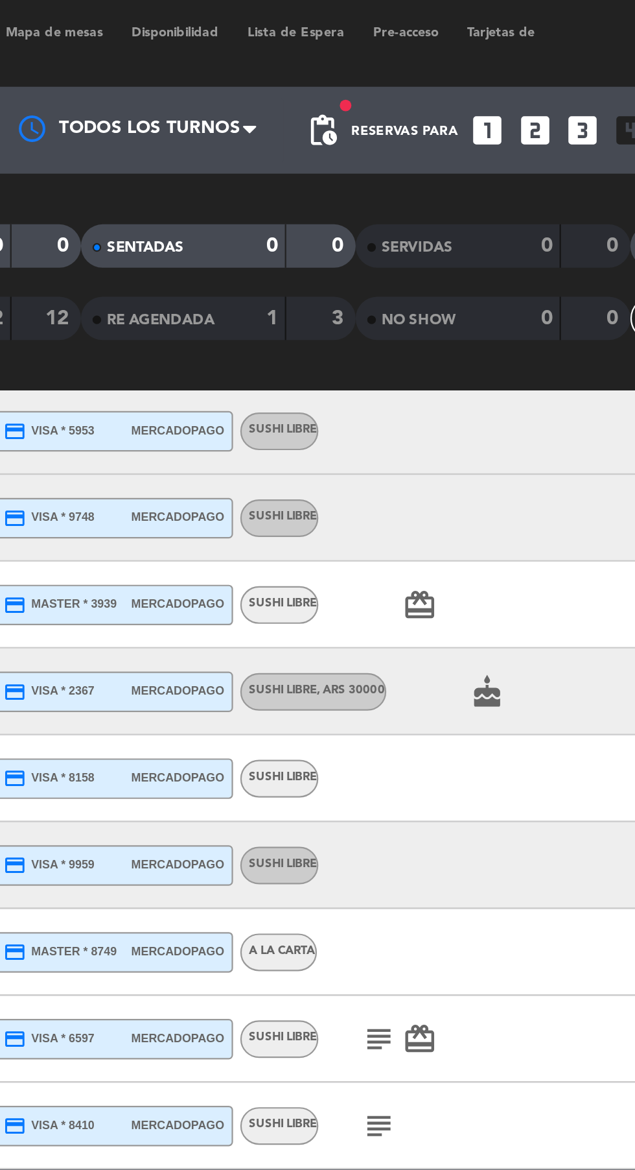
click at [388, 458] on icon "subject" at bounding box center [390, 466] width 16 height 16
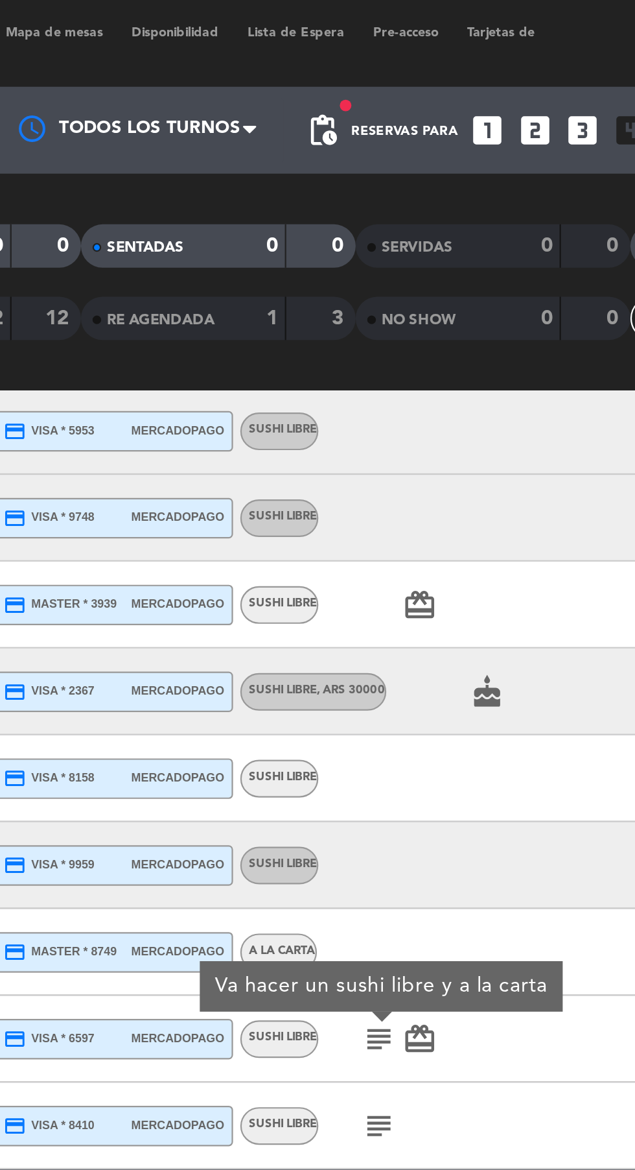
click at [396, 497] on icon "subject" at bounding box center [390, 505] width 16 height 16
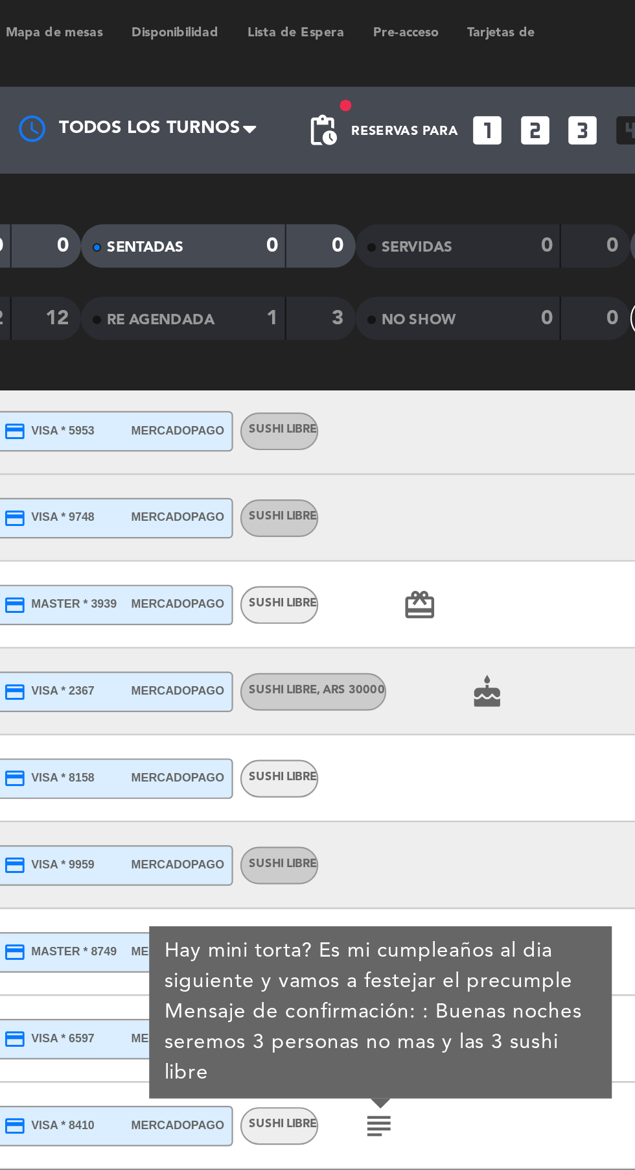
click at [396, 497] on icon "subject" at bounding box center [390, 505] width 16 height 16
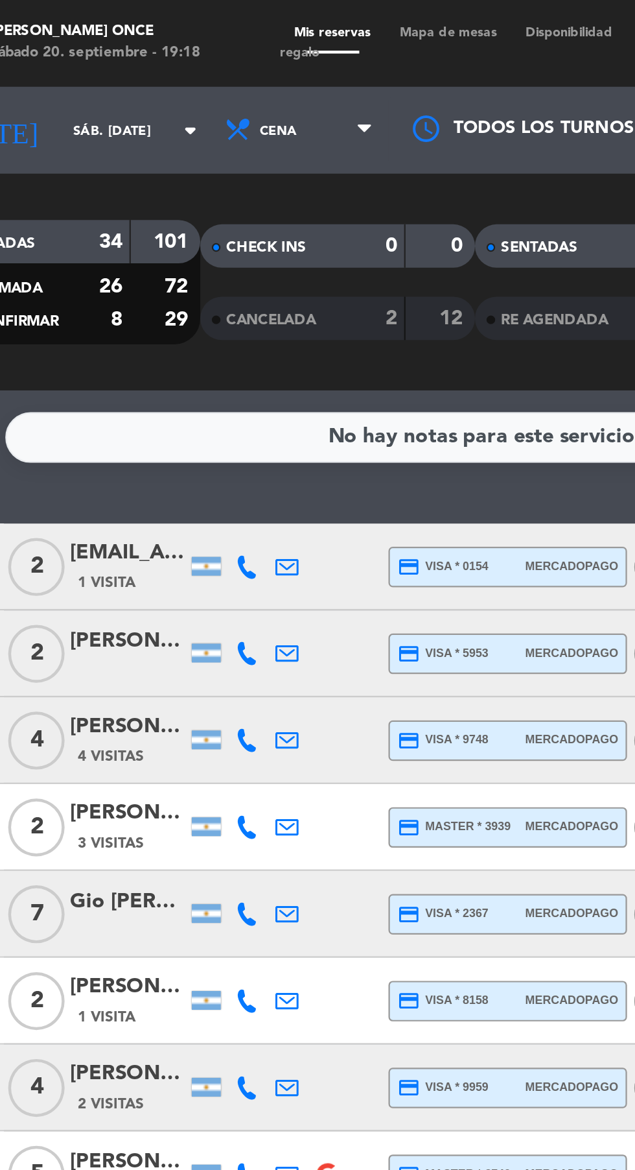
click at [152, 482] on icon at bounding box center [153, 487] width 10 height 10
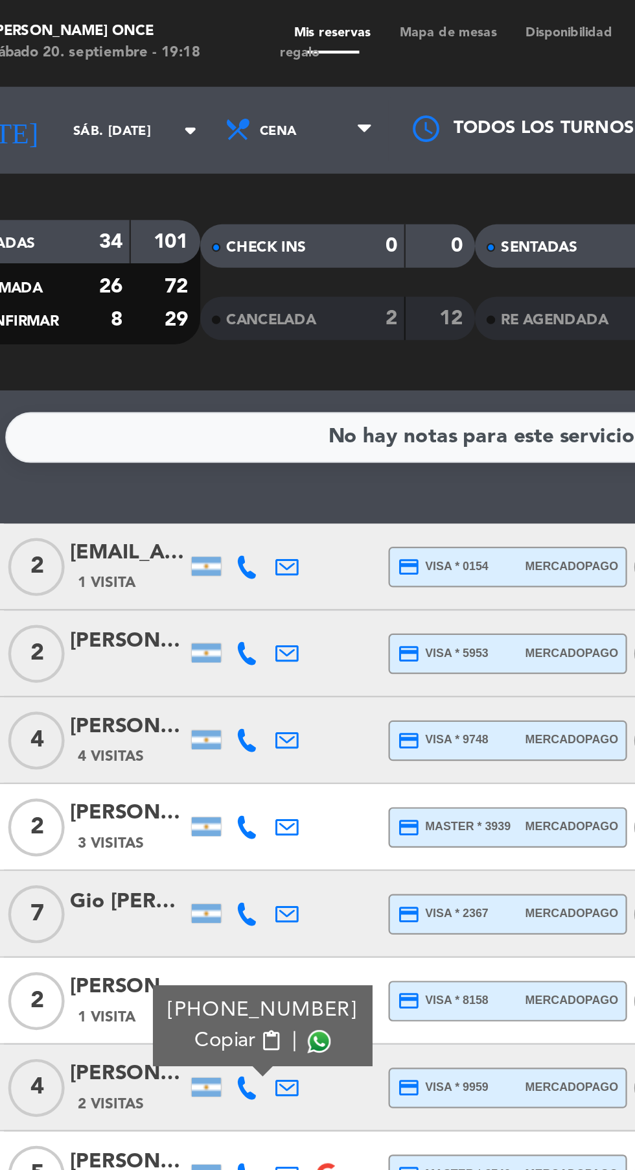
click at [182, 462] on span at bounding box center [186, 467] width 10 height 10
click at [153, 288] on icon at bounding box center [153, 293] width 10 height 10
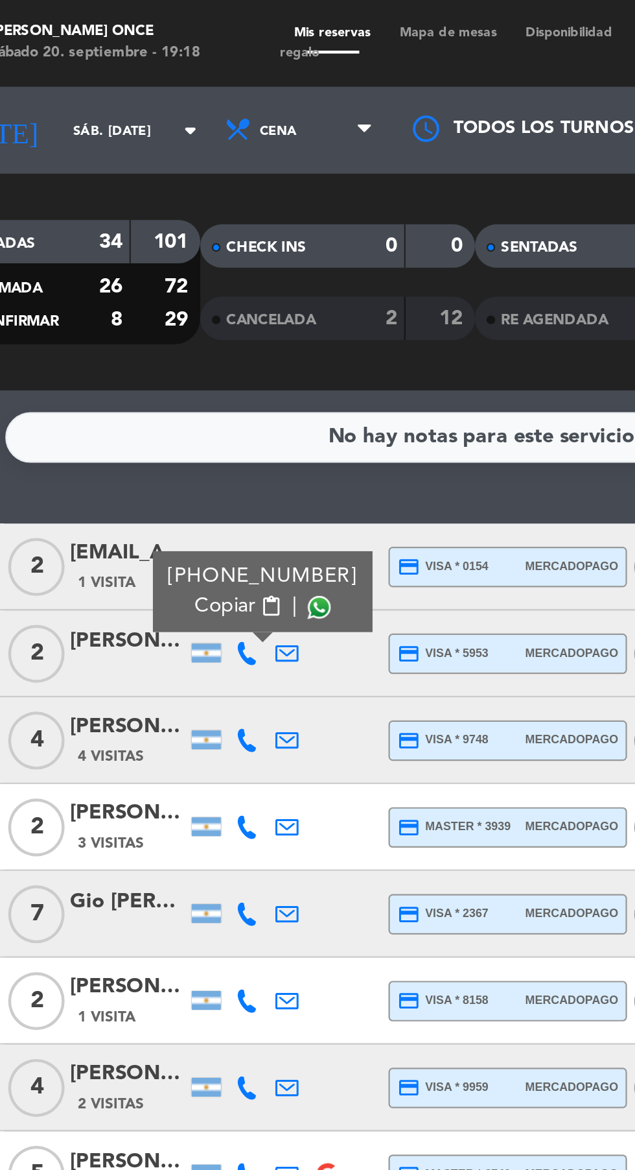
click at [182, 267] on span at bounding box center [186, 272] width 10 height 10
click at [153, 288] on icon at bounding box center [153, 293] width 10 height 10
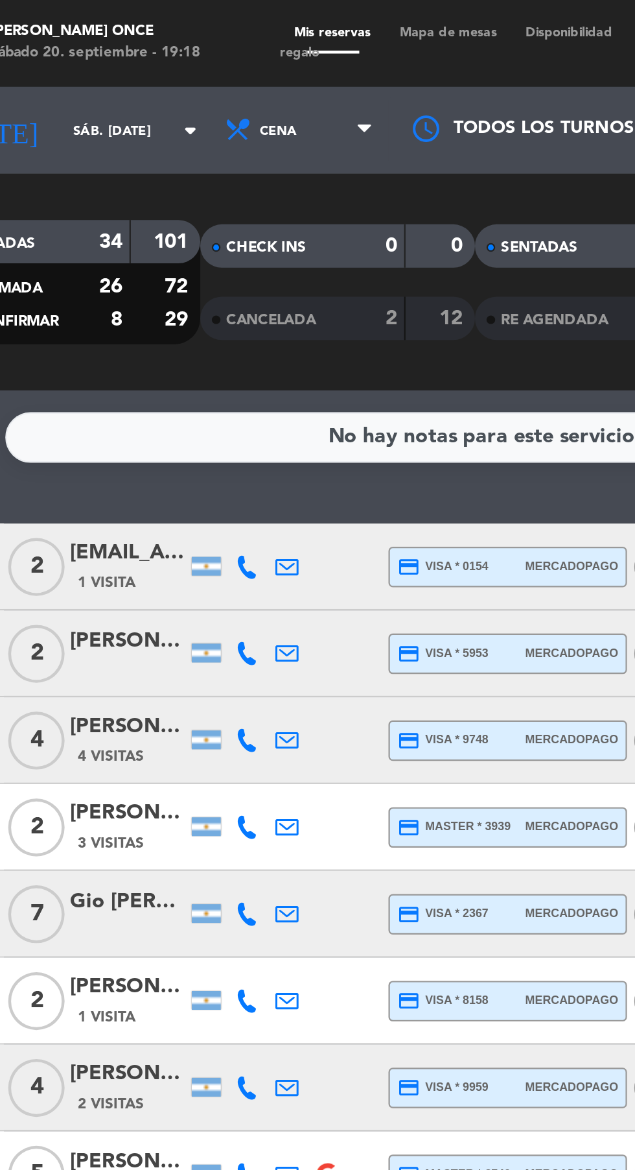
click at [154, 249] on icon at bounding box center [153, 254] width 10 height 10
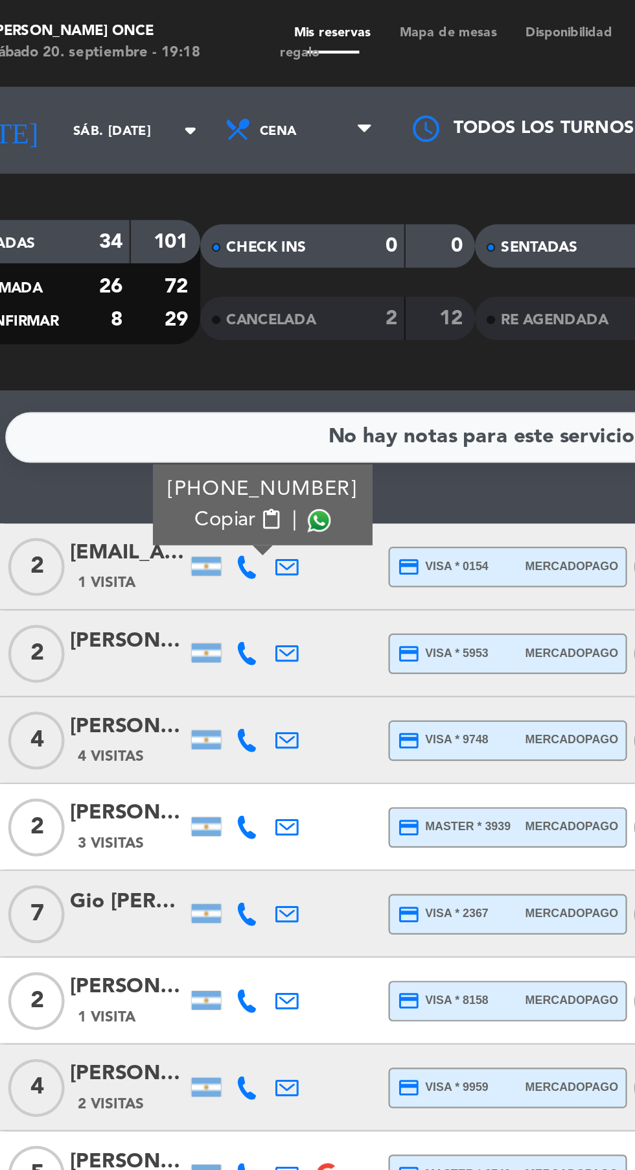
click at [181, 228] on span at bounding box center [186, 233] width 10 height 10
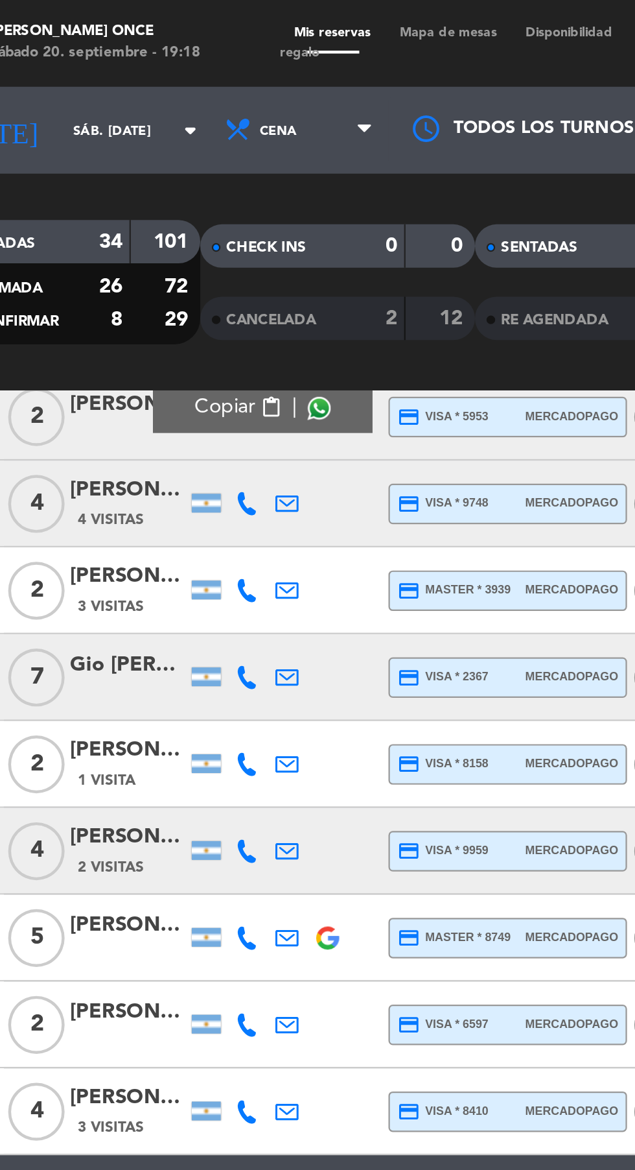
scroll to position [143, 0]
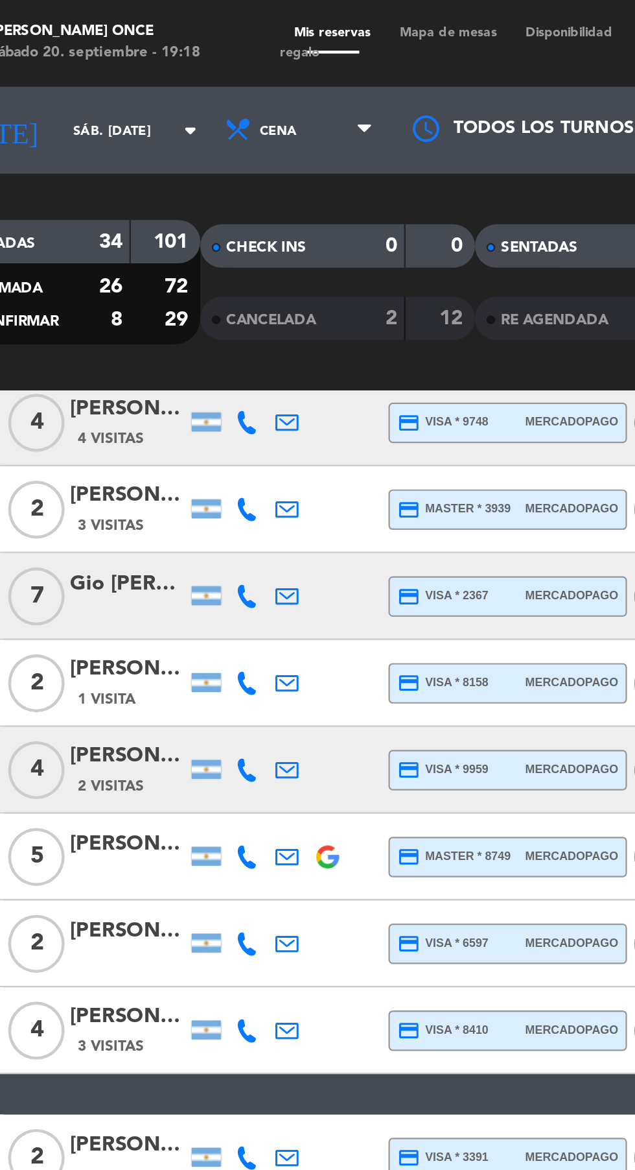
click at [152, 340] on icon at bounding box center [153, 345] width 10 height 10
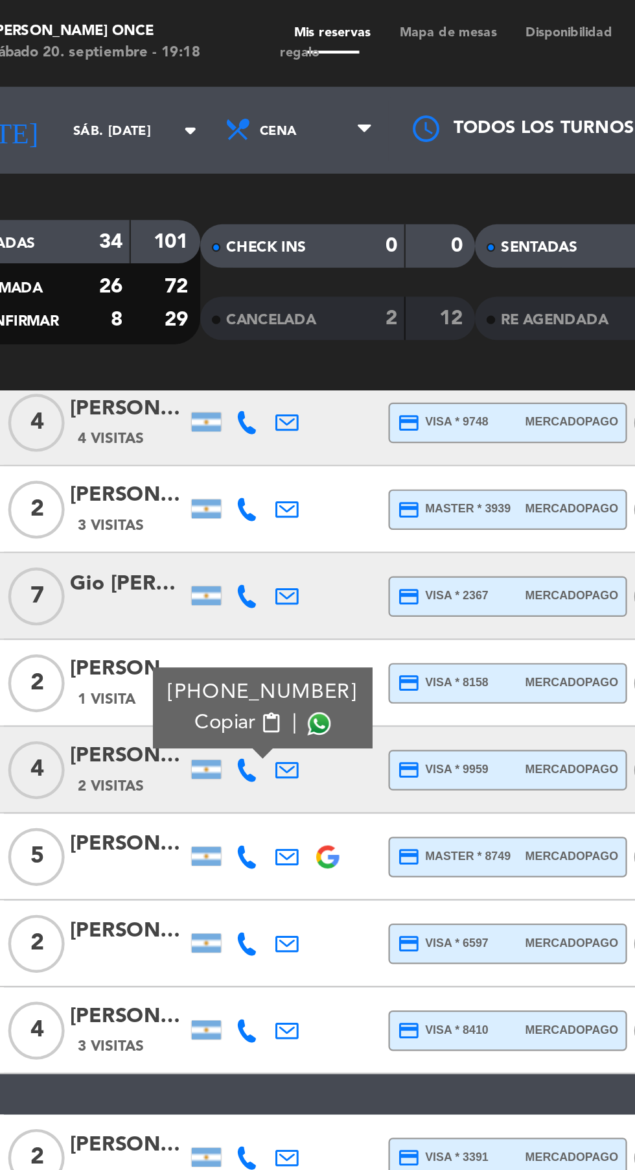
click at [181, 319] on span at bounding box center [186, 324] width 10 height 10
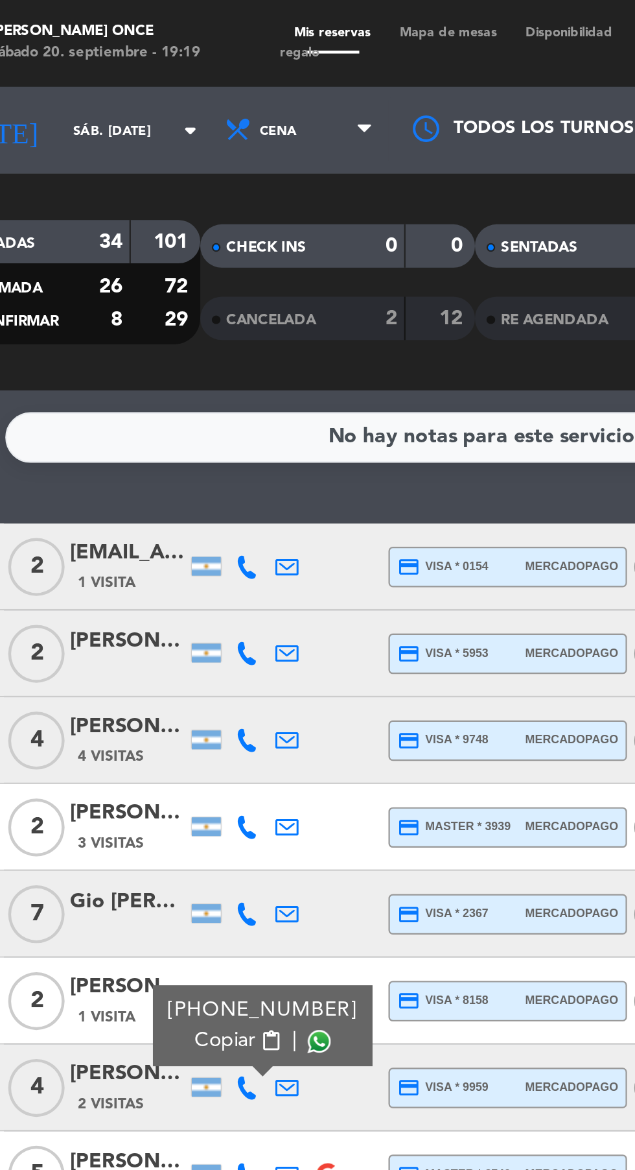
scroll to position [0, 0]
click at [253, 13] on span "Mapa de mesas" at bounding box center [244, 15] width 56 height 6
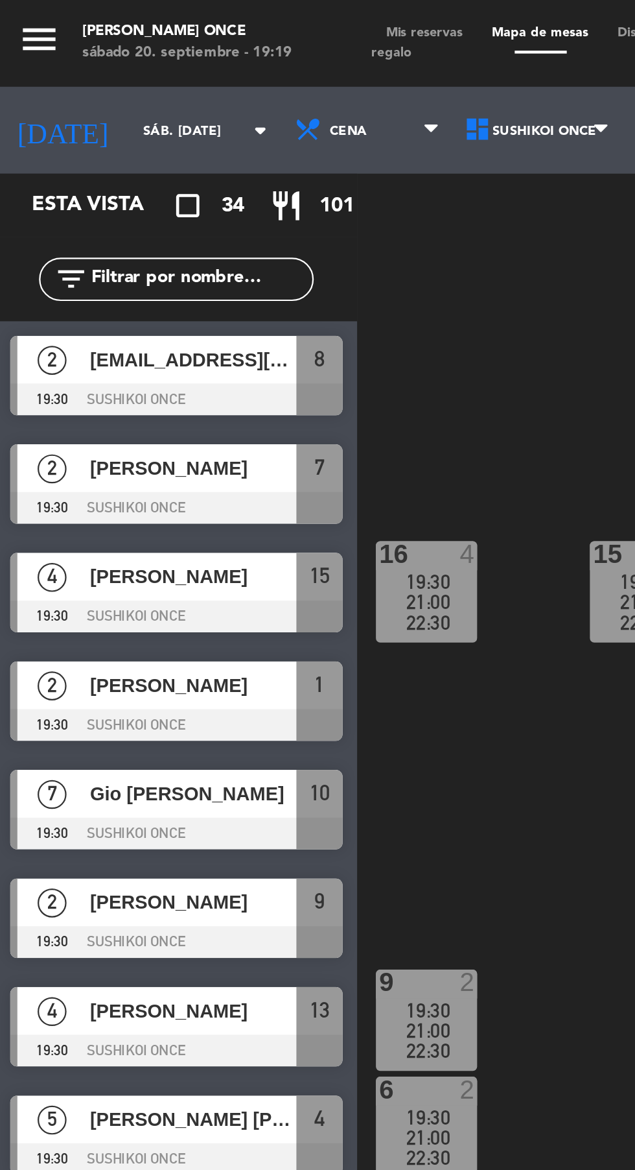
click at [198, 16] on span "Mis reservas" at bounding box center [192, 15] width 47 height 6
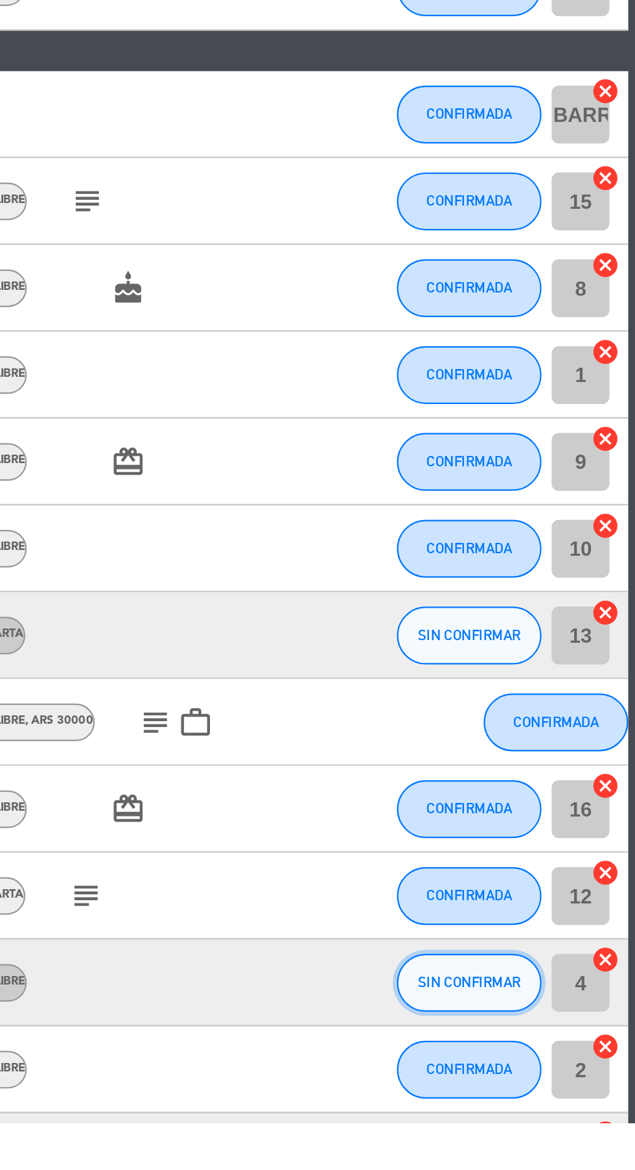
click at [567, 1106] on span "SIN CONFIRMAR" at bounding box center [561, 1106] width 46 height 7
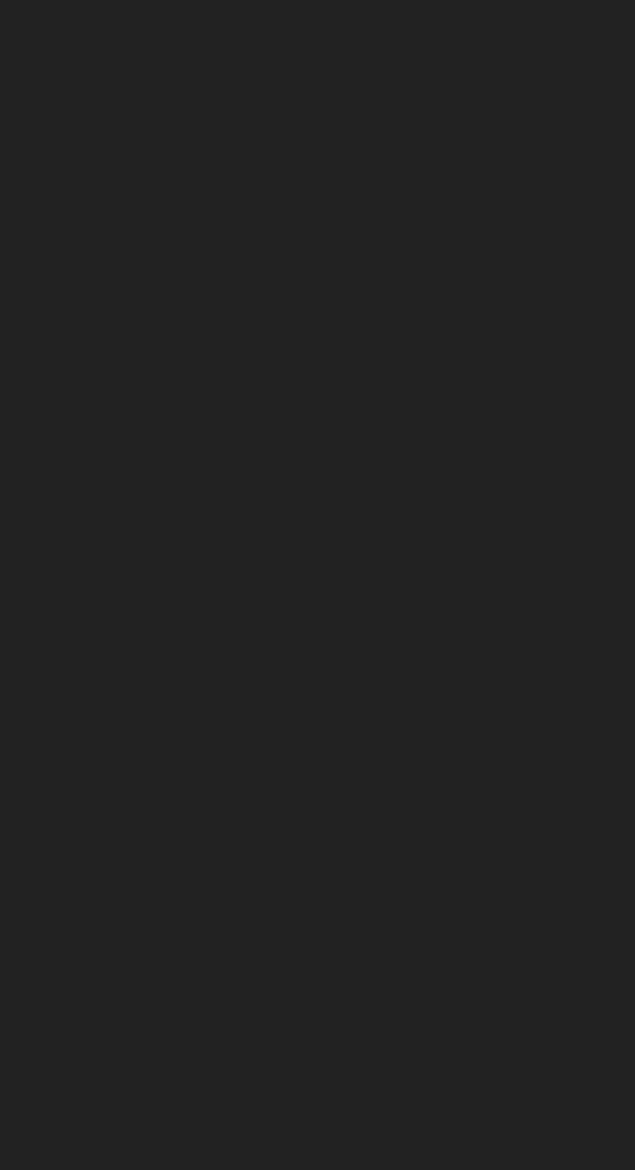
scroll to position [42, 0]
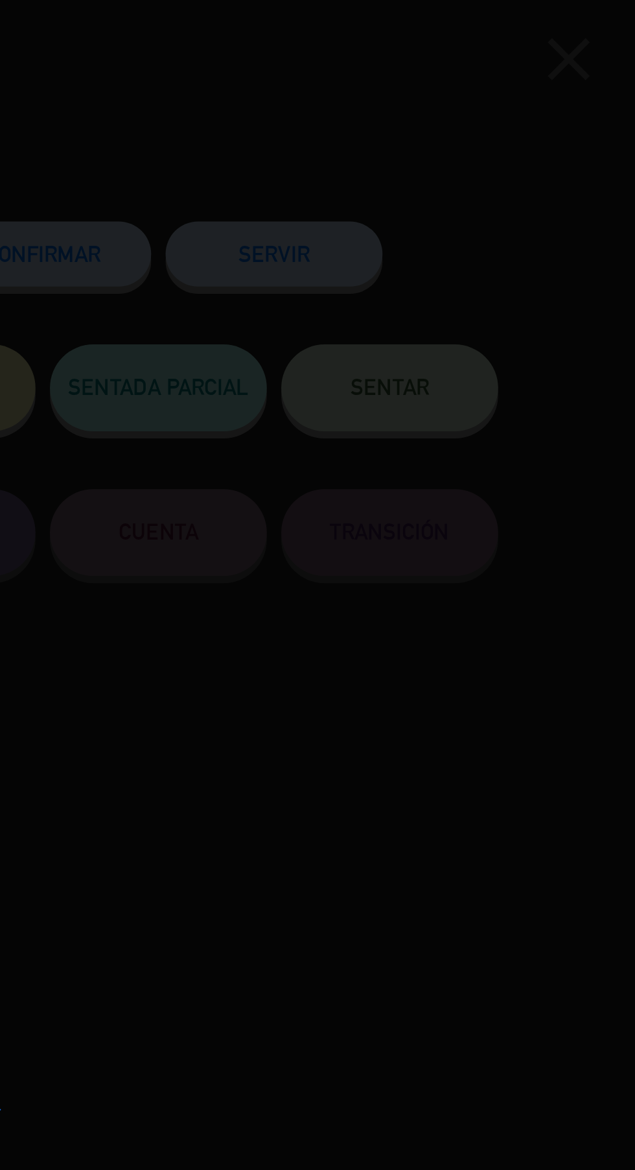
click at [379, 126] on div at bounding box center [317, 585] width 635 height 1170
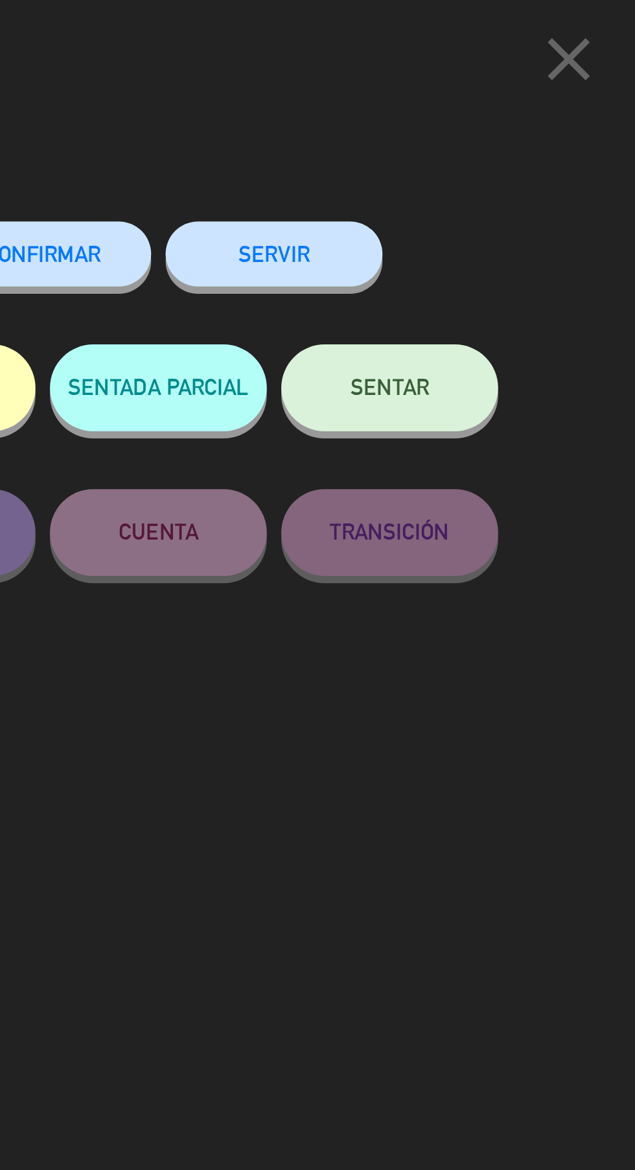
click at [368, 124] on button "CONFIRMAR" at bounding box center [369, 113] width 97 height 29
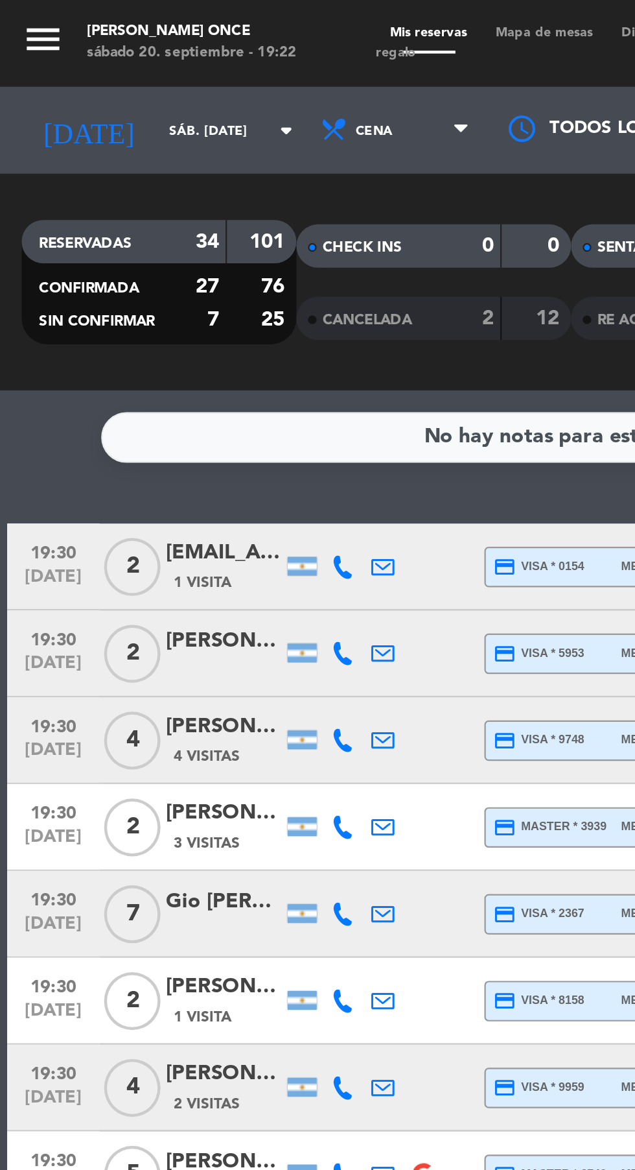
scroll to position [0, 0]
